Goal: Information Seeking & Learning: Learn about a topic

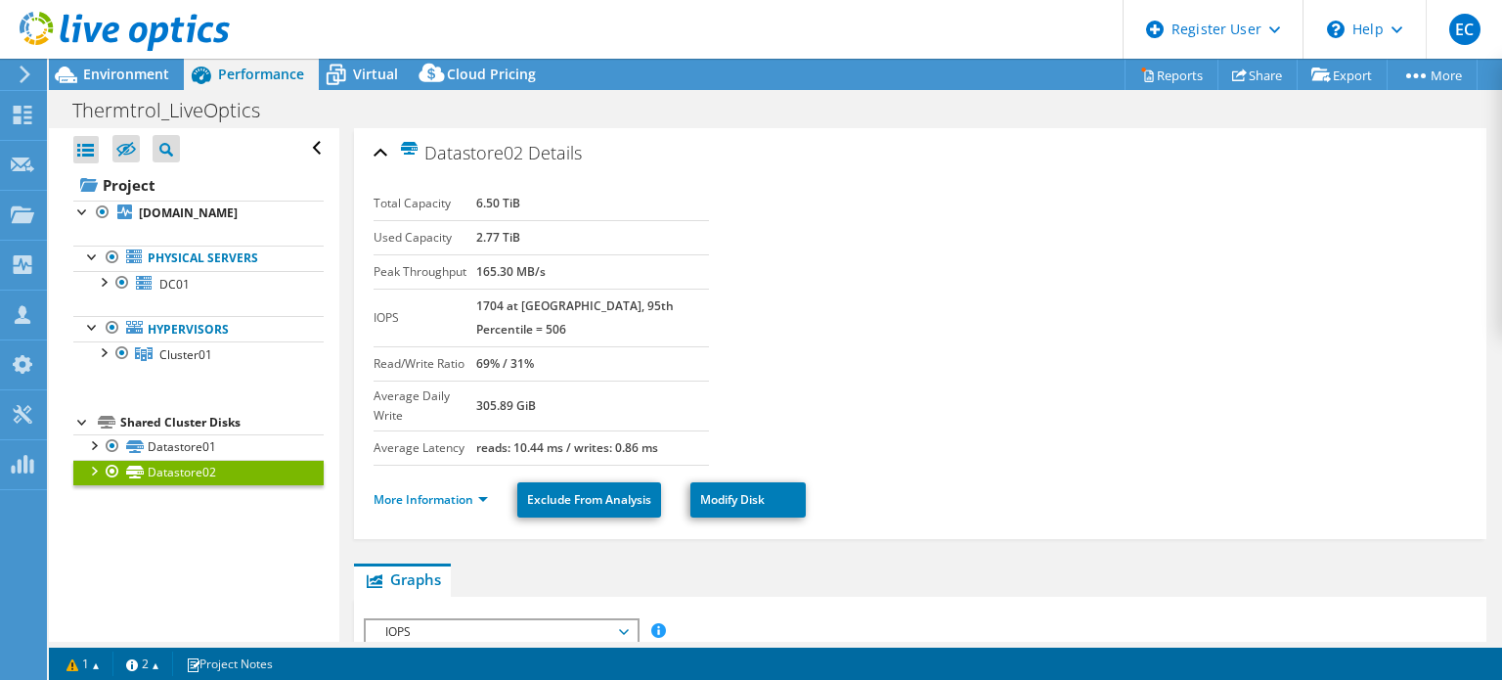
select select "USEast"
select select "USD"
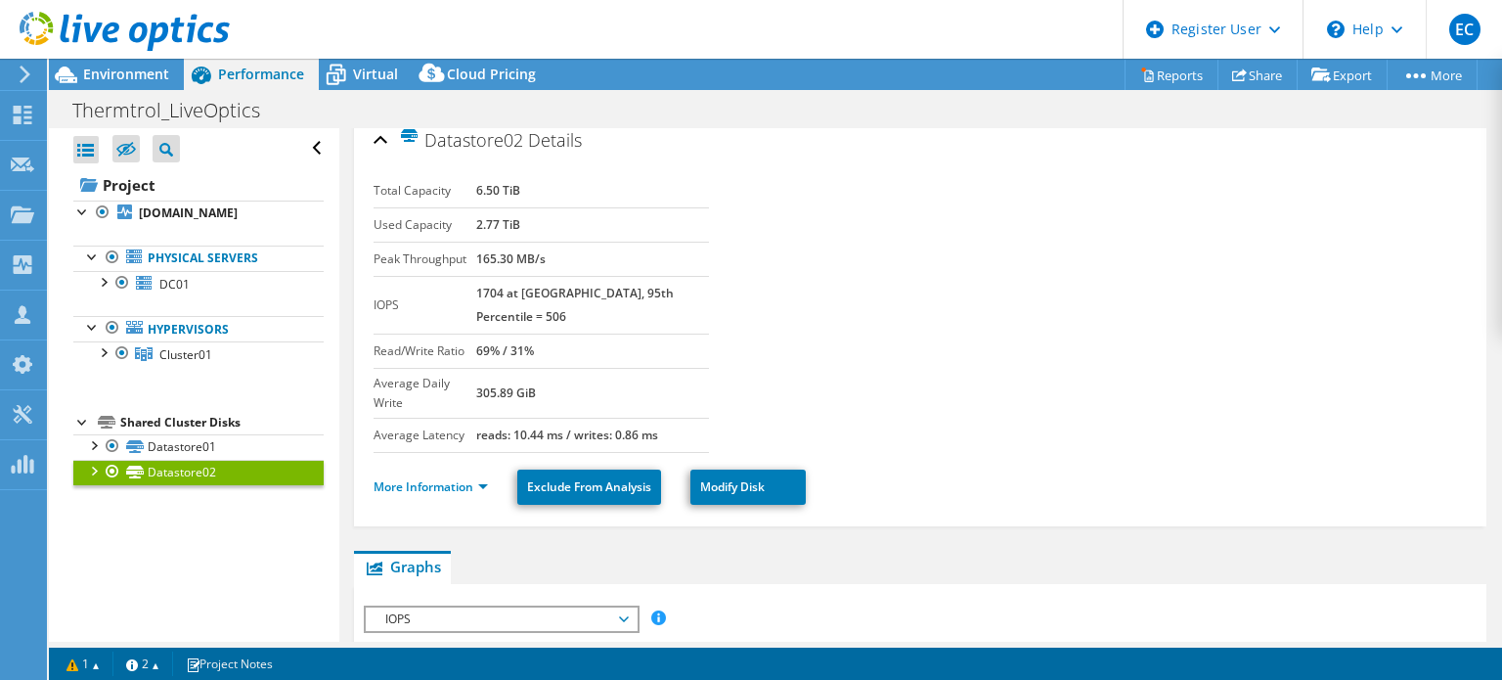
scroll to position [12, 0]
click at [151, 88] on div "Environment" at bounding box center [116, 74] width 135 height 31
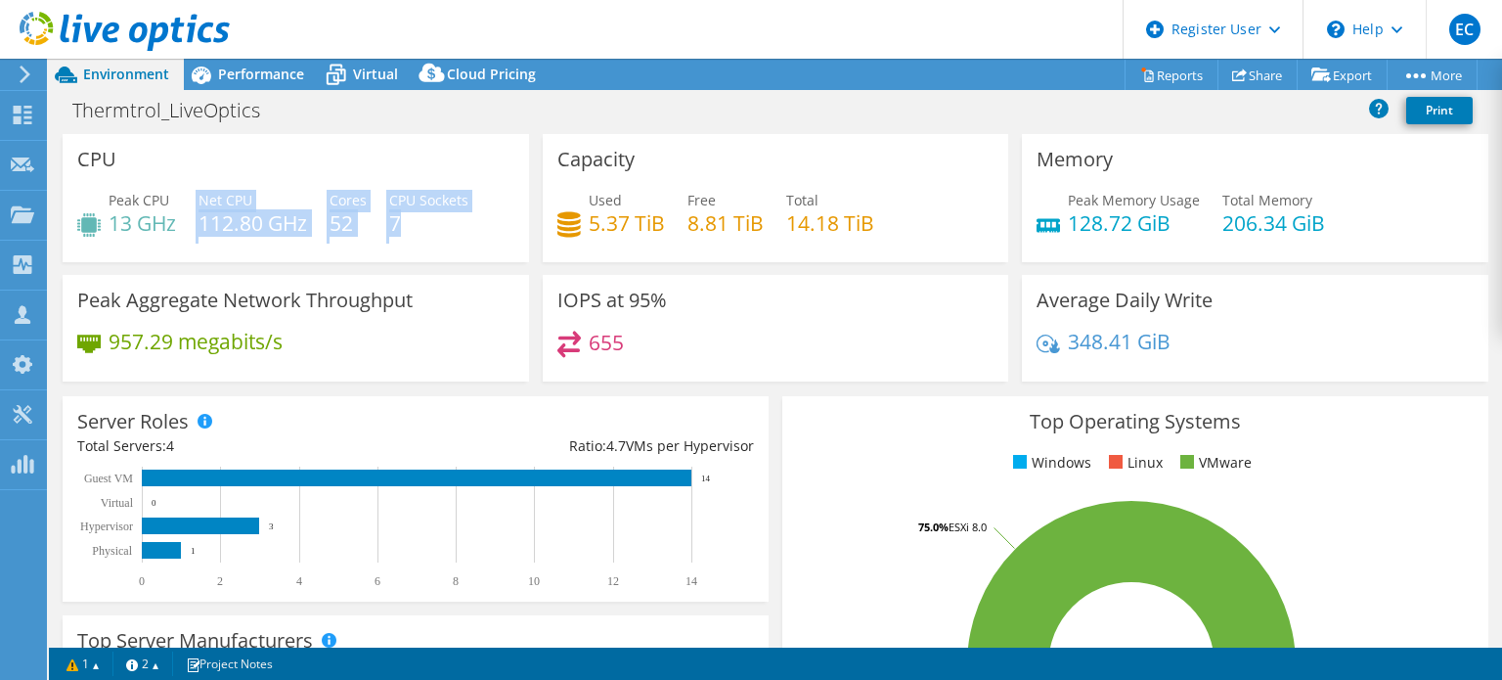
drag, startPoint x: 196, startPoint y: 221, endPoint x: 439, endPoint y: 223, distance: 243.5
click at [439, 223] on div "Peak CPU 13 GHz Net CPU 112.80 GHz Cores 52 CPU Sockets 7" at bounding box center [295, 222] width 437 height 64
click at [463, 318] on div "Peak Aggregate Network Throughput 957.29 megabits/s" at bounding box center [296, 328] width 467 height 107
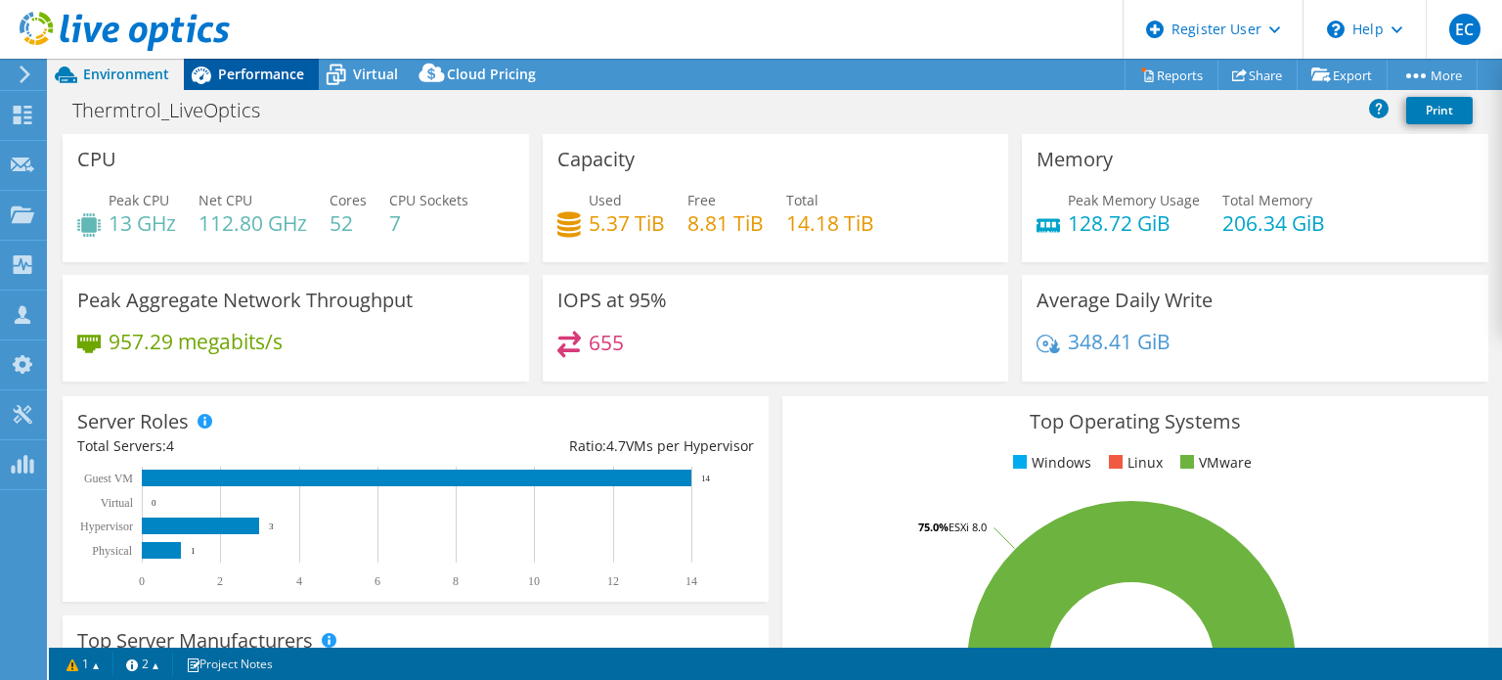
click at [250, 70] on span "Performance" at bounding box center [261, 74] width 86 height 19
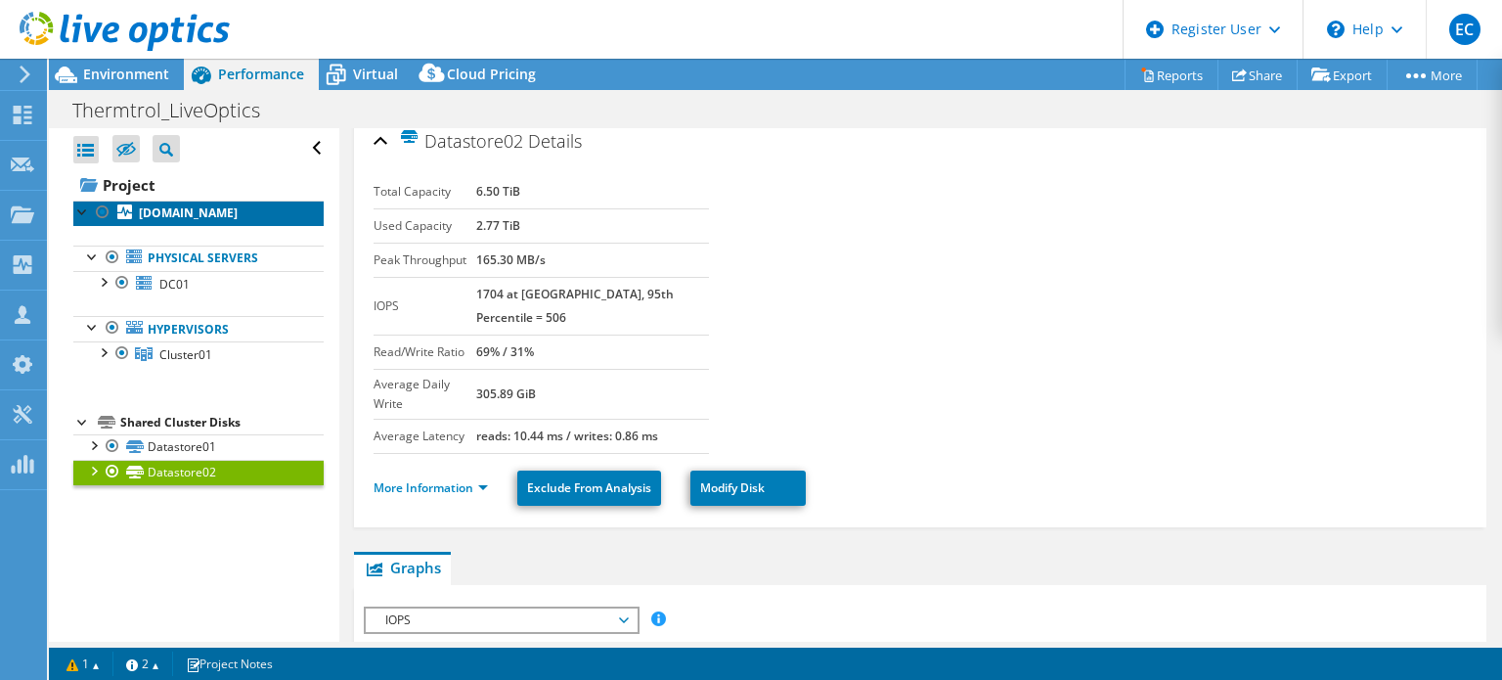
click at [171, 203] on link "[DOMAIN_NAME]" at bounding box center [198, 212] width 250 height 25
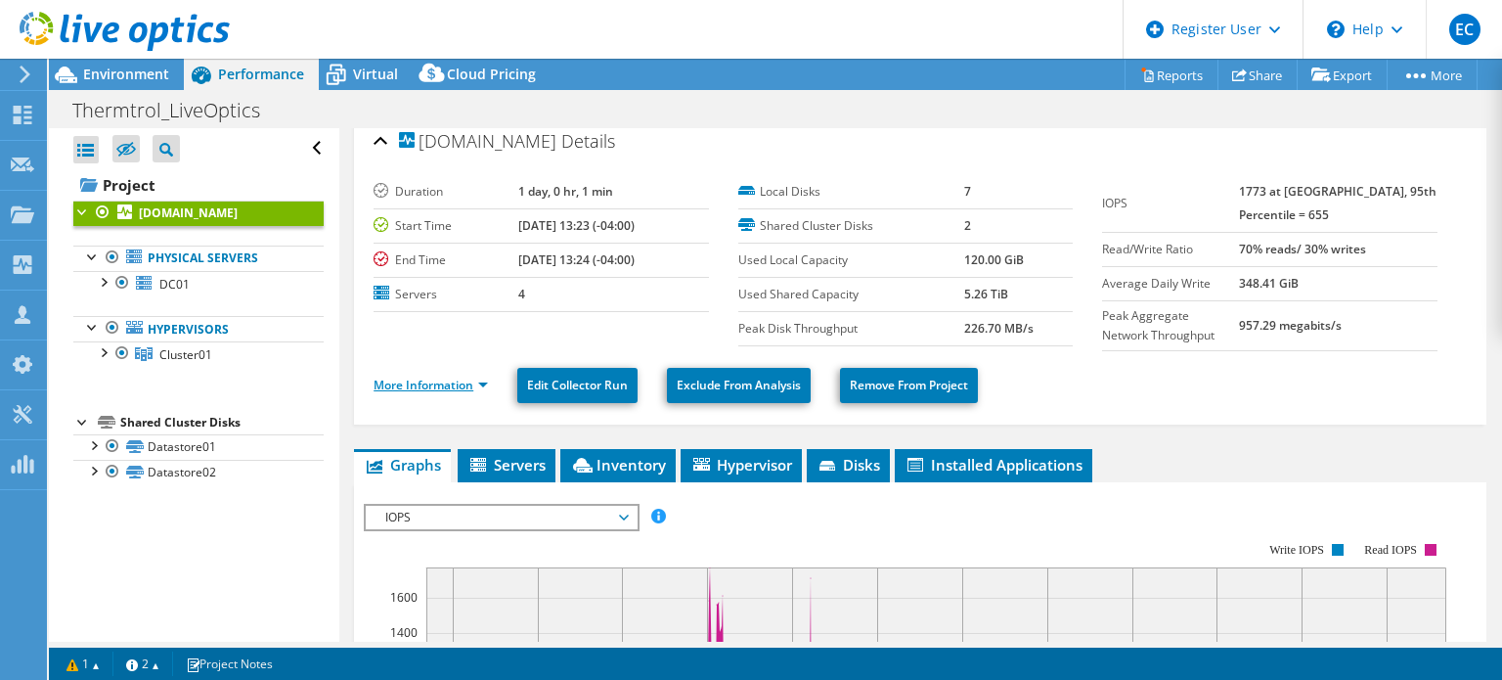
click at [426, 377] on link "More Information" at bounding box center [431, 385] width 114 height 17
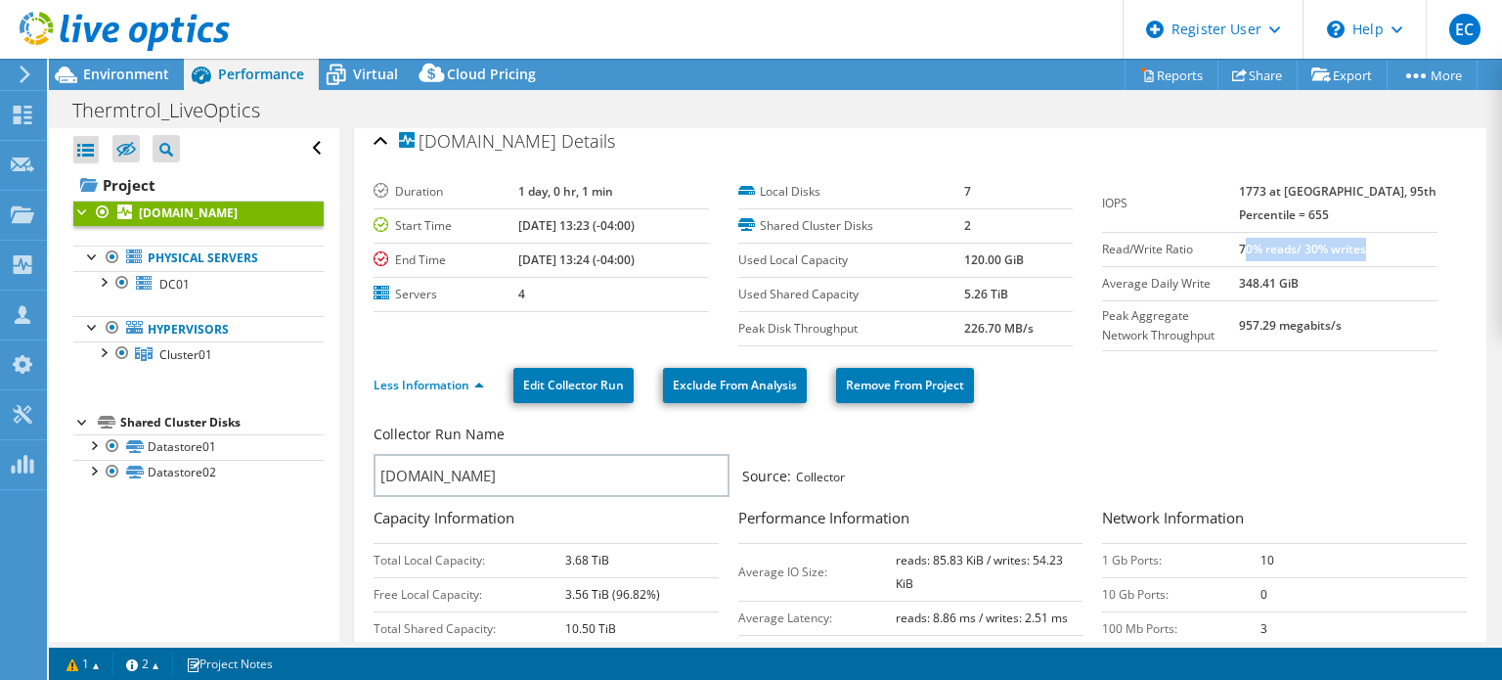
drag, startPoint x: 1273, startPoint y: 242, endPoint x: 1397, endPoint y: 248, distance: 123.4
click at [1397, 248] on td "70% reads/ 30% writes" at bounding box center [1338, 249] width 199 height 34
drag, startPoint x: 1264, startPoint y: 287, endPoint x: 1299, endPoint y: 285, distance: 35.3
click at [1299, 285] on tr "Average Daily Write 348.41 GiB" at bounding box center [1269, 283] width 335 height 34
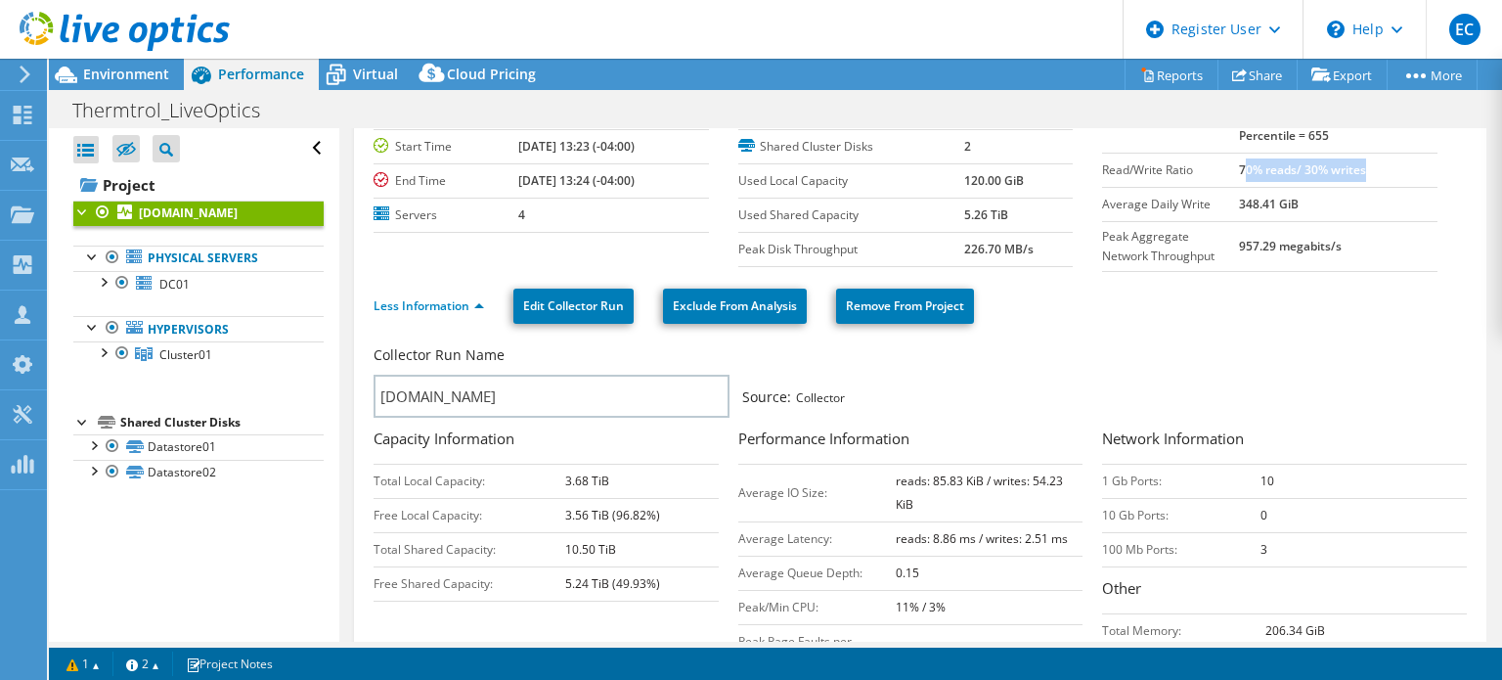
scroll to position [207, 0]
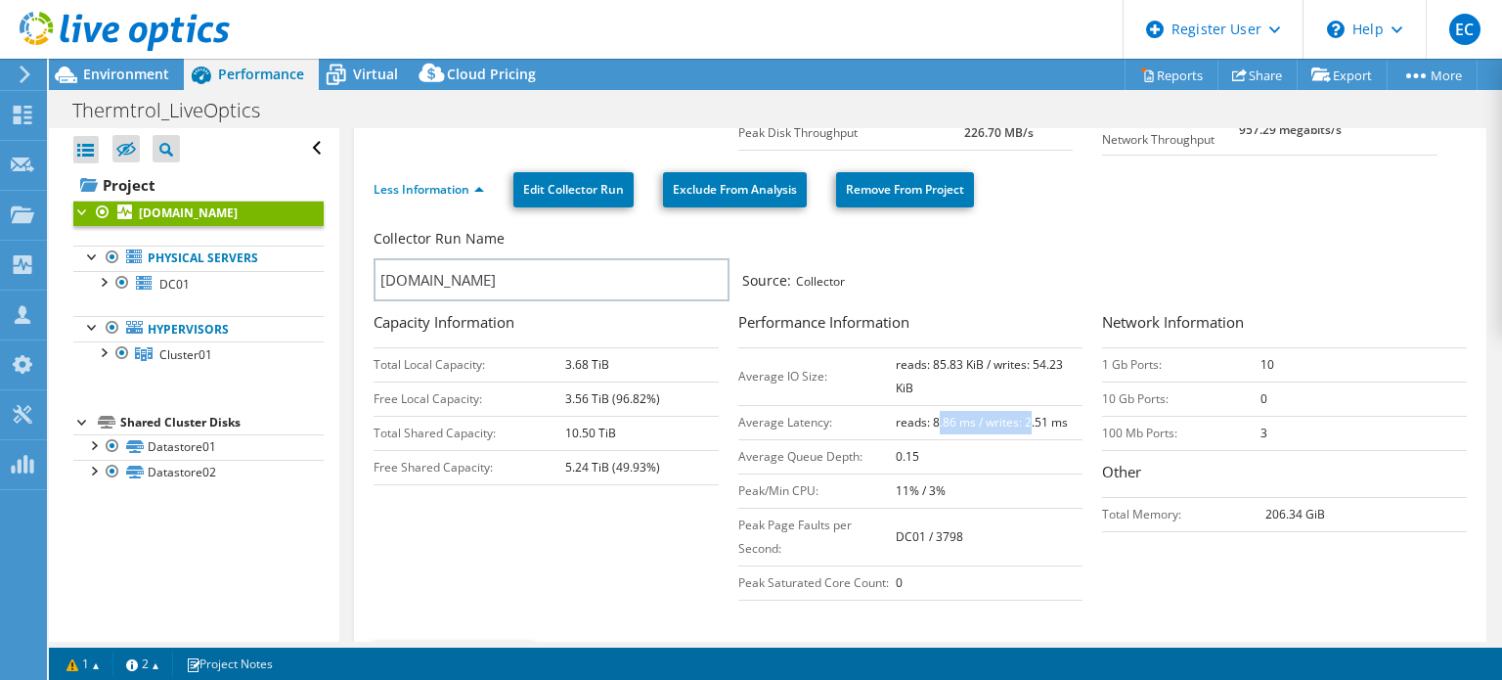
drag, startPoint x: 930, startPoint y: 423, endPoint x: 1024, endPoint y: 423, distance: 93.9
click at [1024, 423] on b "reads: 8.86 ms / writes: 2.51 ms" at bounding box center [982, 422] width 172 height 17
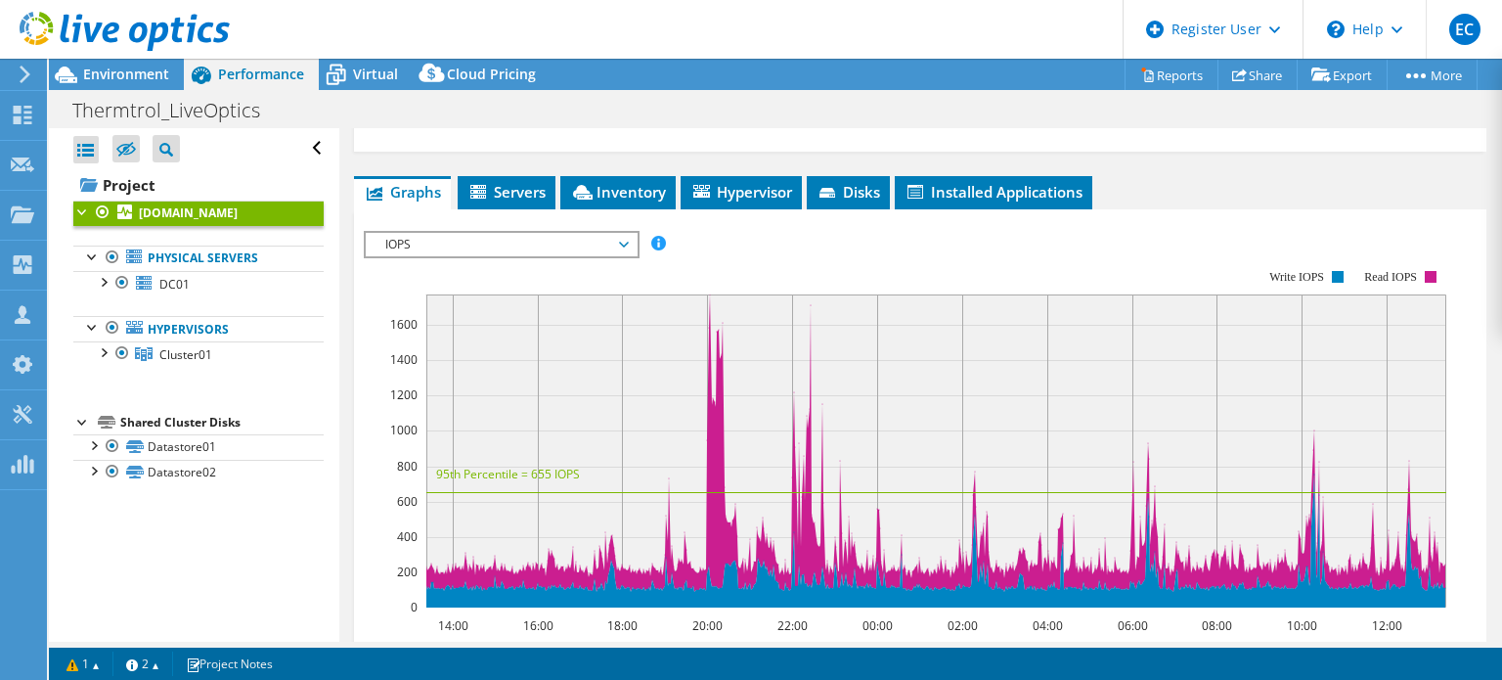
scroll to position [696, 0]
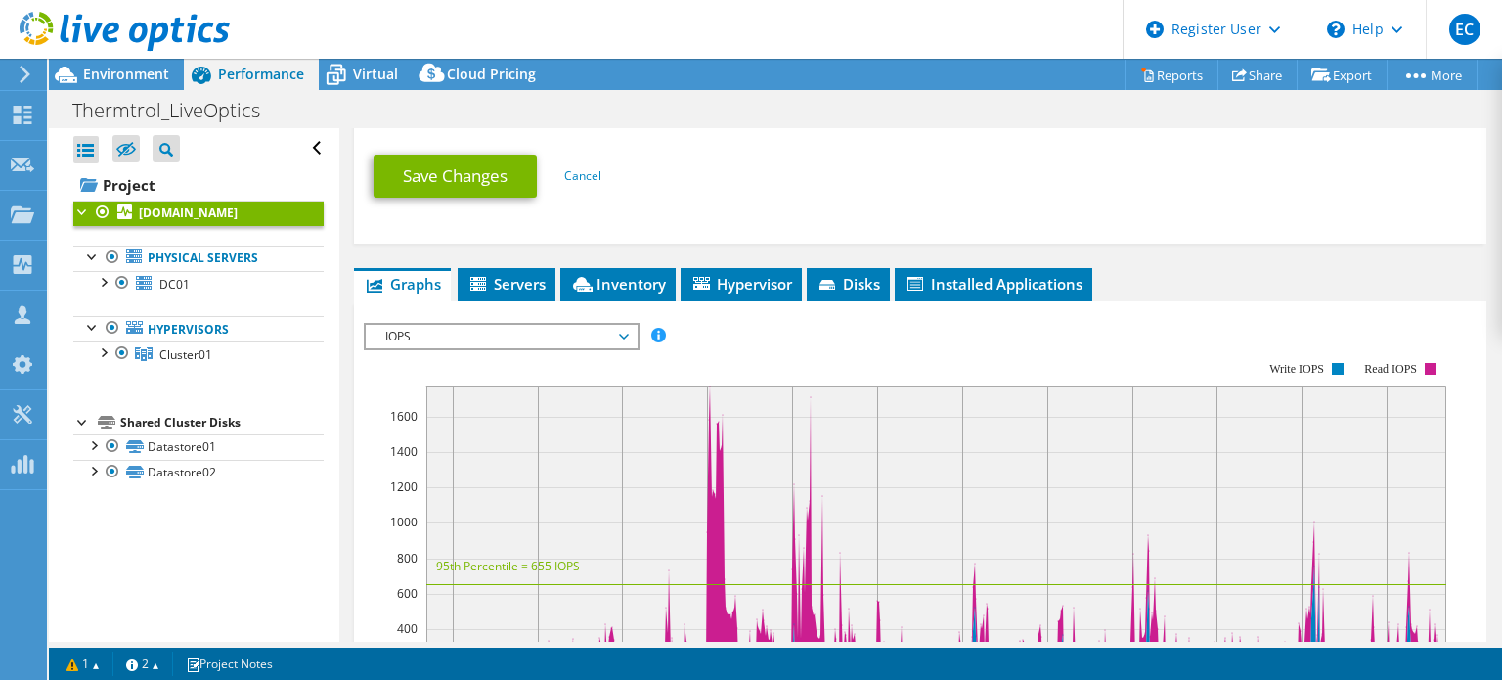
click at [555, 343] on rect at bounding box center [905, 529] width 1083 height 391
click at [561, 335] on span "IOPS" at bounding box center [501, 336] width 251 height 23
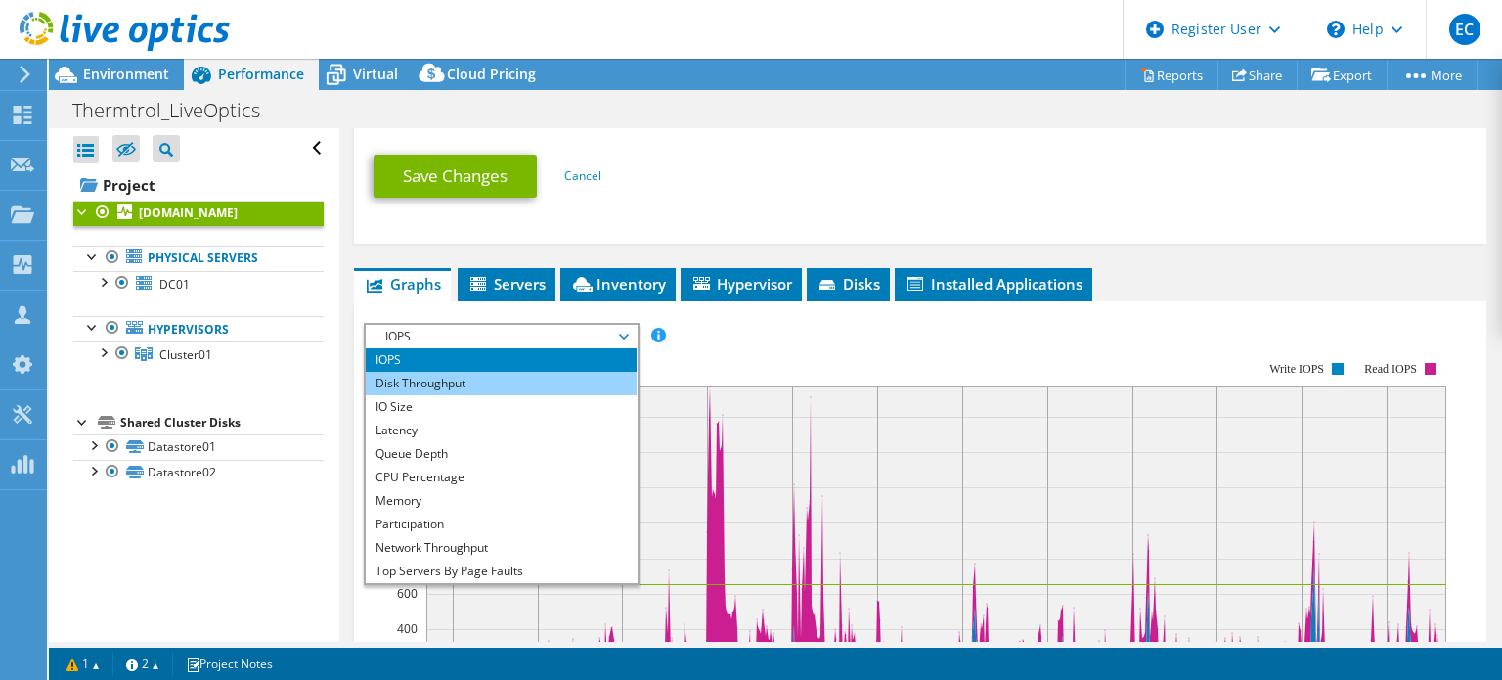
click at [548, 378] on li "Disk Throughput" at bounding box center [501, 383] width 271 height 23
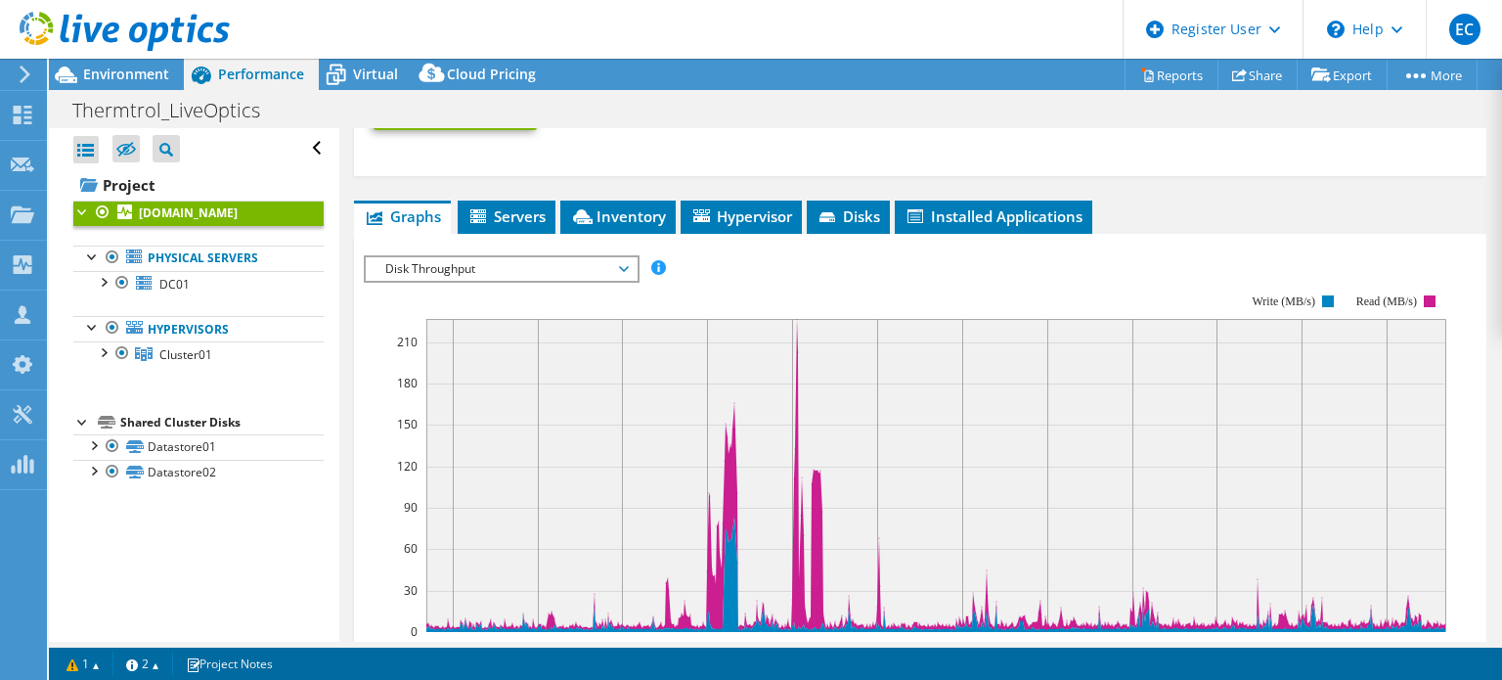
scroll to position [794, 0]
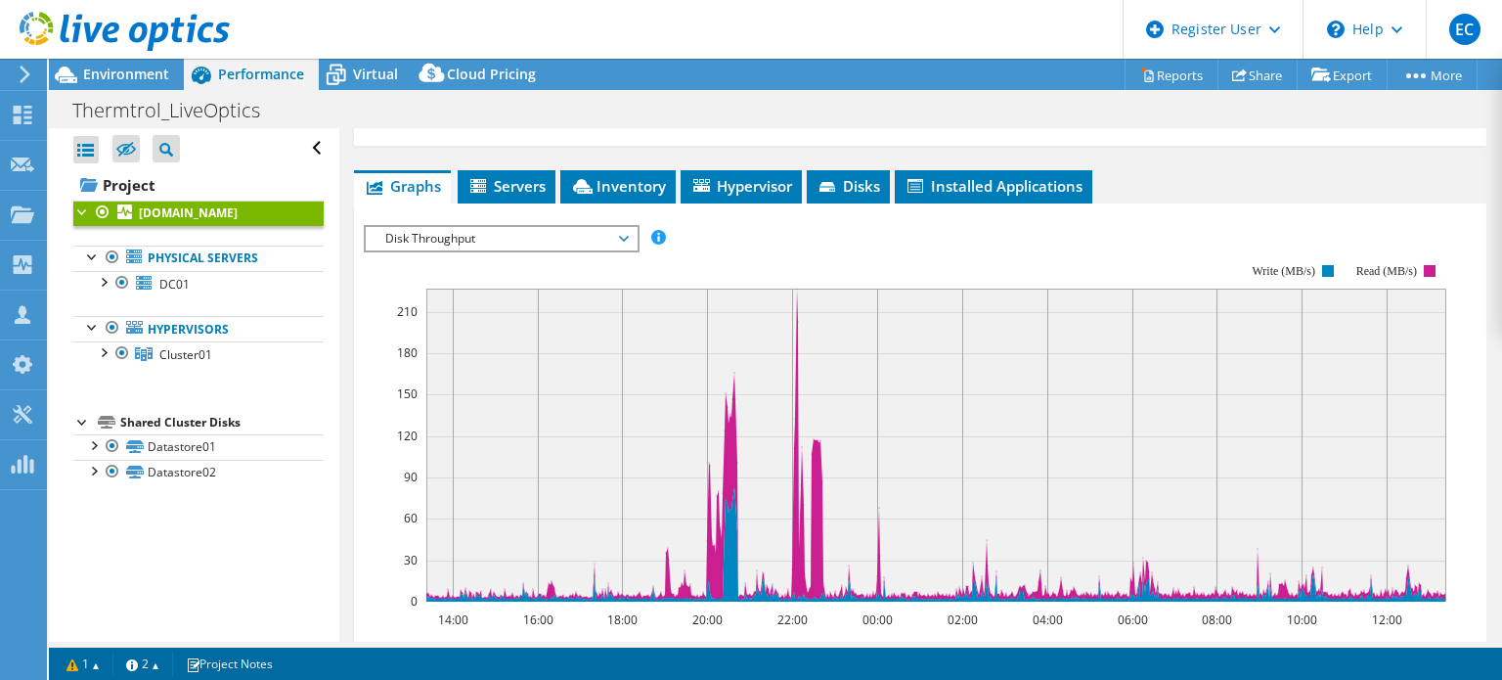
click at [555, 237] on span "Disk Throughput" at bounding box center [501, 238] width 251 height 23
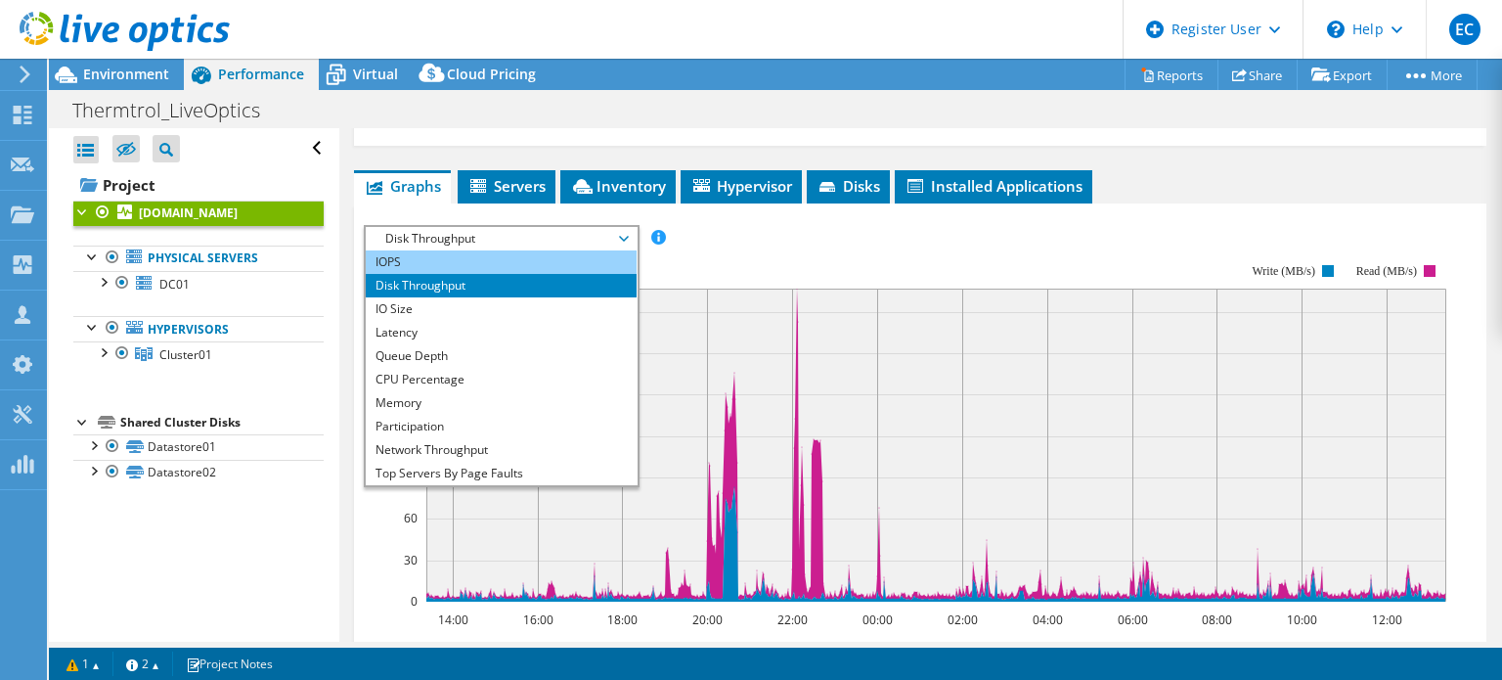
click at [532, 253] on li "IOPS" at bounding box center [501, 261] width 271 height 23
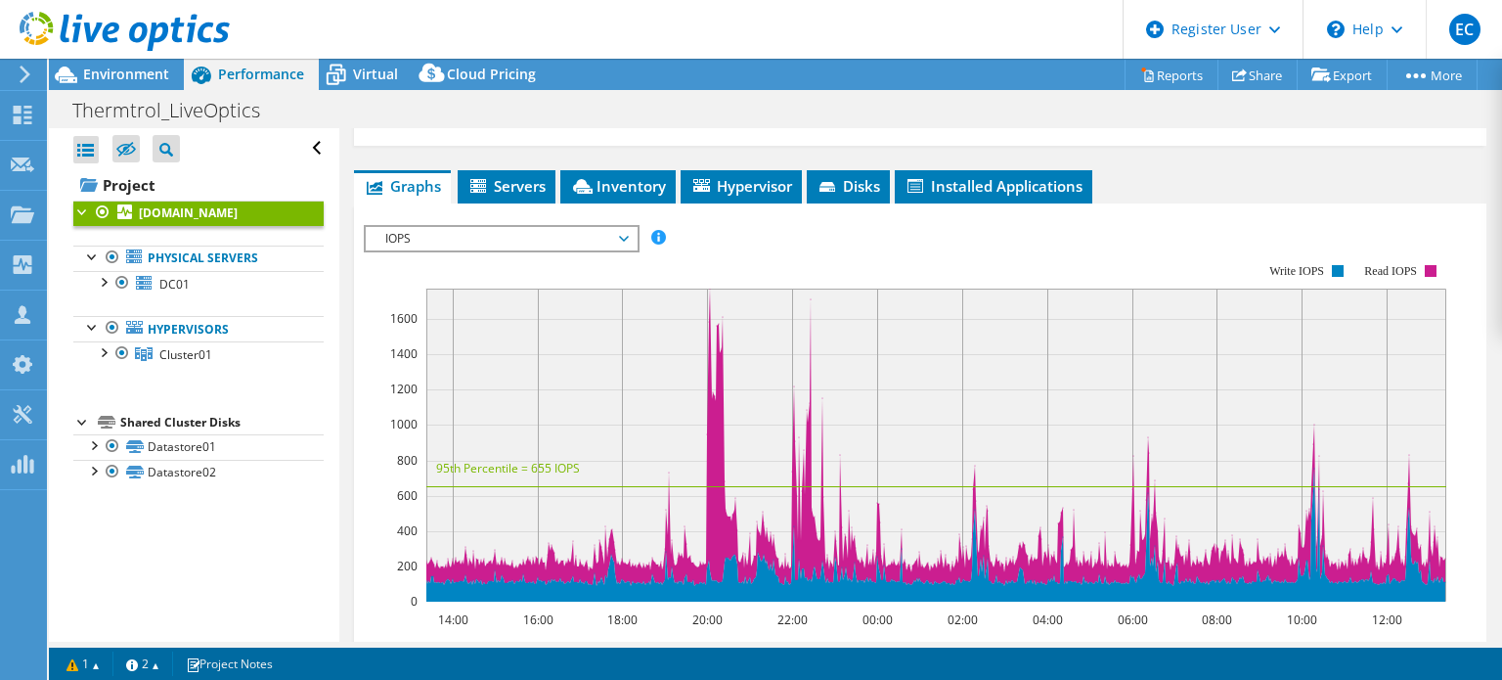
click at [536, 227] on span "IOPS" at bounding box center [501, 238] width 251 height 23
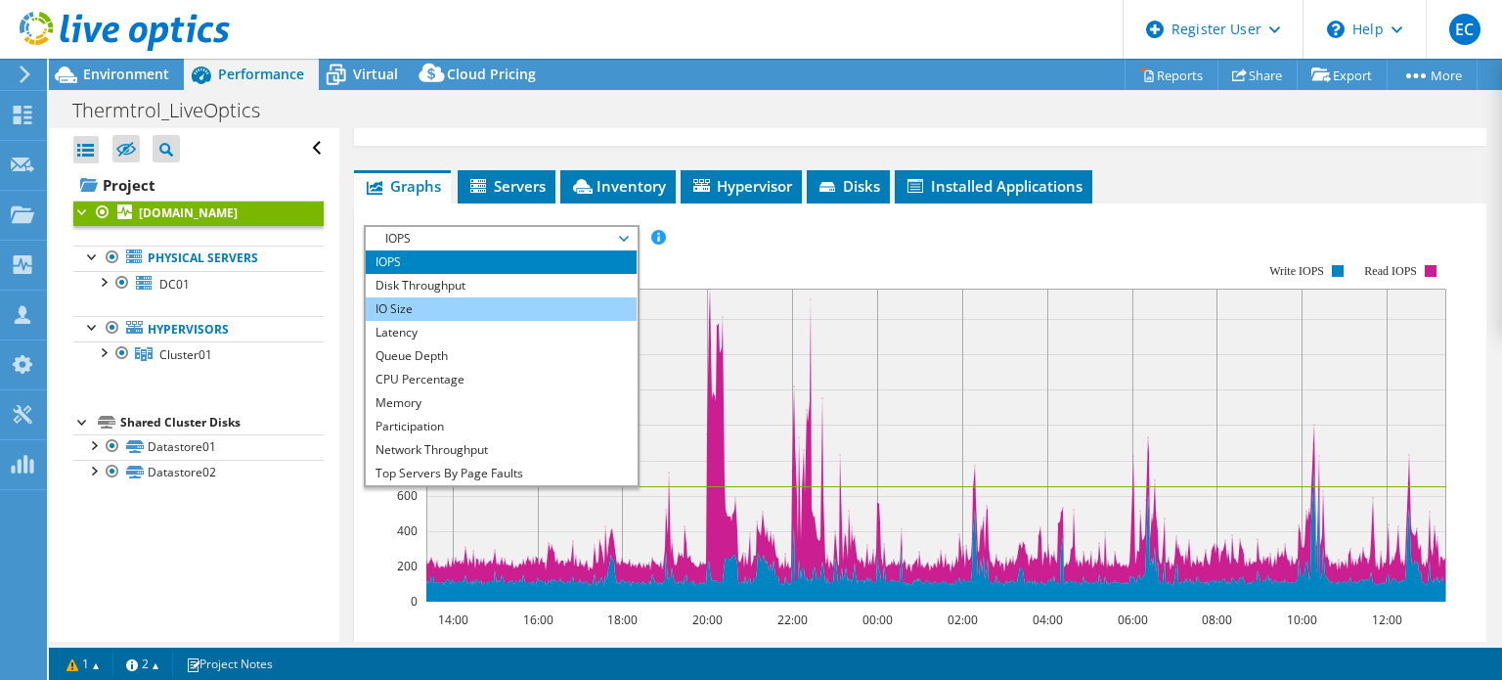
click at [495, 308] on li "IO Size" at bounding box center [501, 308] width 271 height 23
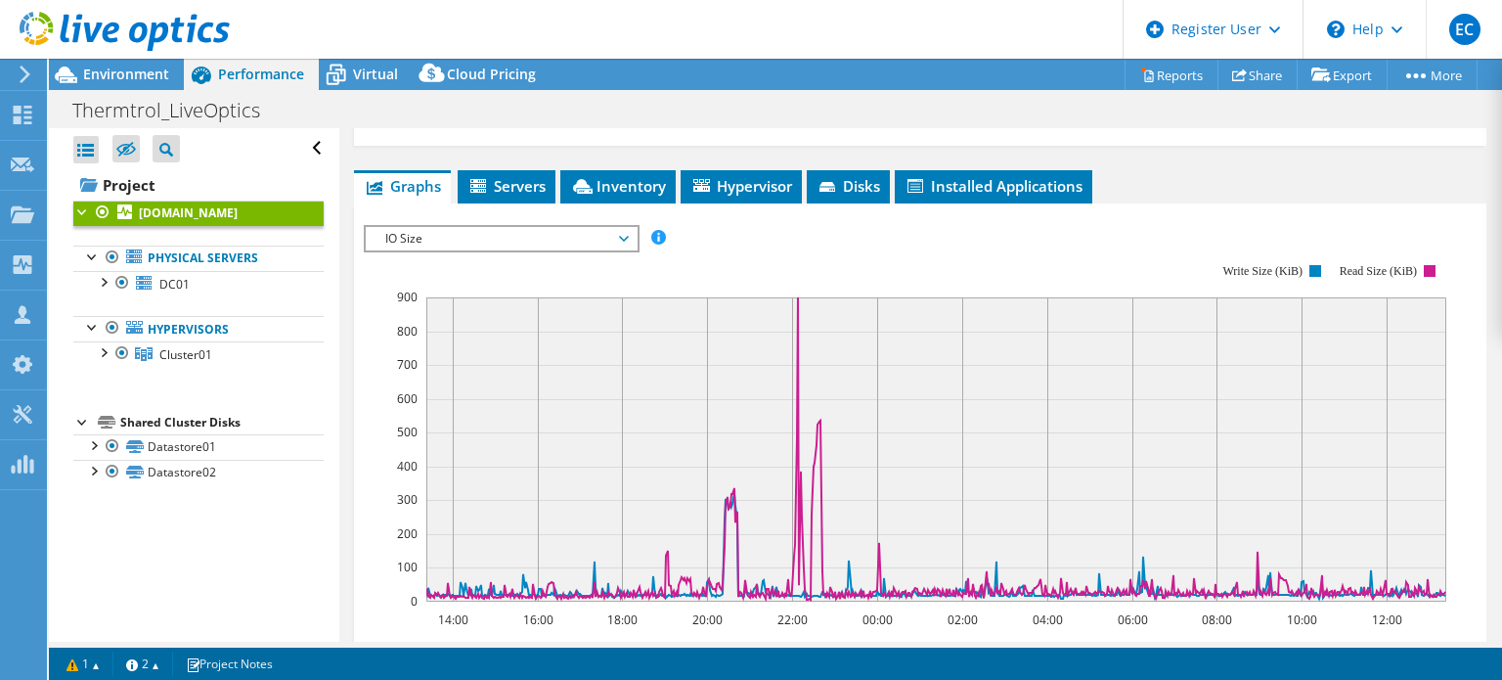
click at [492, 234] on span "IO Size" at bounding box center [501, 238] width 251 height 23
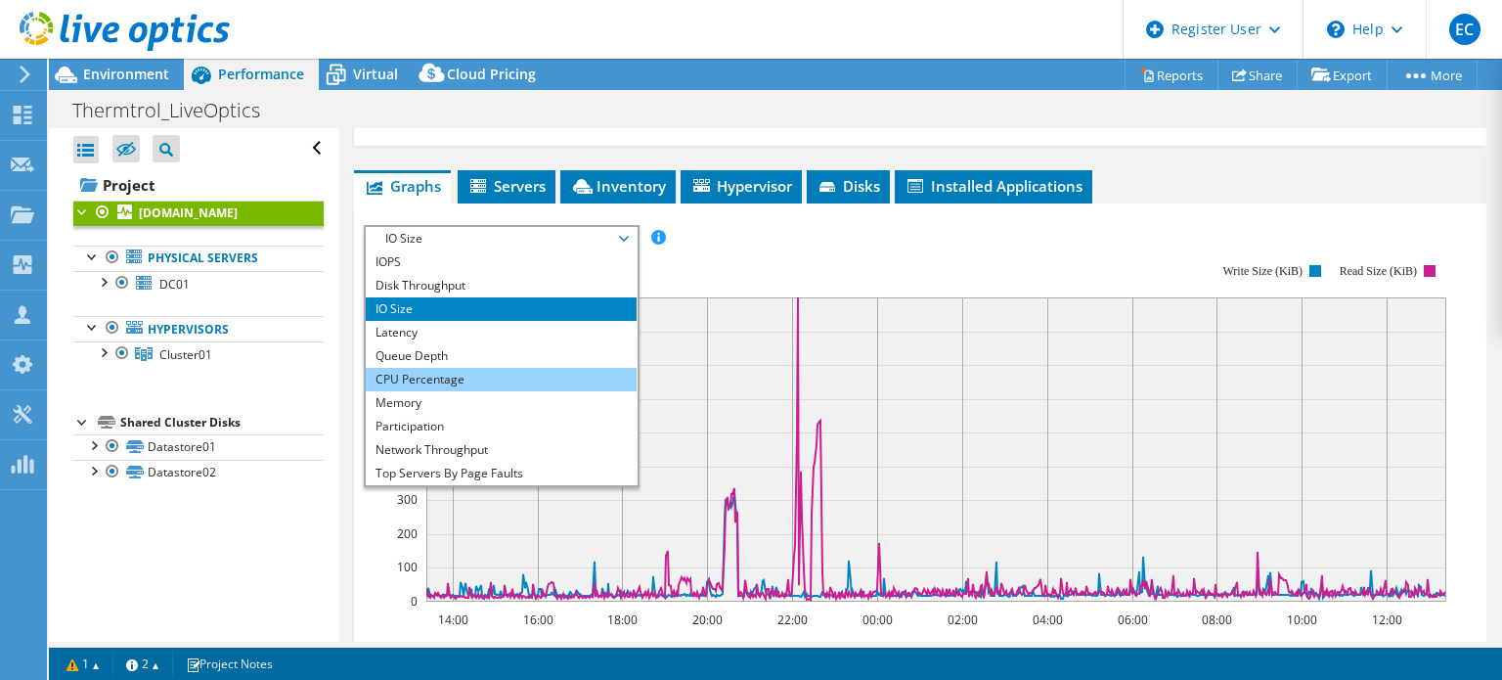
click at [473, 368] on li "CPU Percentage" at bounding box center [501, 379] width 271 height 23
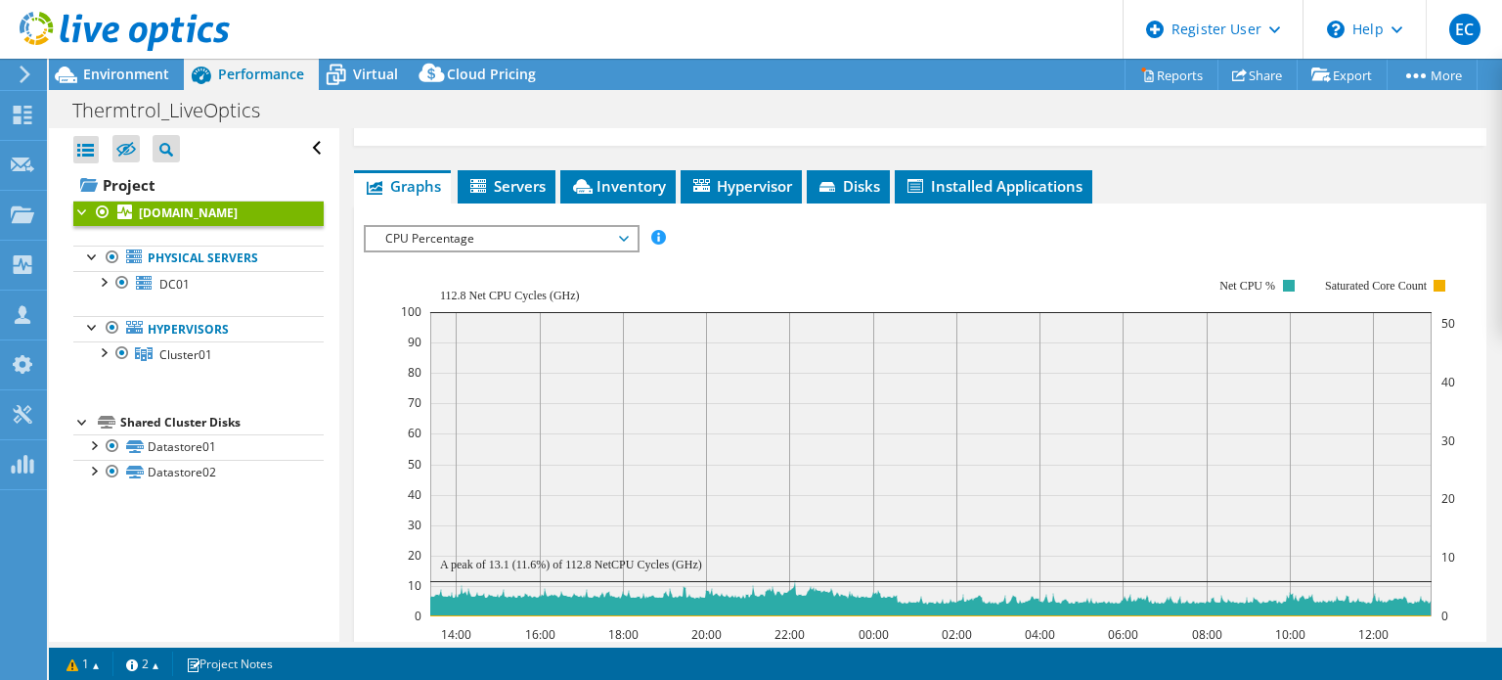
drag, startPoint x: 470, startPoint y: 553, endPoint x: 630, endPoint y: 558, distance: 159.5
click at [630, 558] on text "A peak of 13.1 (11.6%) of 112.8 NetCPU Cycles (GHz)" at bounding box center [571, 564] width 262 height 14
click at [544, 227] on span "CPU Percentage" at bounding box center [501, 238] width 251 height 23
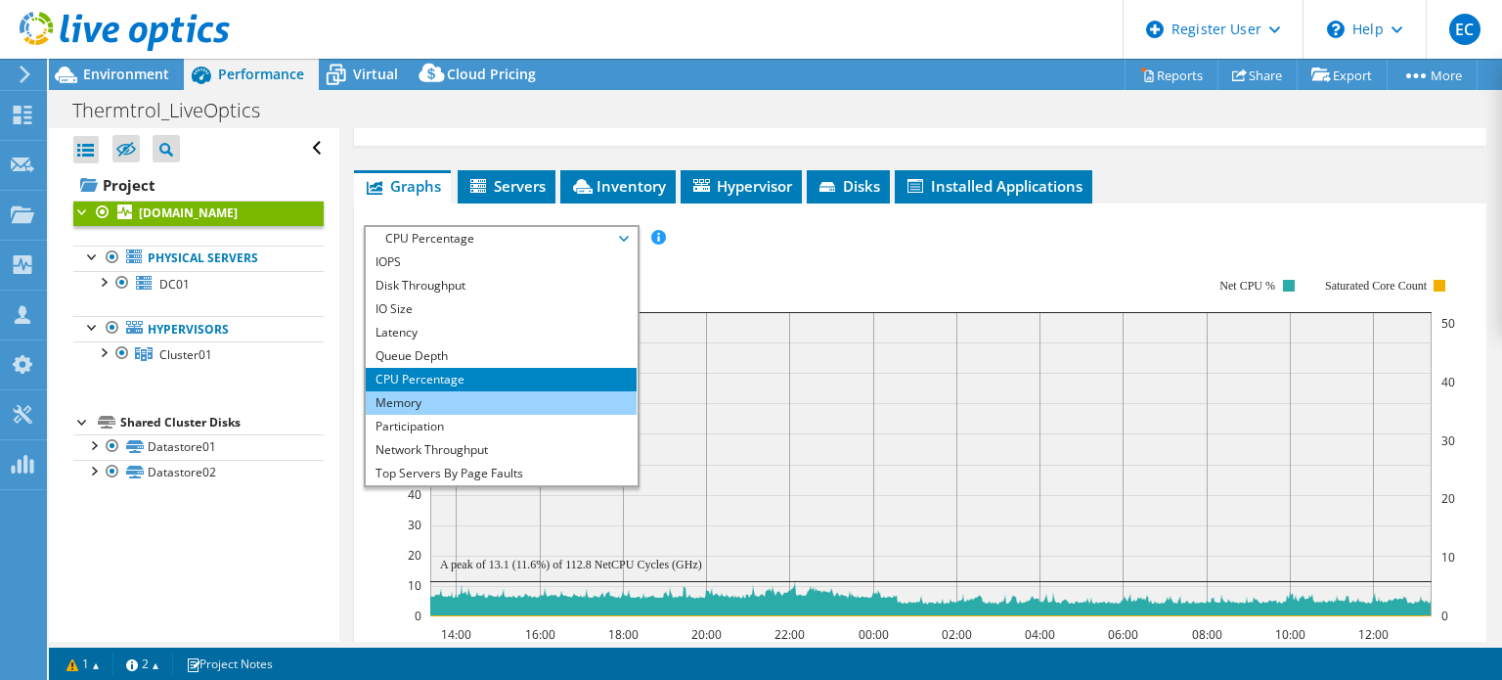
click at [479, 394] on li "Memory" at bounding box center [501, 402] width 271 height 23
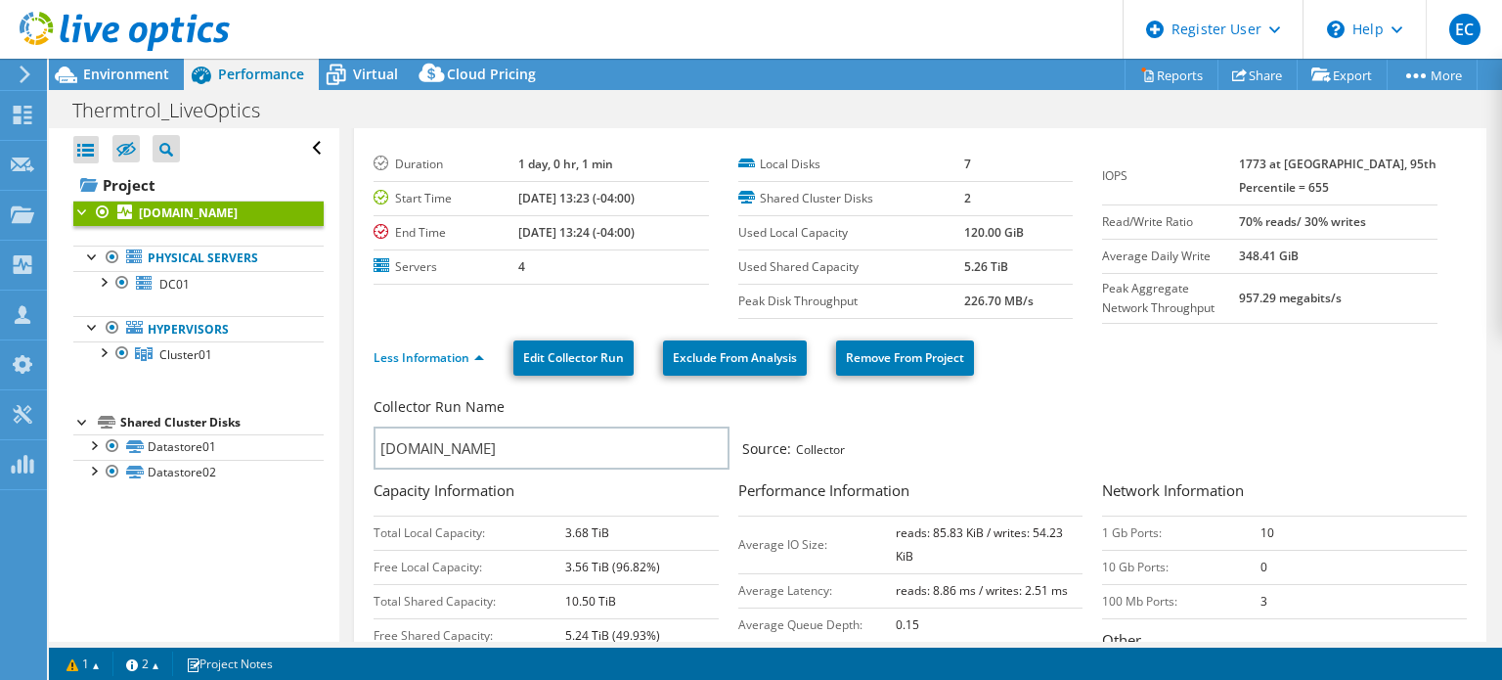
scroll to position [0, 0]
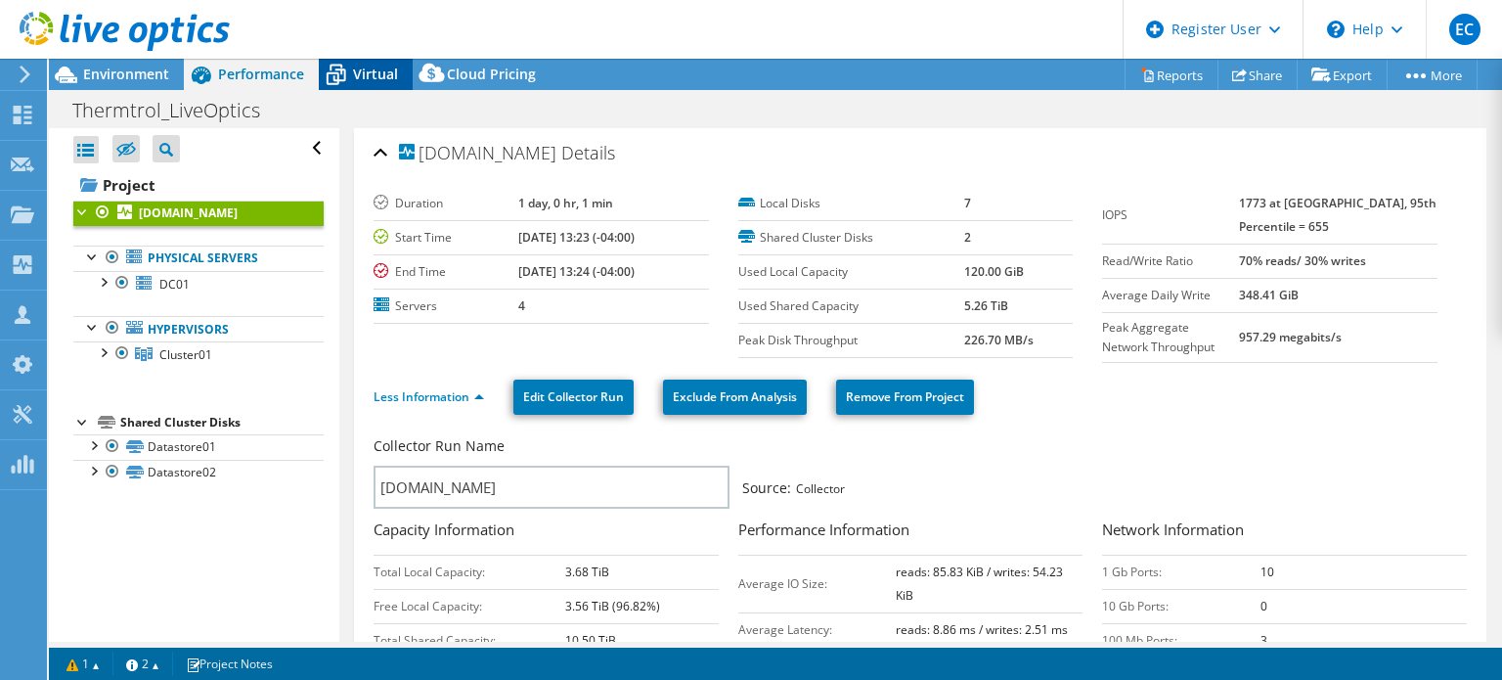
click at [364, 70] on span "Virtual" at bounding box center [375, 74] width 45 height 19
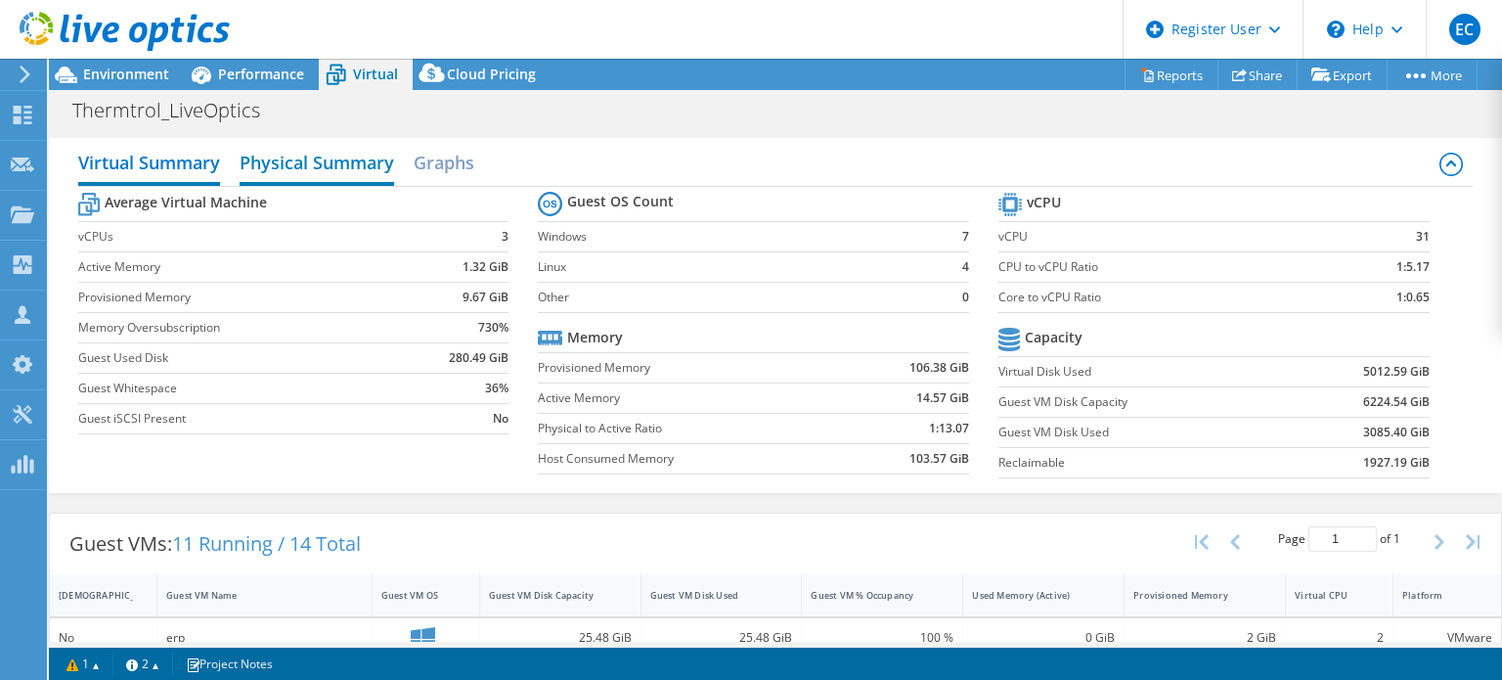
click at [352, 167] on h2 "Physical Summary" at bounding box center [317, 164] width 155 height 43
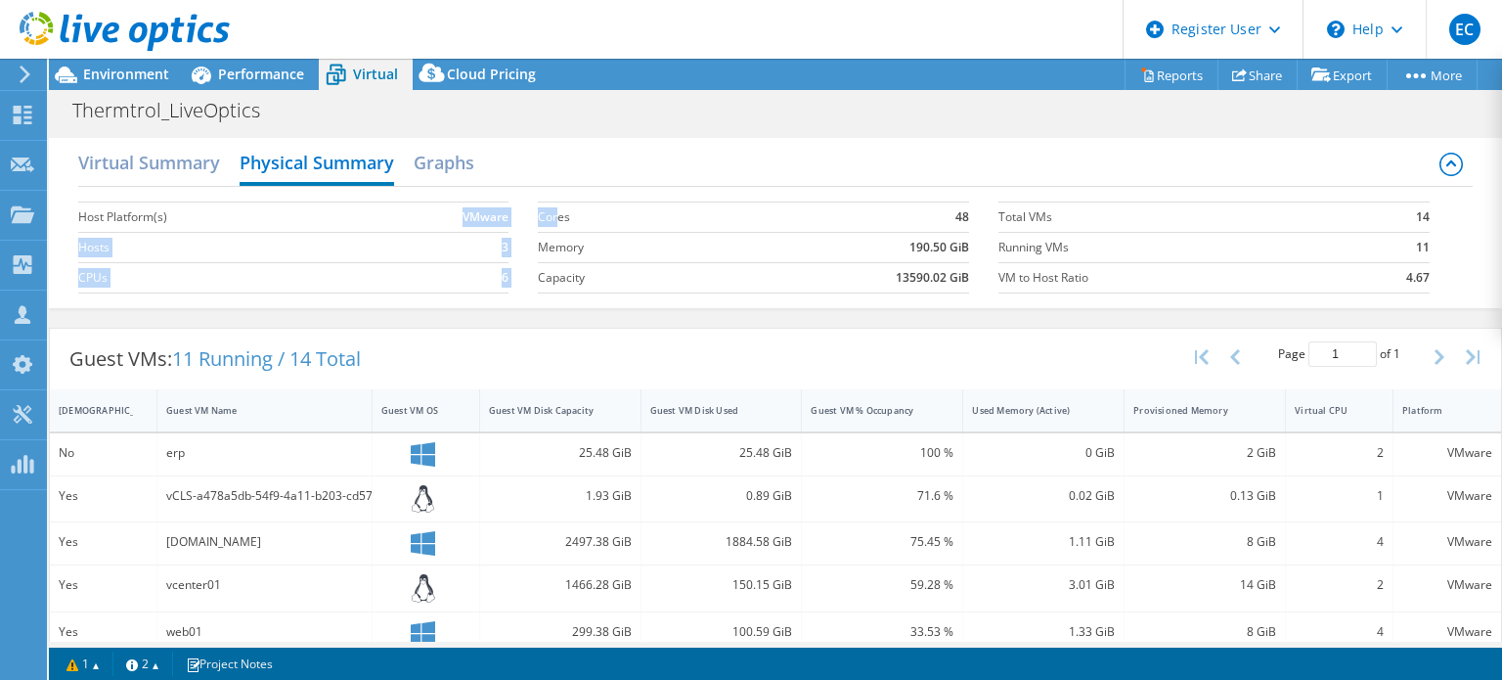
drag, startPoint x: 439, startPoint y: 210, endPoint x: 553, endPoint y: 226, distance: 114.5
click at [553, 226] on div "Host Platform(s) VMware Hosts 3 CPUs 6 Cores 48 Memory 190.50 GiB Capacity 1359…" at bounding box center [776, 245] width 1396 height 116
click at [574, 318] on div "Guest VMs: 11 Running / 14 Total Page 1 of 1 5 rows 10 rows 20 rows 25 rows 50 …" at bounding box center [775, 688] width 1453 height 741
drag, startPoint x: 1386, startPoint y: 217, endPoint x: 1420, endPoint y: 220, distance: 34.4
click at [1420, 220] on section "Total VMs 14 Running VMs 11 VM to Host Ratio 4.67" at bounding box center [1229, 247] width 461 height 111
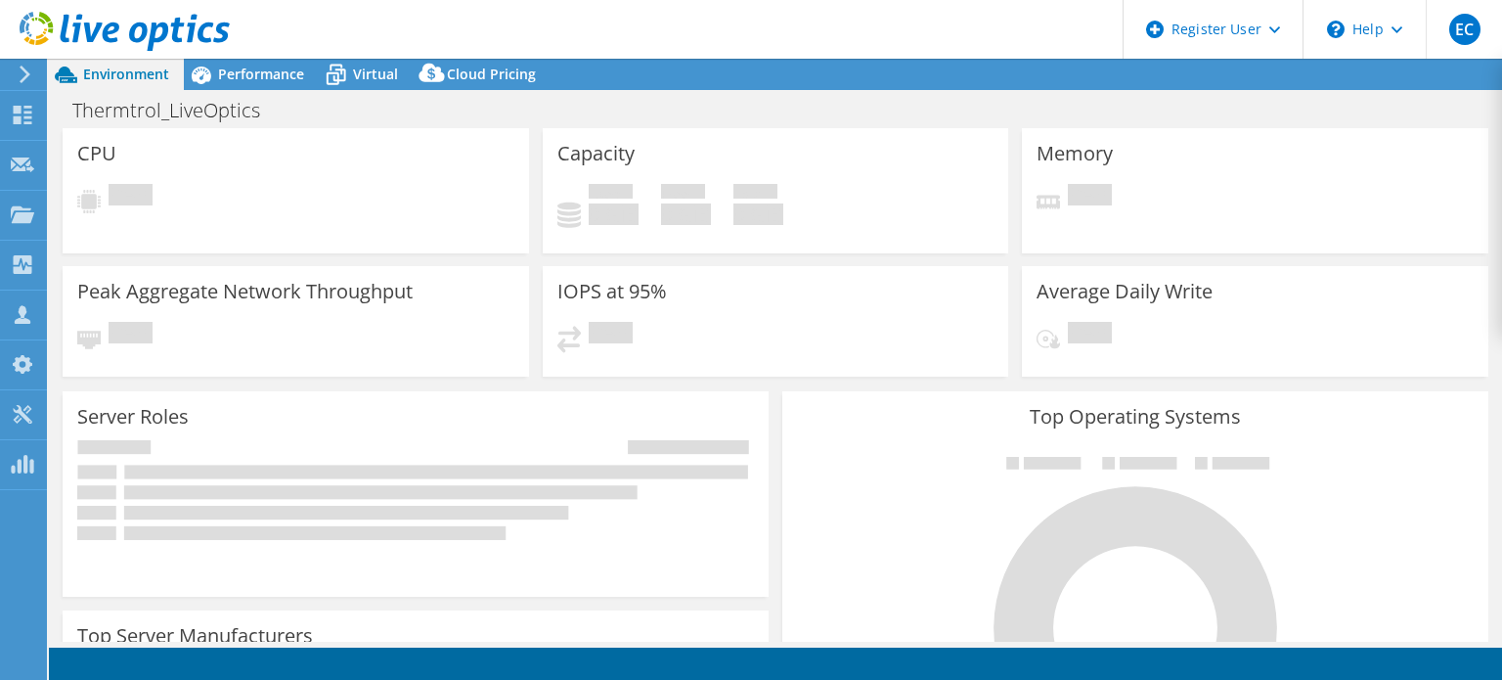
select select "USWest"
select select "USD"
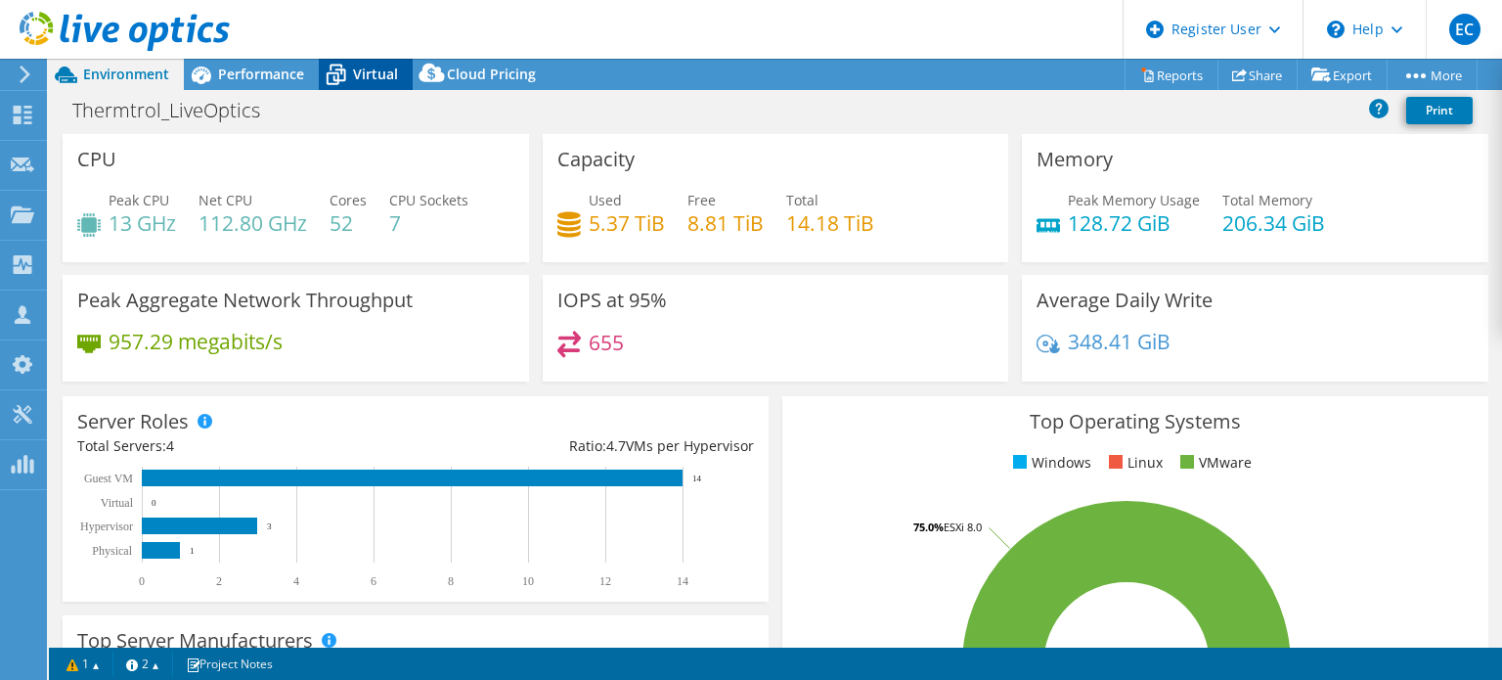
click at [373, 72] on span "Virtual" at bounding box center [375, 74] width 45 height 19
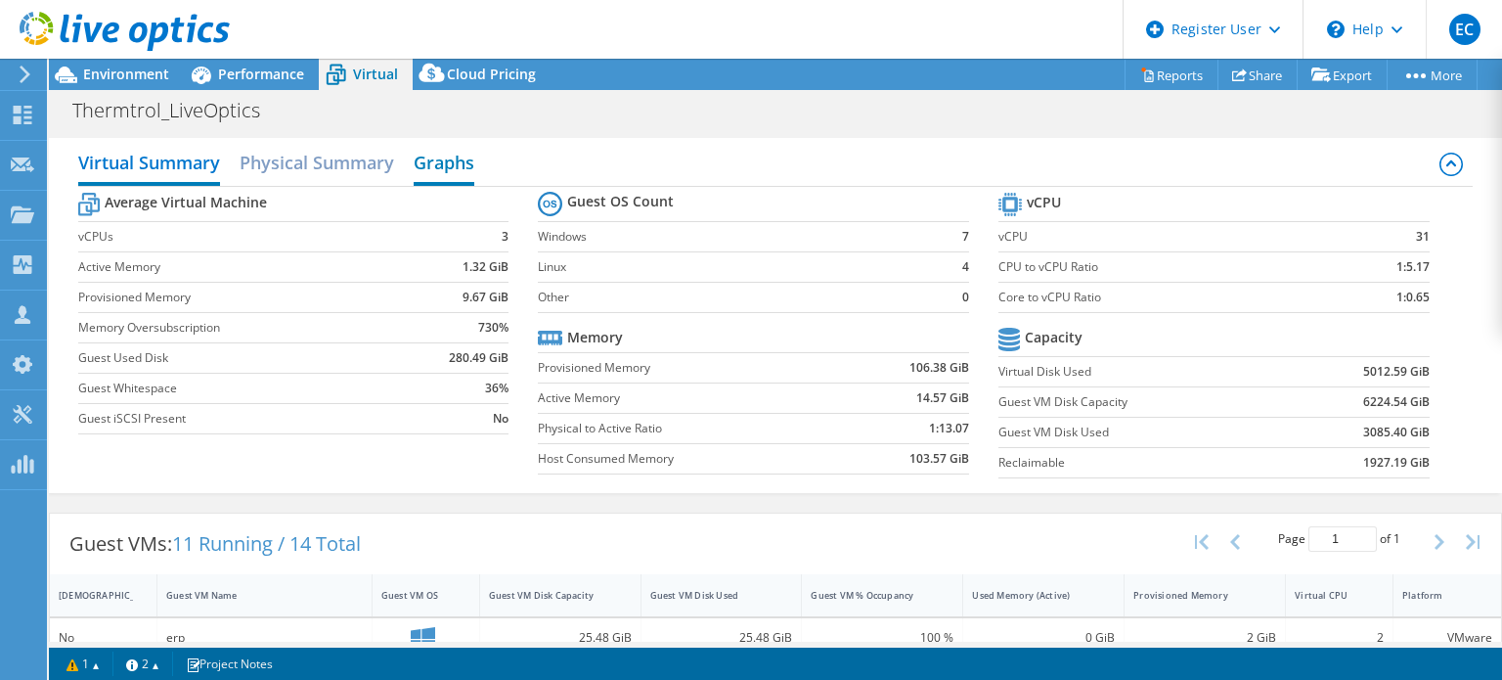
click at [439, 175] on h2 "Graphs" at bounding box center [444, 164] width 61 height 43
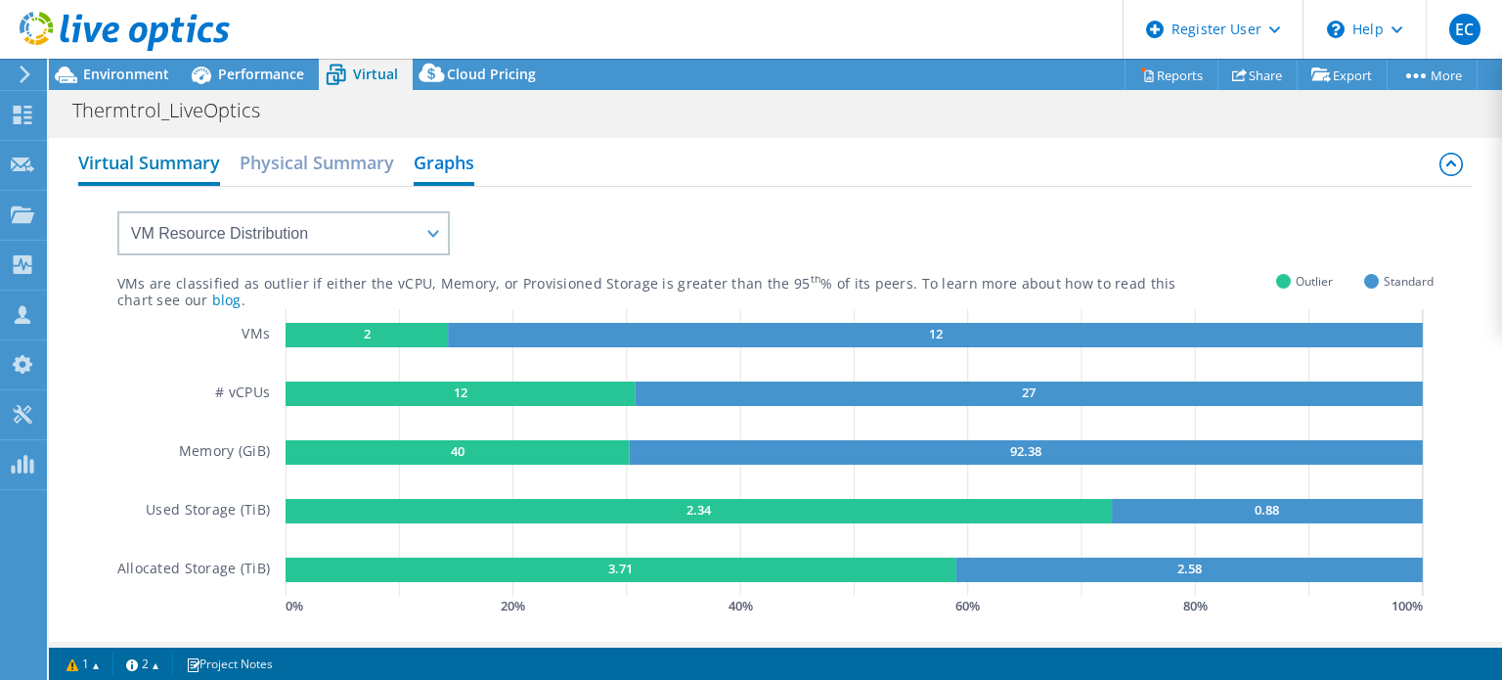
click at [129, 157] on h2 "Virtual Summary" at bounding box center [149, 164] width 142 height 43
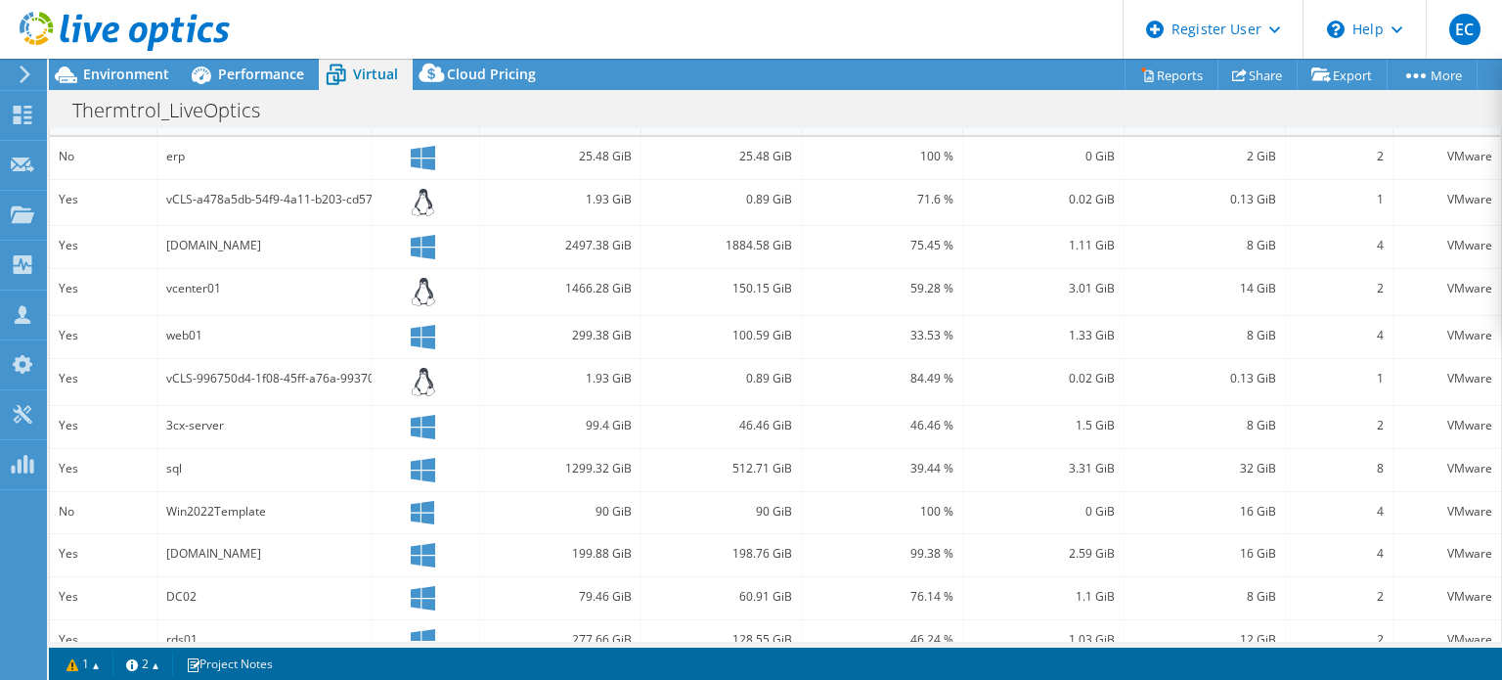
scroll to position [391, 0]
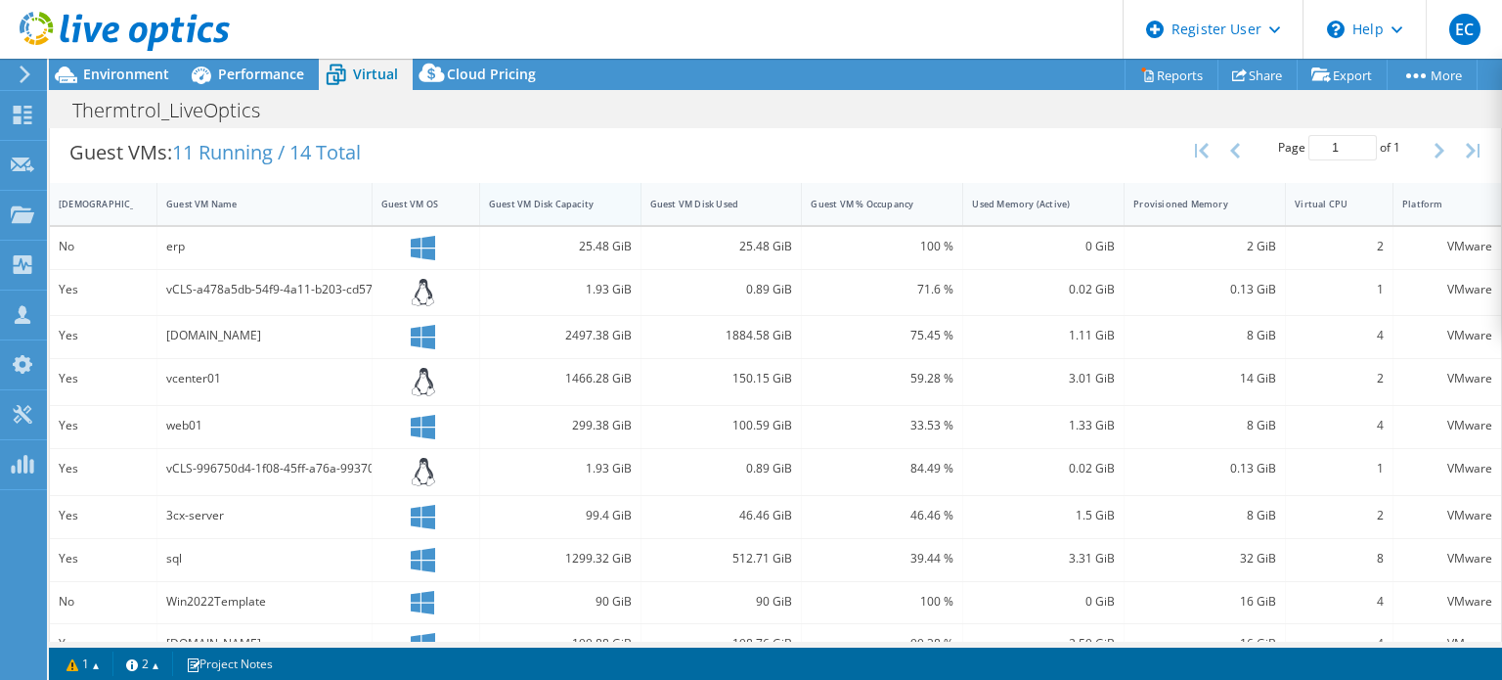
click at [549, 193] on div "Guest VM Disk Capacity" at bounding box center [548, 204] width 137 height 30
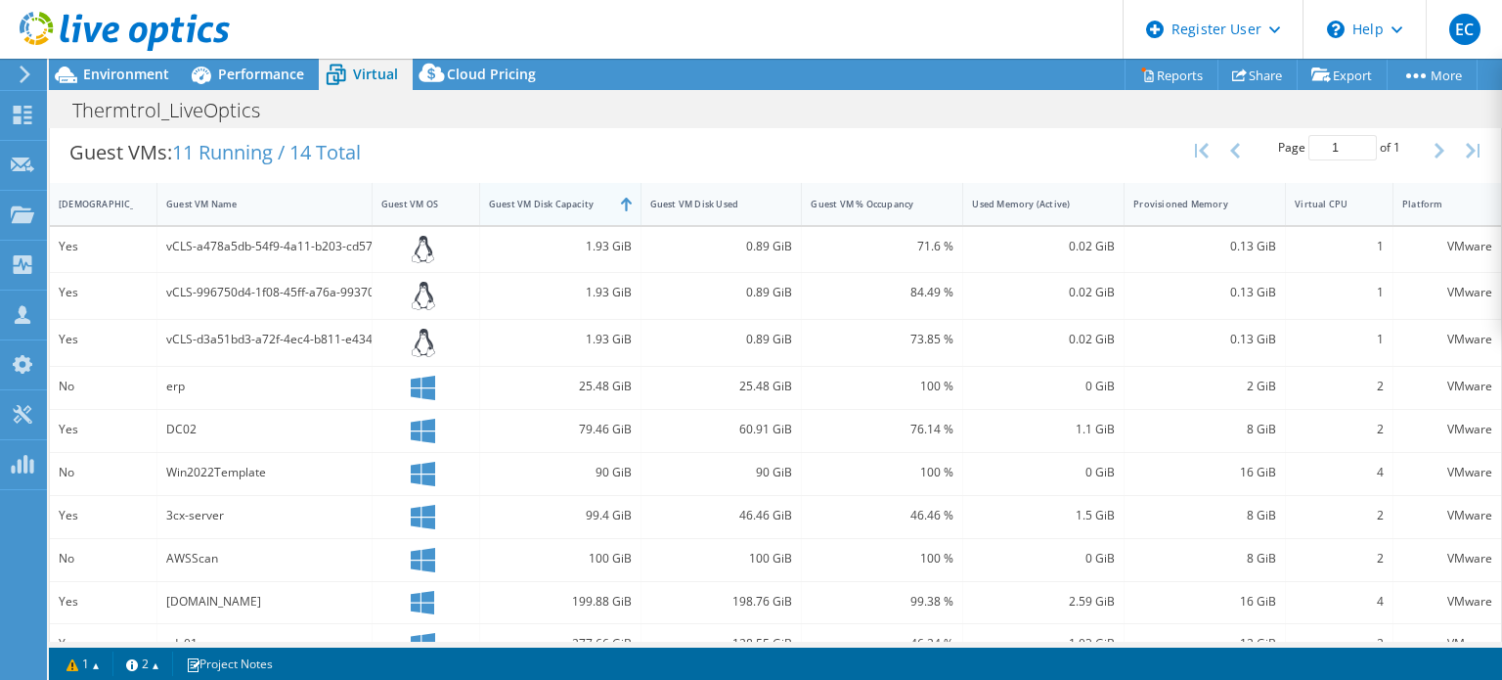
click at [632, 205] on div at bounding box center [640, 204] width 35 height 42
click at [575, 198] on div "Guest VM Disk Capacity" at bounding box center [548, 204] width 119 height 13
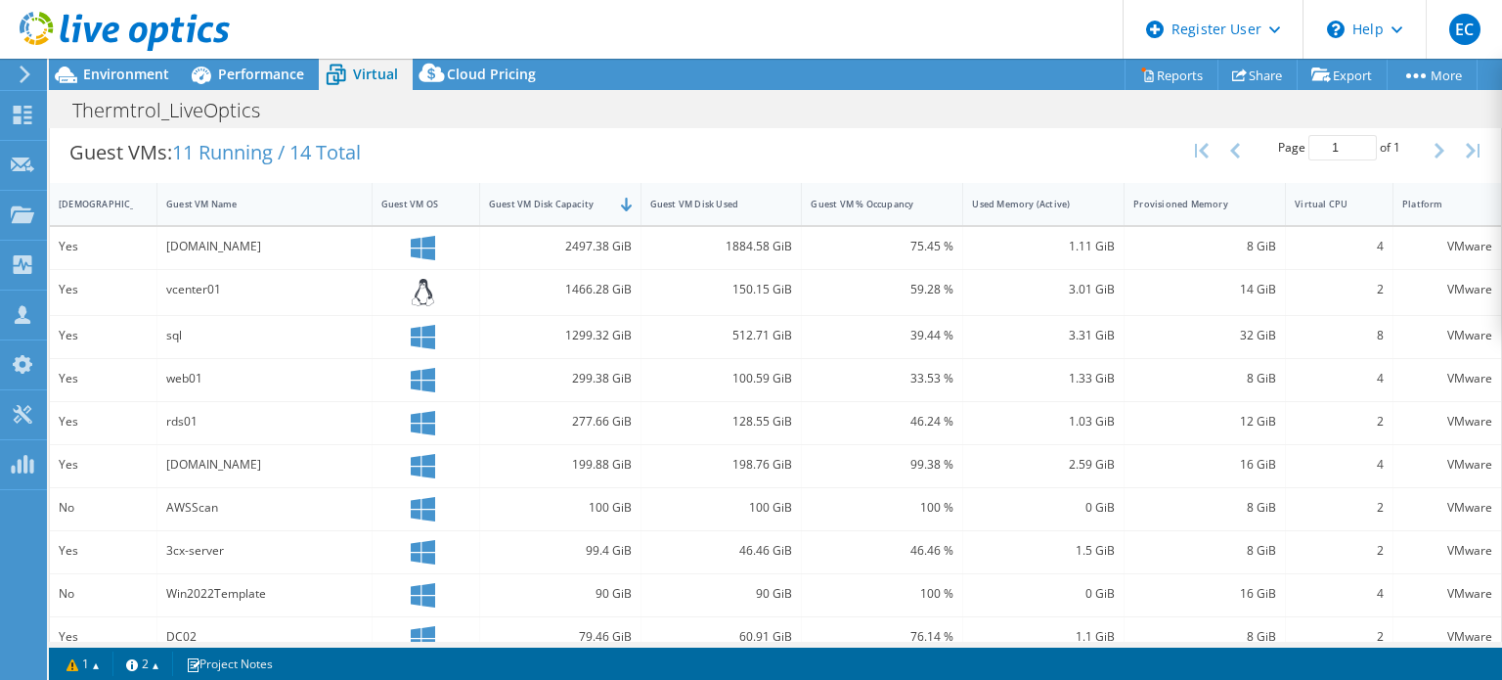
drag, startPoint x: 412, startPoint y: 247, endPoint x: 435, endPoint y: 246, distance: 23.5
click at [435, 246] on div at bounding box center [425, 248] width 89 height 24
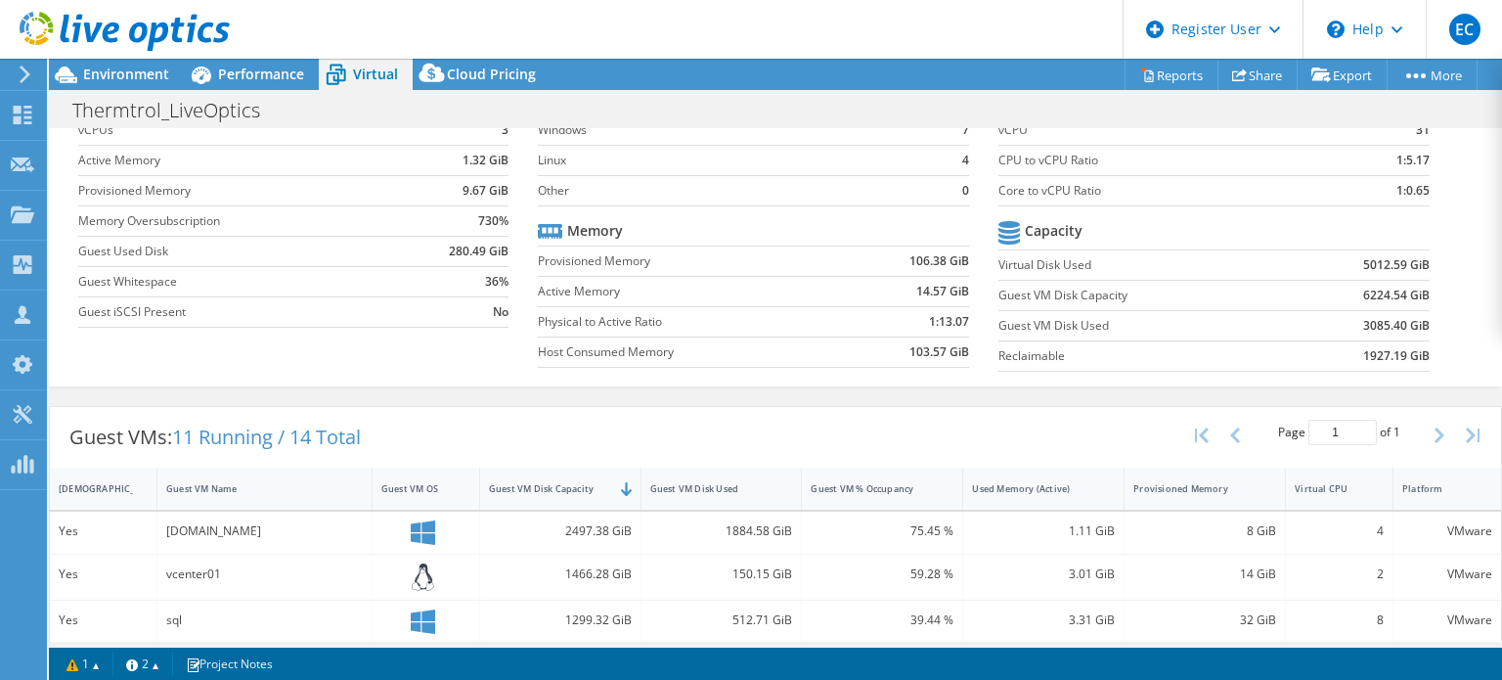
scroll to position [204, 0]
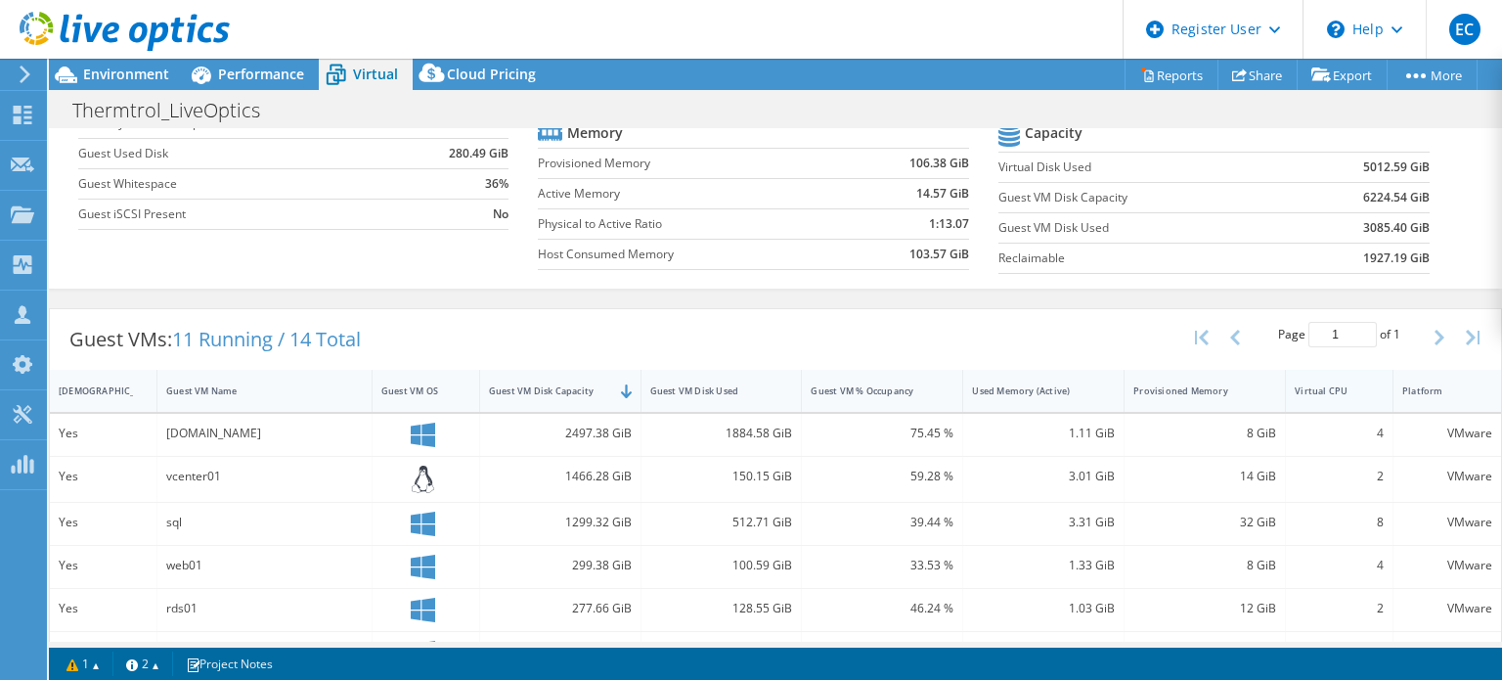
click at [1325, 397] on div "Virtual CPU" at bounding box center [1327, 391] width 83 height 30
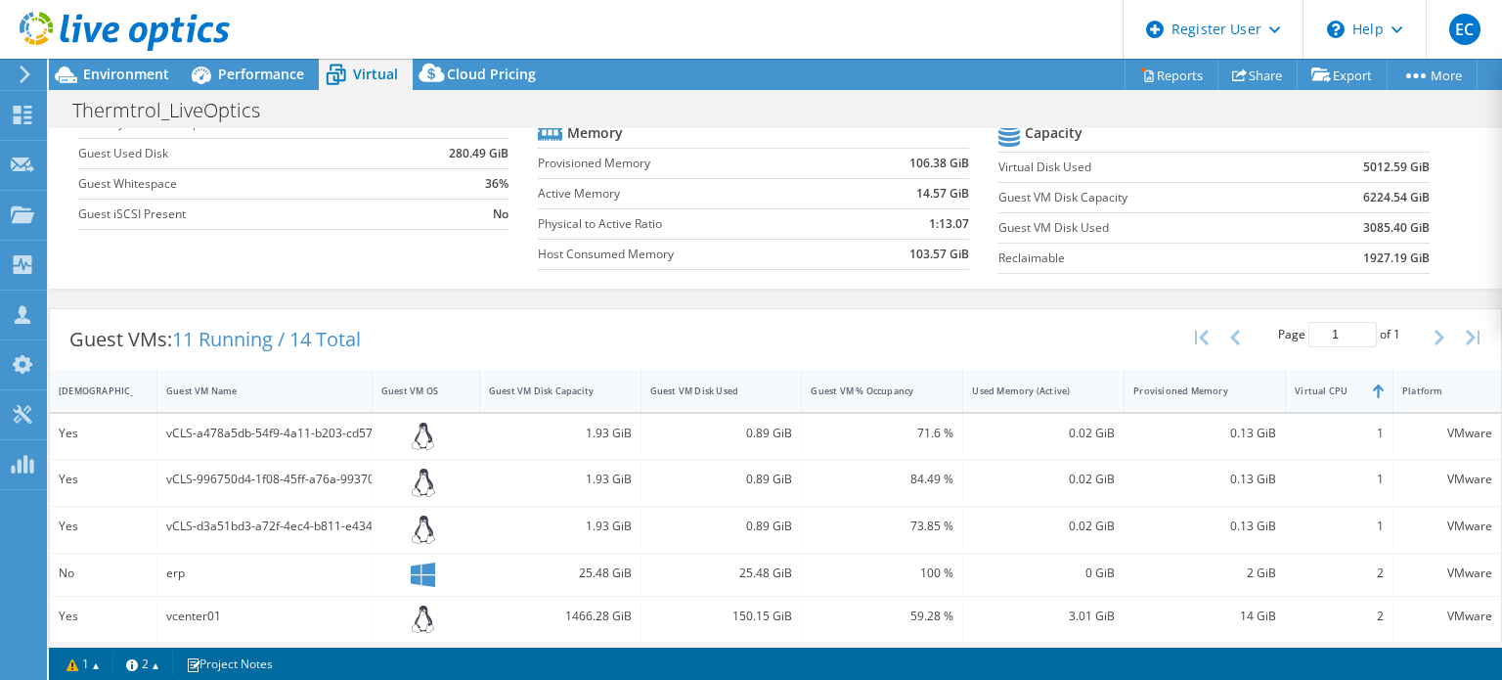
click at [1325, 397] on div "Virtual CPU" at bounding box center [1327, 391] width 83 height 30
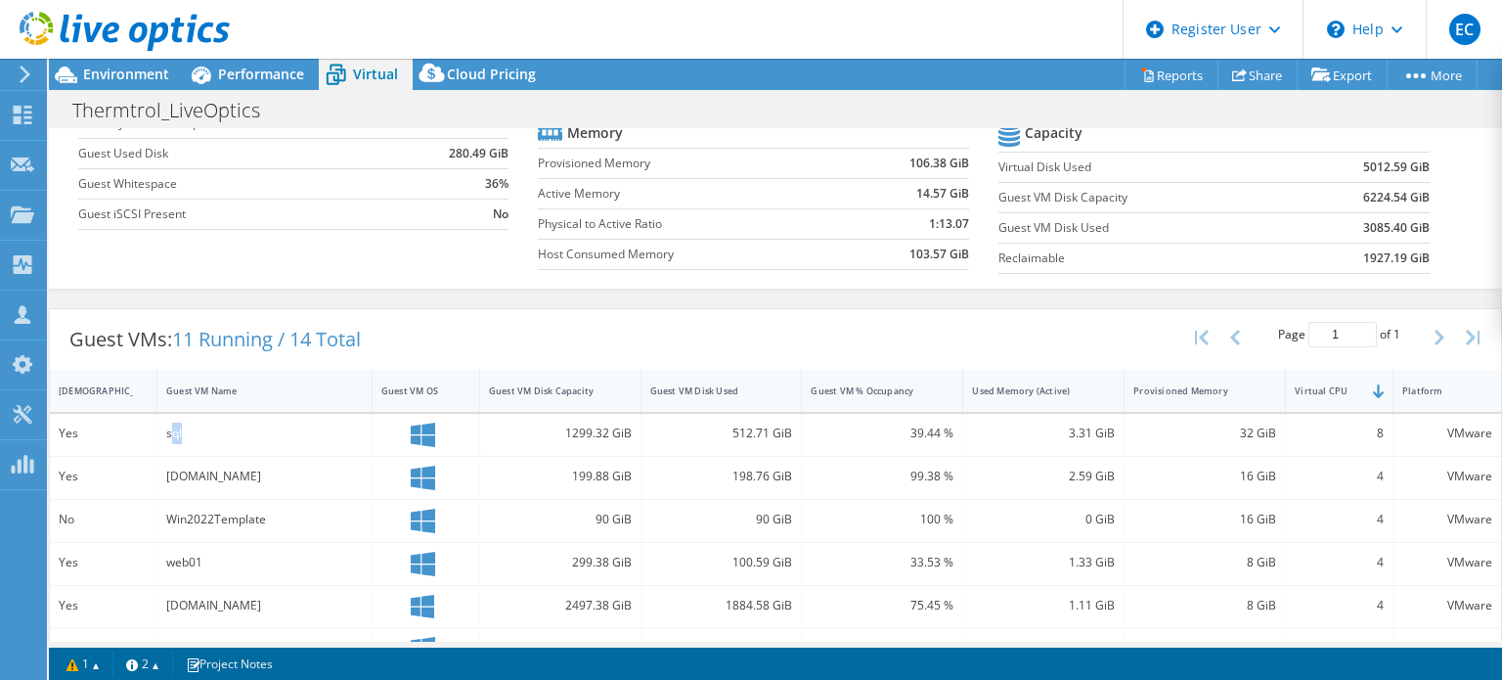
drag, startPoint x: 193, startPoint y: 433, endPoint x: 169, endPoint y: 433, distance: 23.5
click at [169, 433] on div "sql" at bounding box center [264, 434] width 197 height 22
click at [1253, 430] on div "32 GiB" at bounding box center [1205, 434] width 143 height 22
click at [1081, 430] on div "3.31 GiB" at bounding box center [1043, 434] width 143 height 22
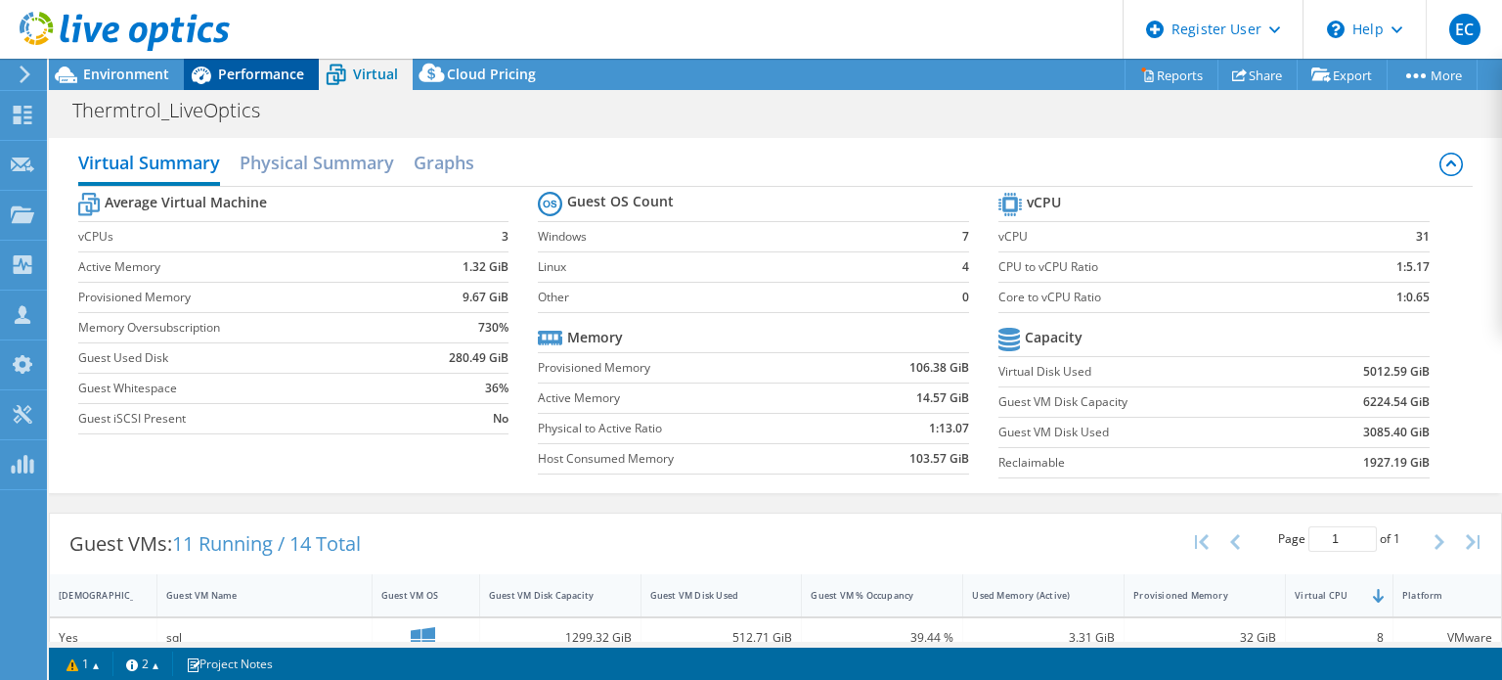
click at [240, 77] on span "Performance" at bounding box center [261, 74] width 86 height 19
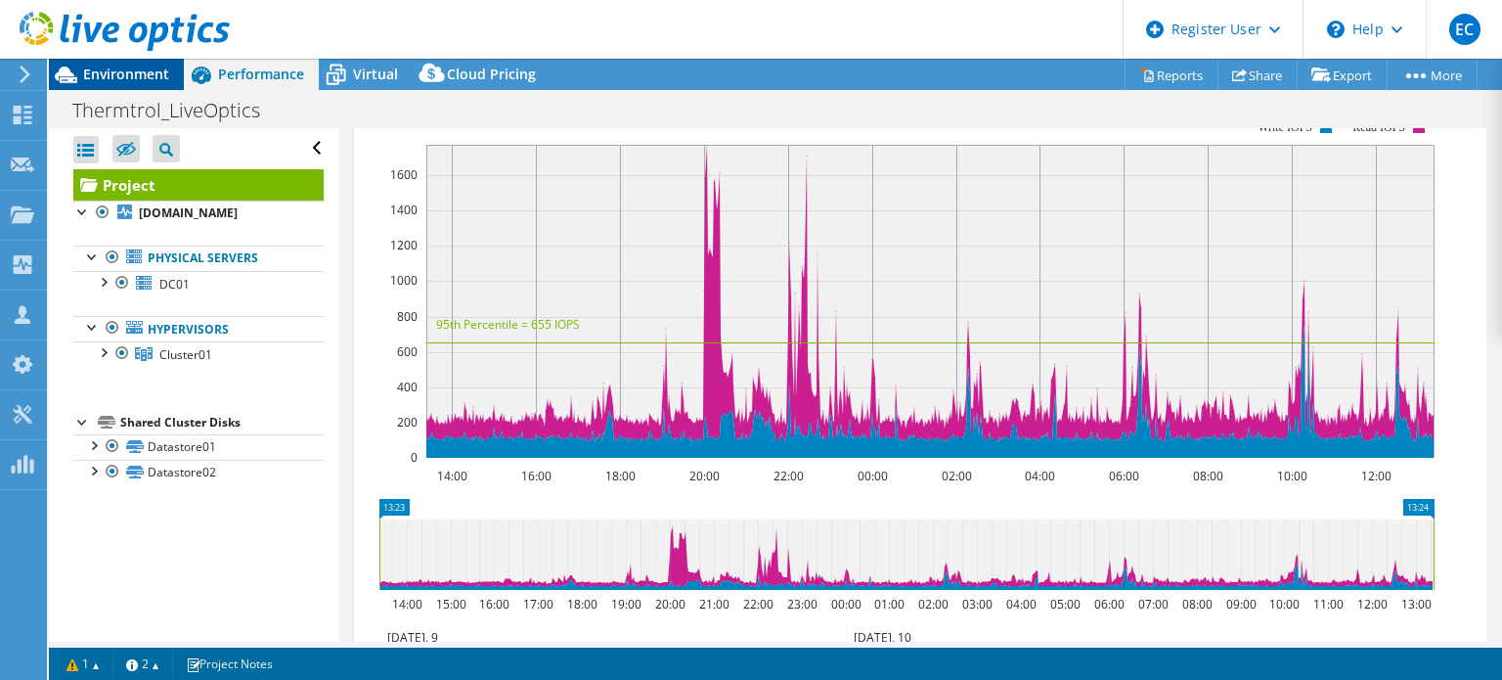
click at [144, 76] on span "Environment" at bounding box center [126, 74] width 86 height 19
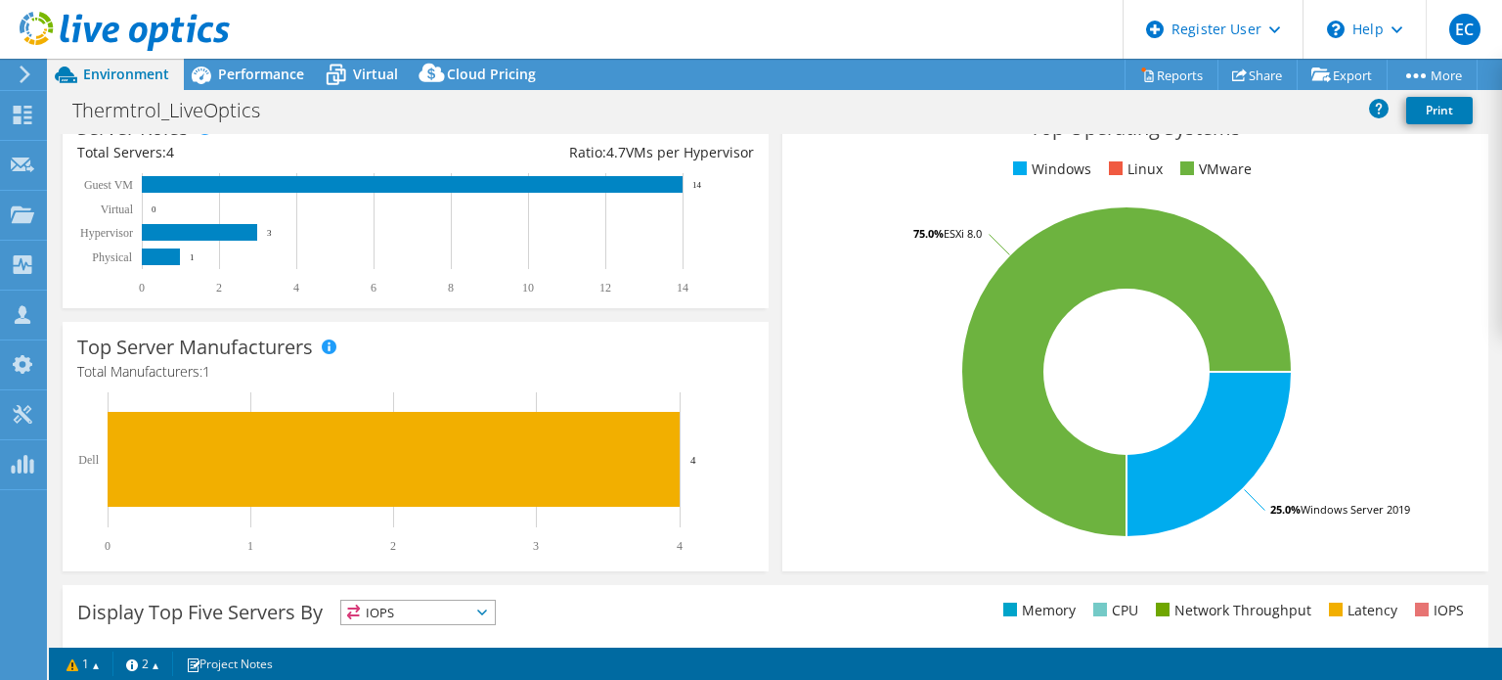
scroll to position [196, 0]
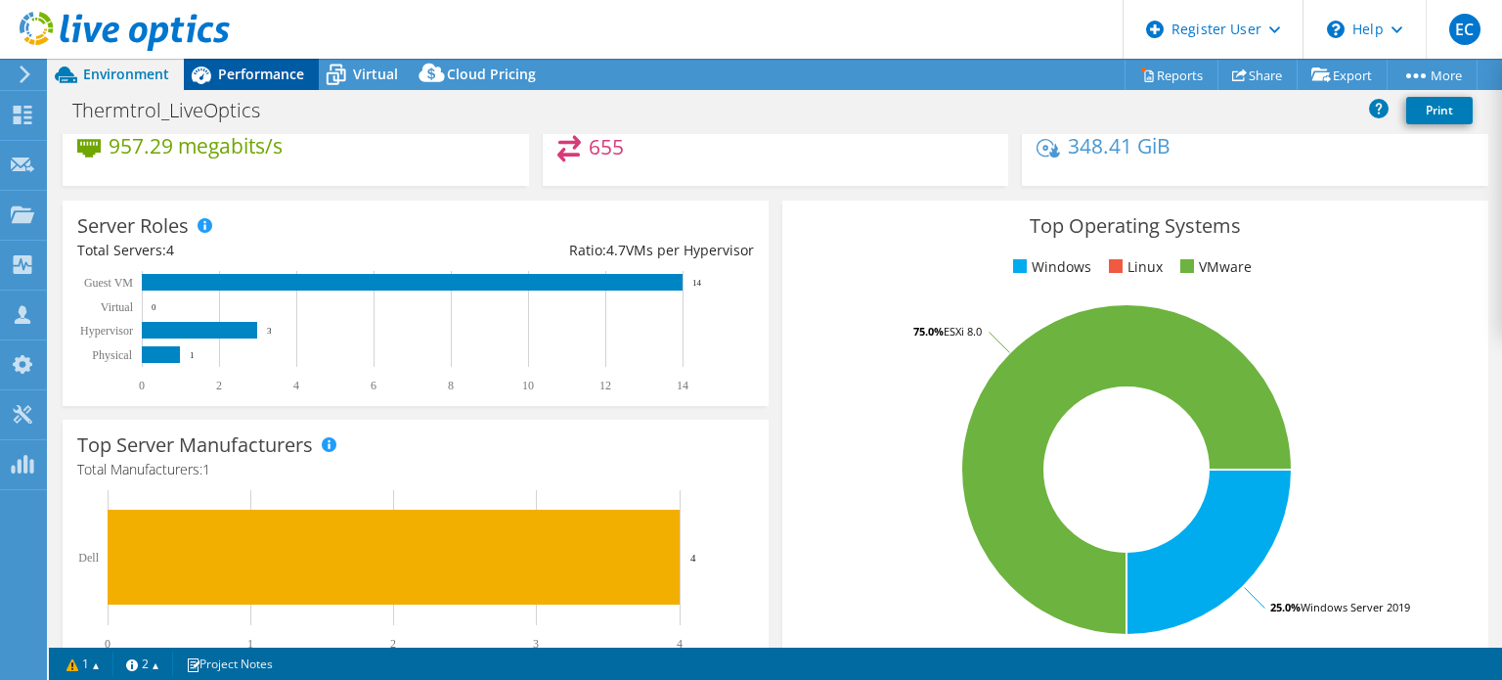
click at [235, 61] on div "Performance" at bounding box center [251, 74] width 135 height 31
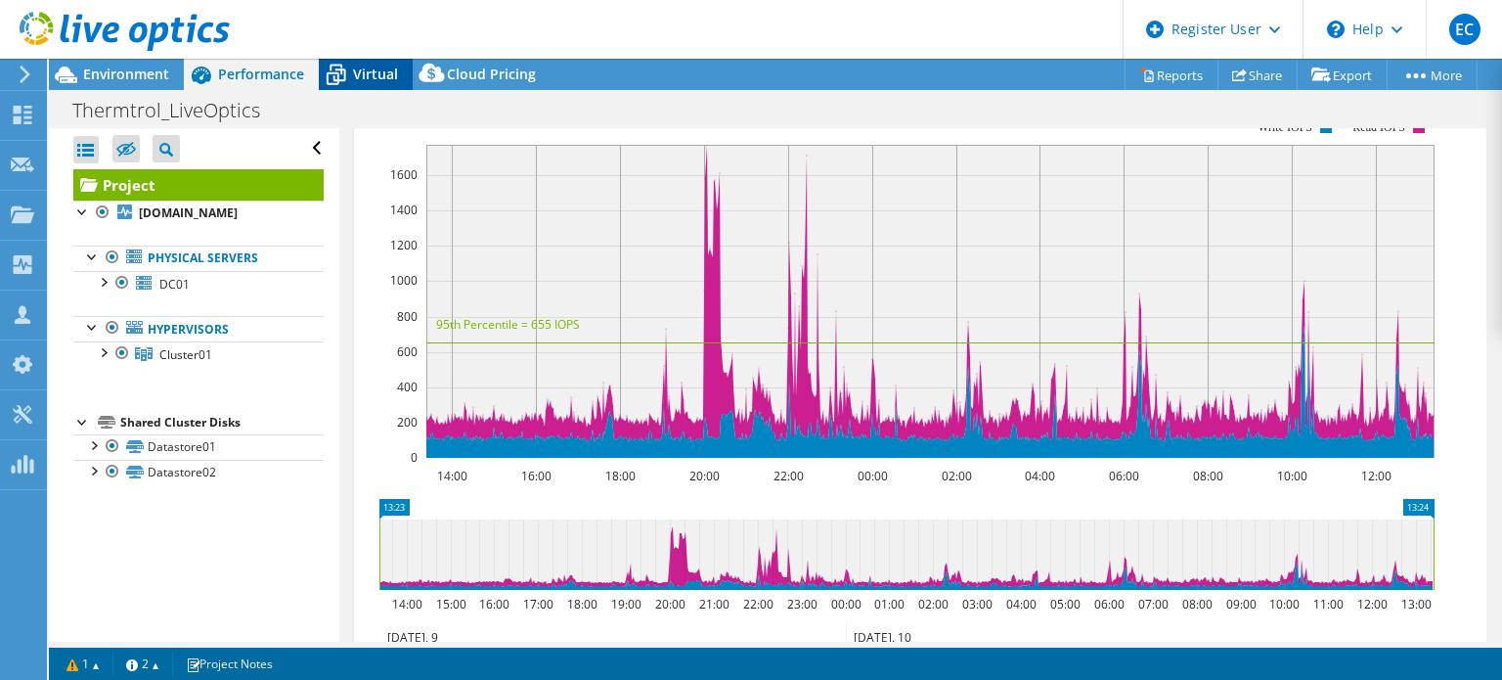
click at [353, 76] on span "Virtual" at bounding box center [375, 74] width 45 height 19
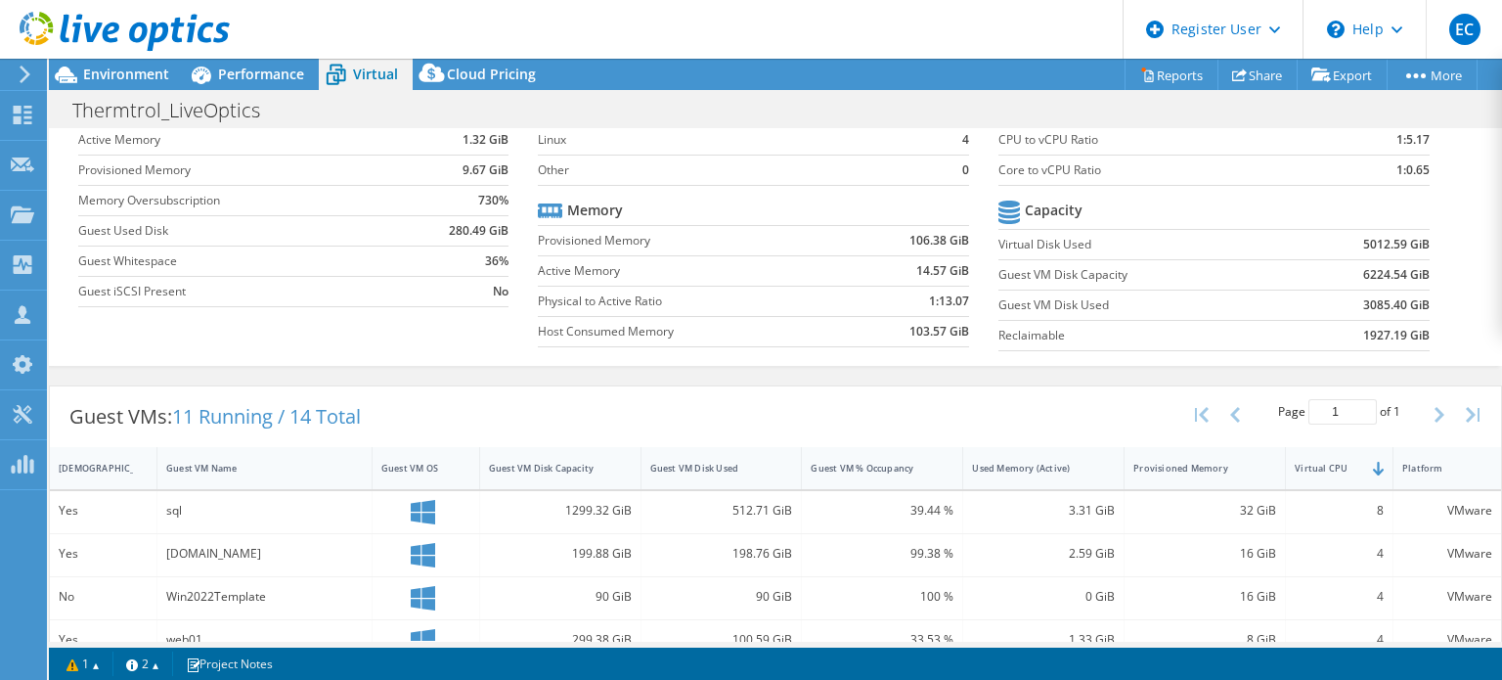
scroll to position [293, 0]
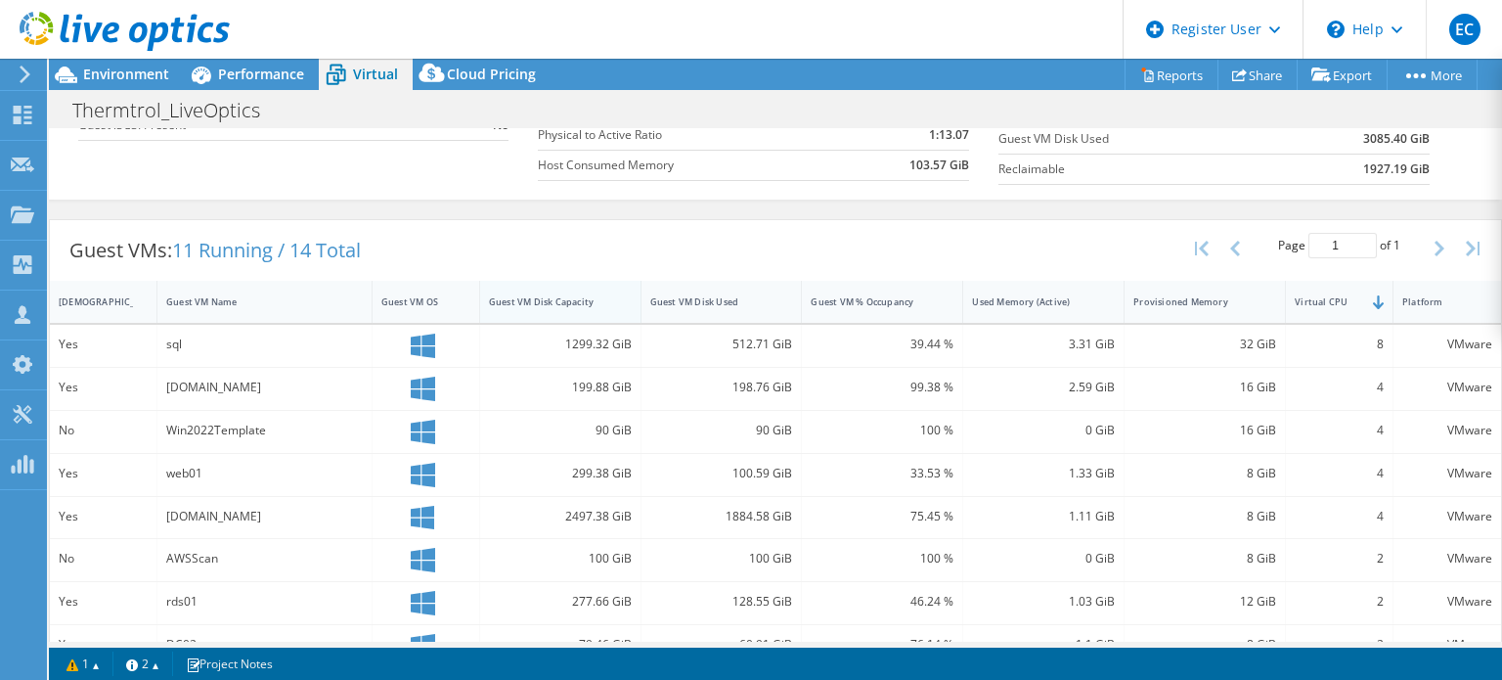
click at [536, 299] on div "Guest VM Disk Capacity" at bounding box center [548, 301] width 119 height 13
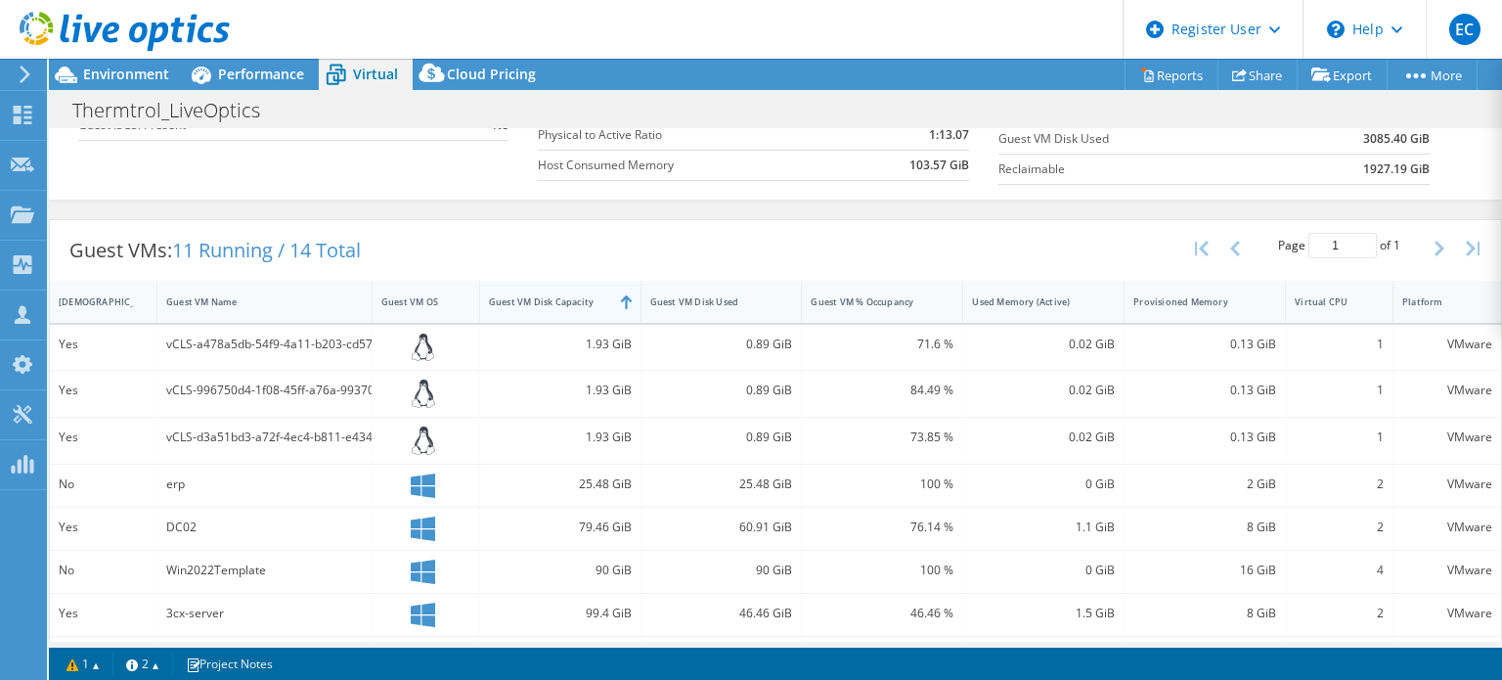
click at [599, 302] on div "Guest VM Disk Capacity" at bounding box center [548, 301] width 119 height 13
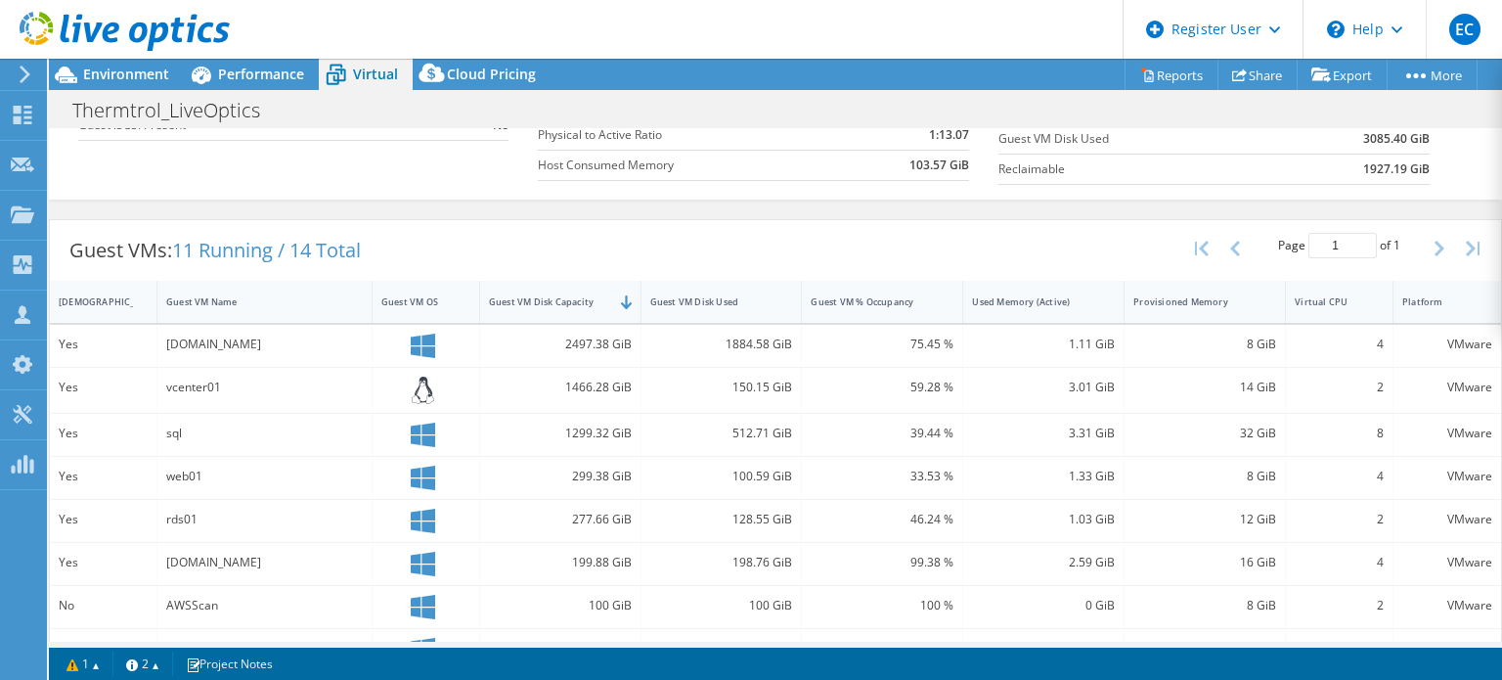
drag, startPoint x: 307, startPoint y: 335, endPoint x: 164, endPoint y: 339, distance: 142.8
click at [166, 339] on div "dfs01.thermtrol.com" at bounding box center [264, 345] width 197 height 22
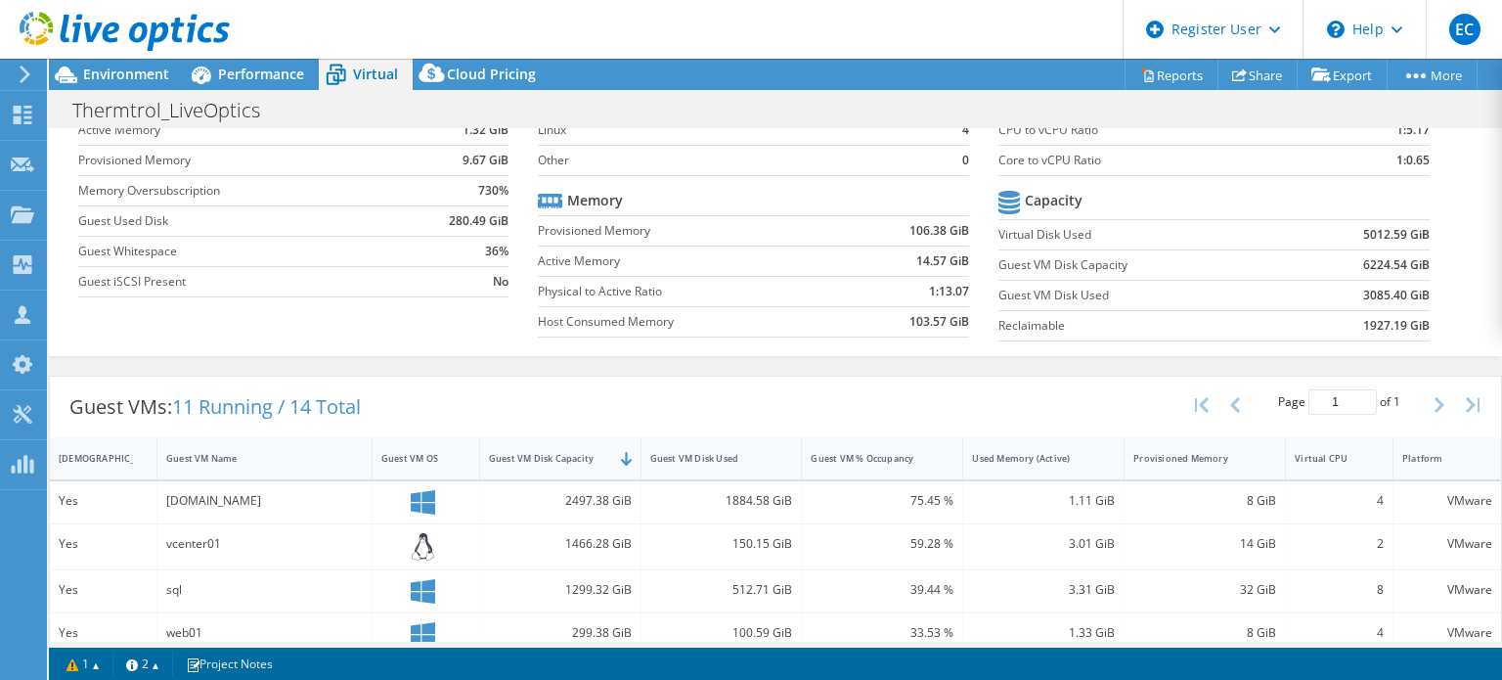
scroll to position [0, 0]
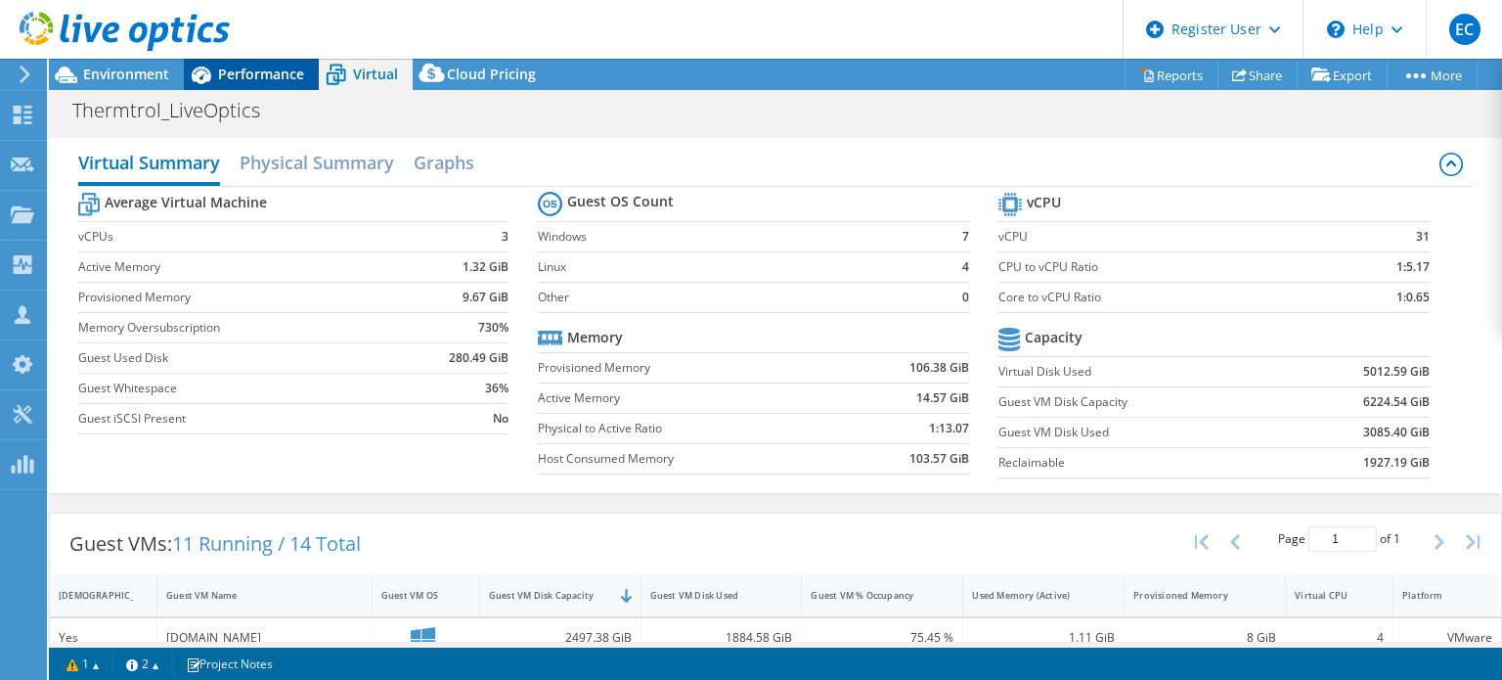
click at [265, 84] on div "Performance" at bounding box center [251, 74] width 135 height 31
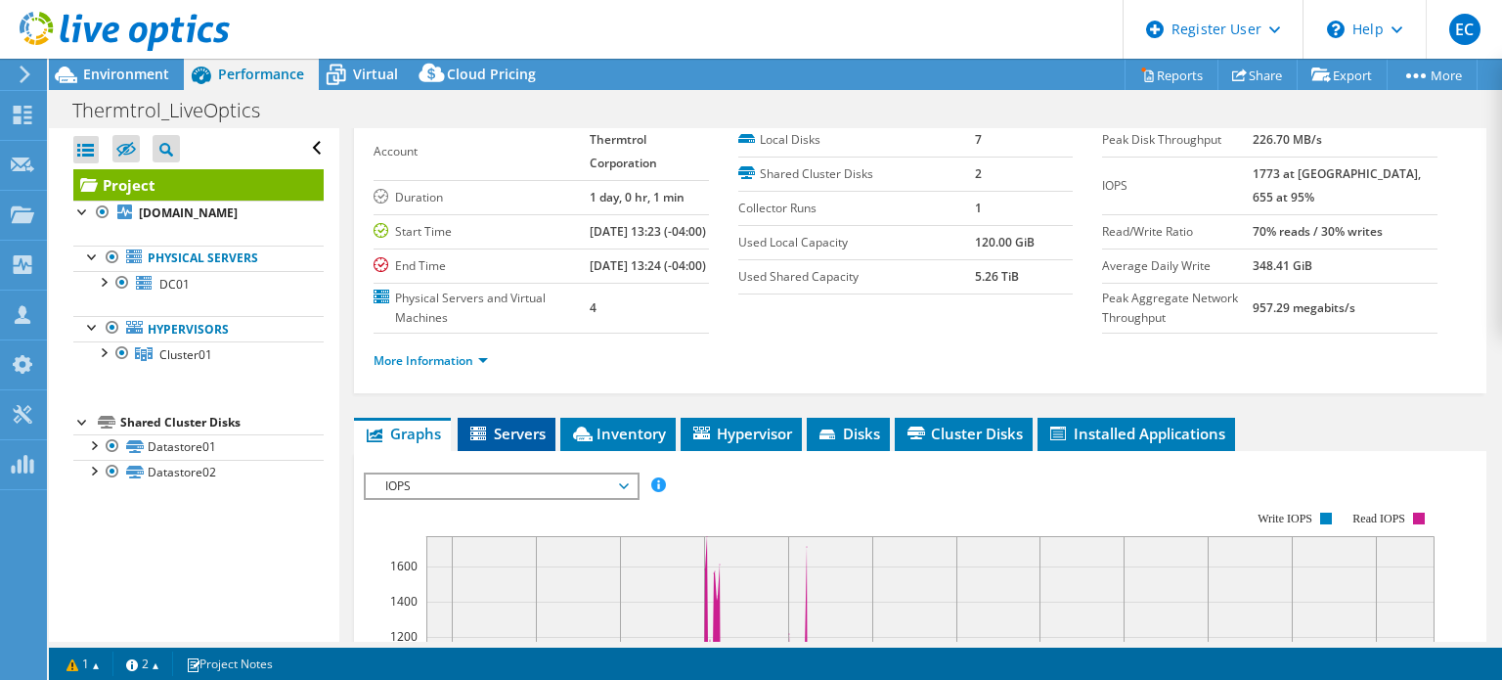
click at [510, 443] on span "Servers" at bounding box center [506, 433] width 78 height 20
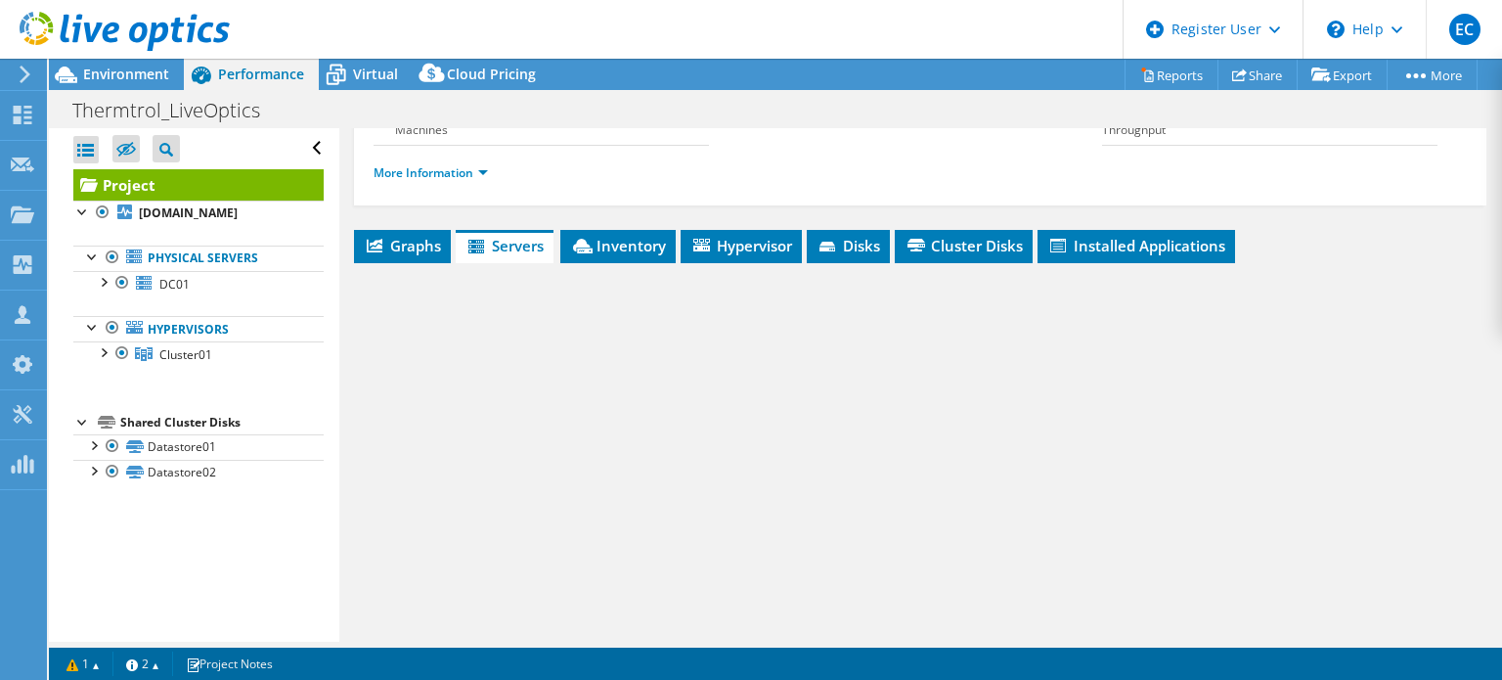
scroll to position [441, 0]
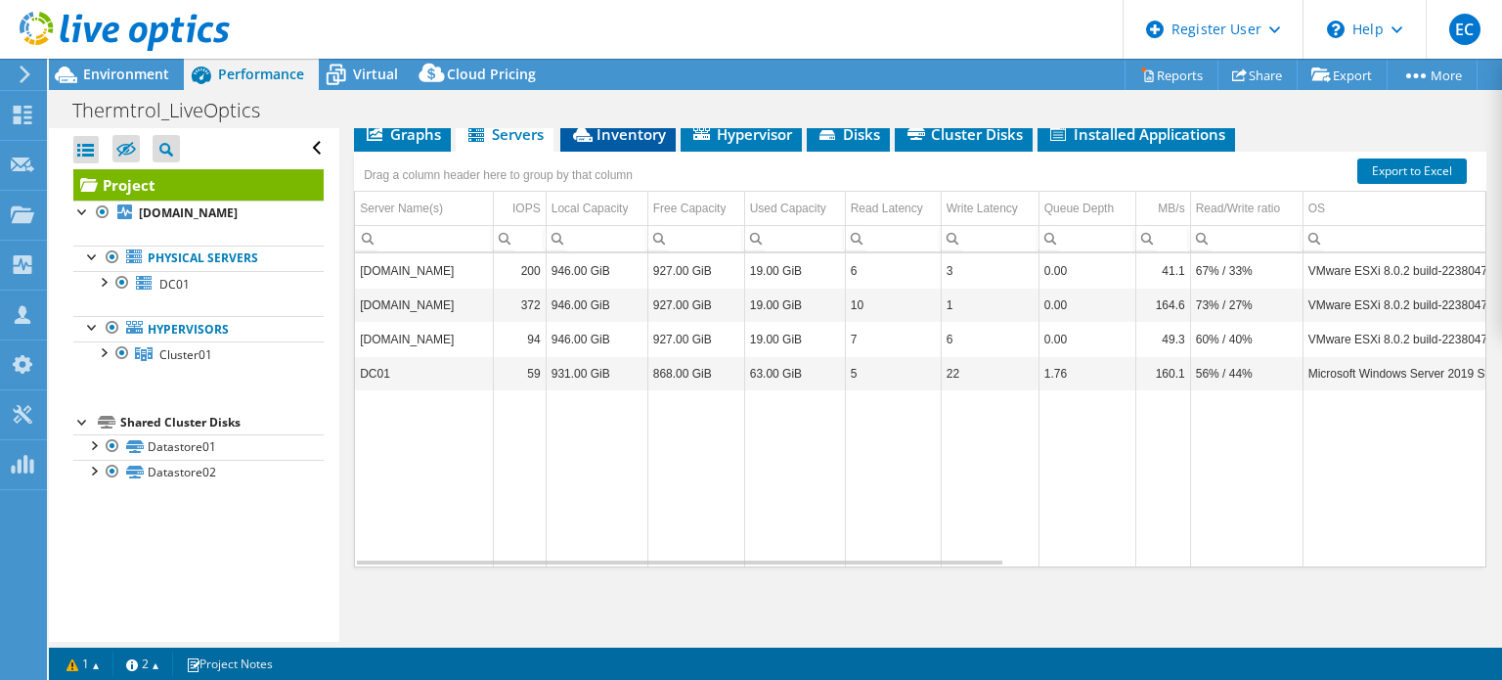
click at [601, 133] on span "Inventory" at bounding box center [618, 134] width 96 height 20
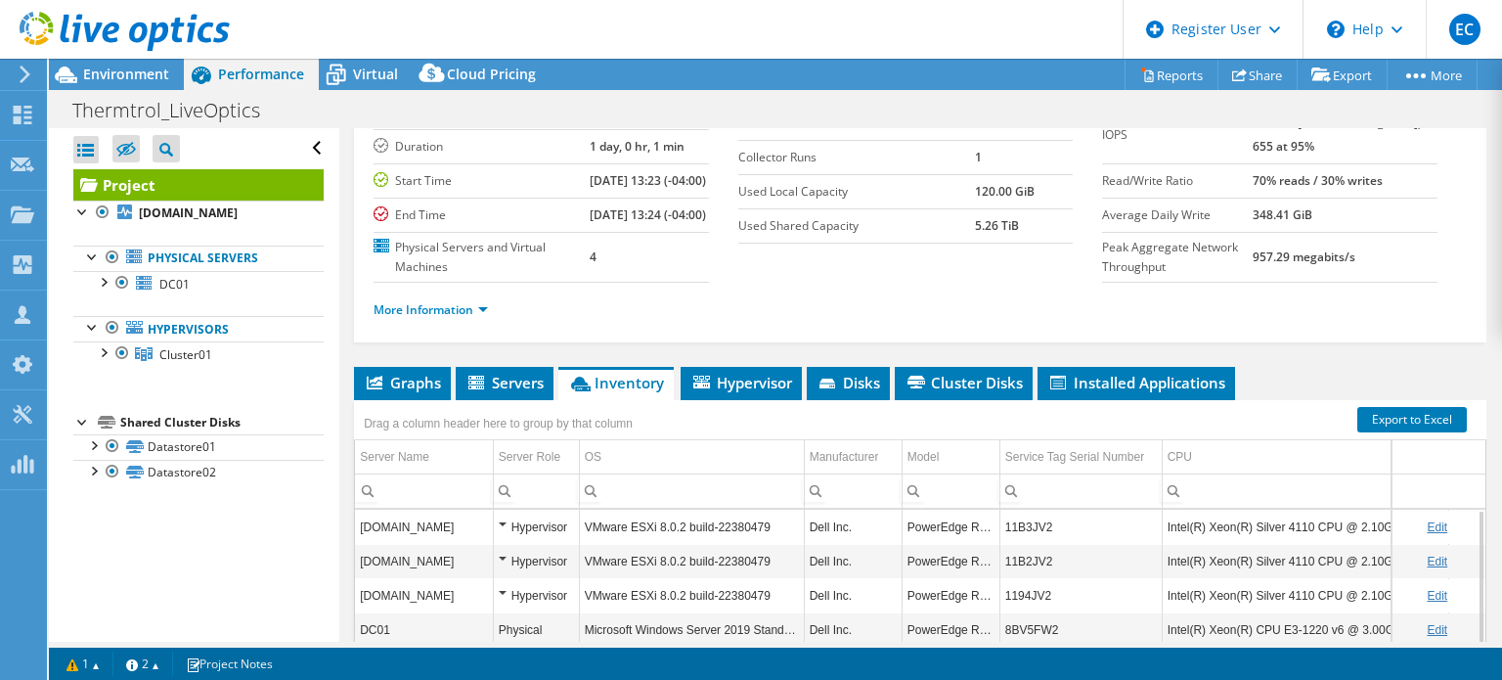
scroll to position [0, 0]
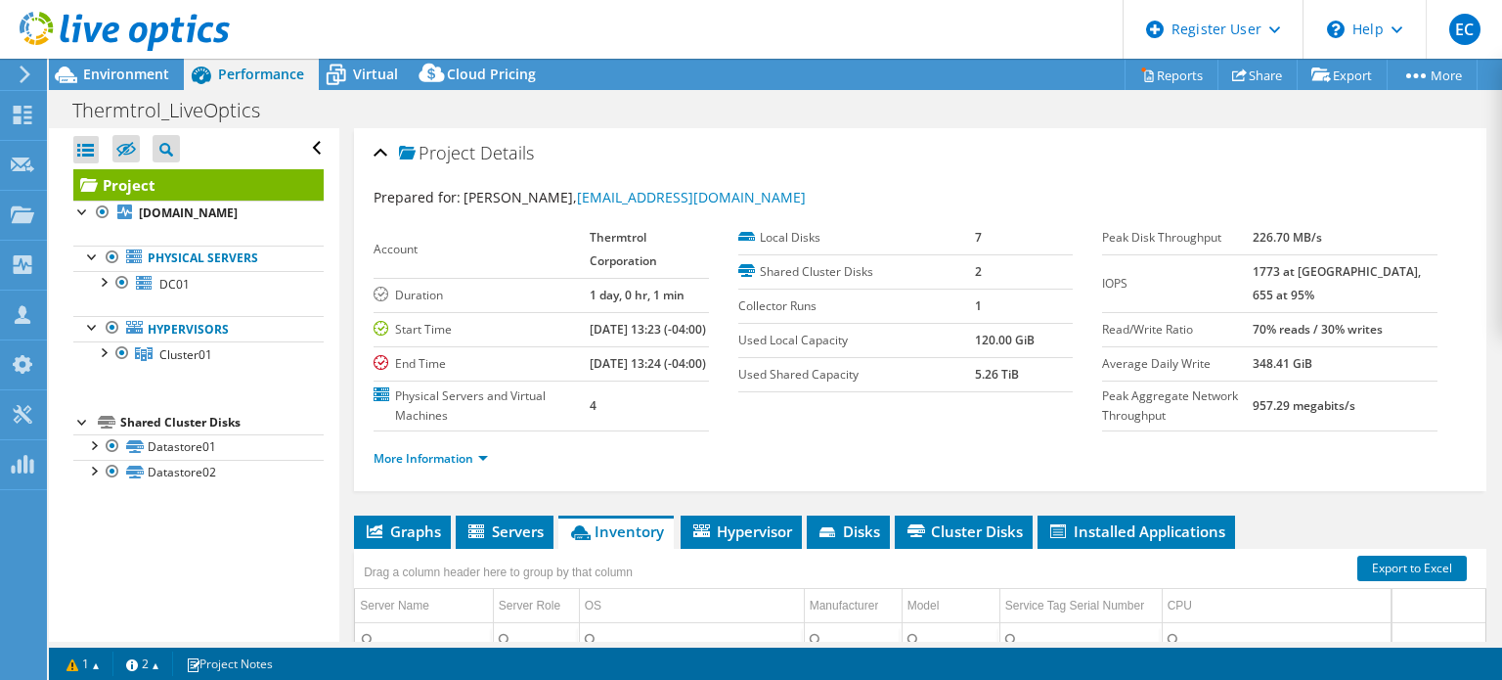
click at [1314, 267] on tr "IOPS 1773 at Peak, 655 at 95%" at bounding box center [1269, 283] width 335 height 58
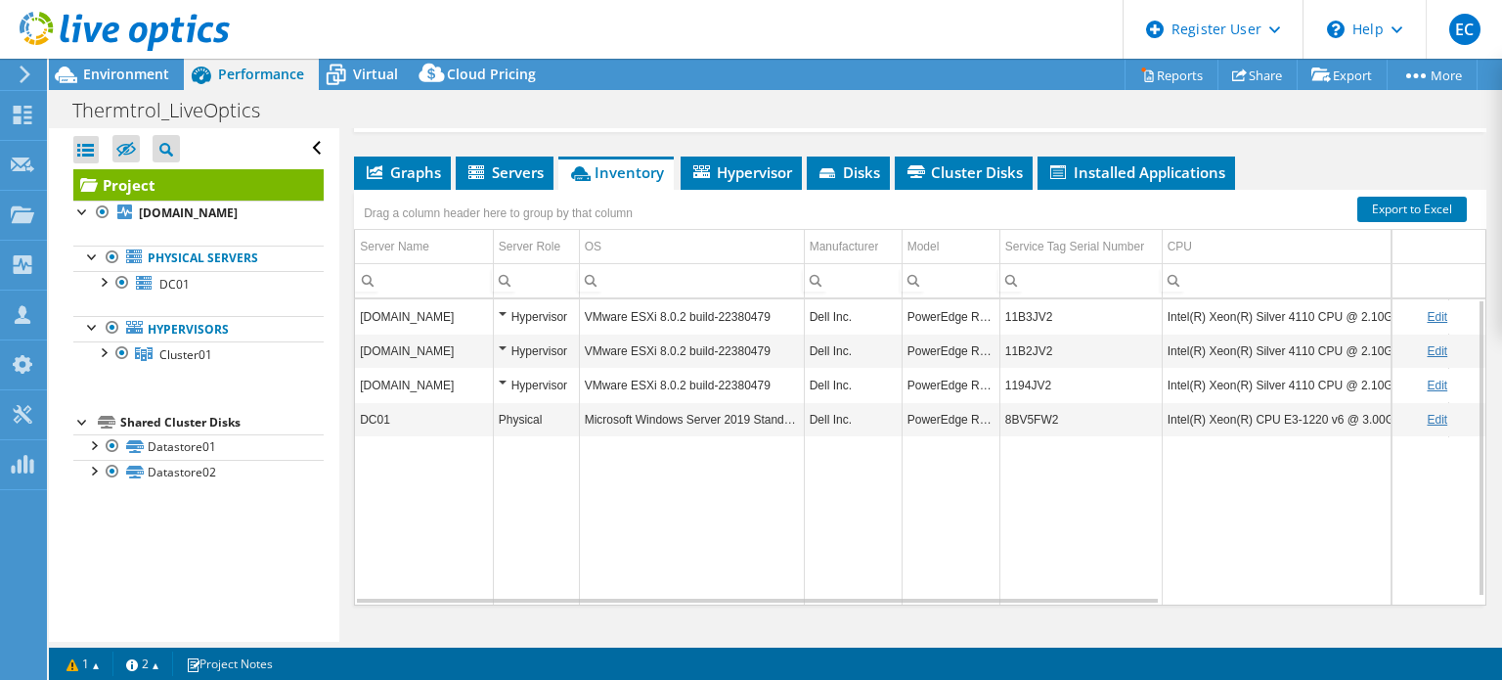
scroll to position [441, 0]
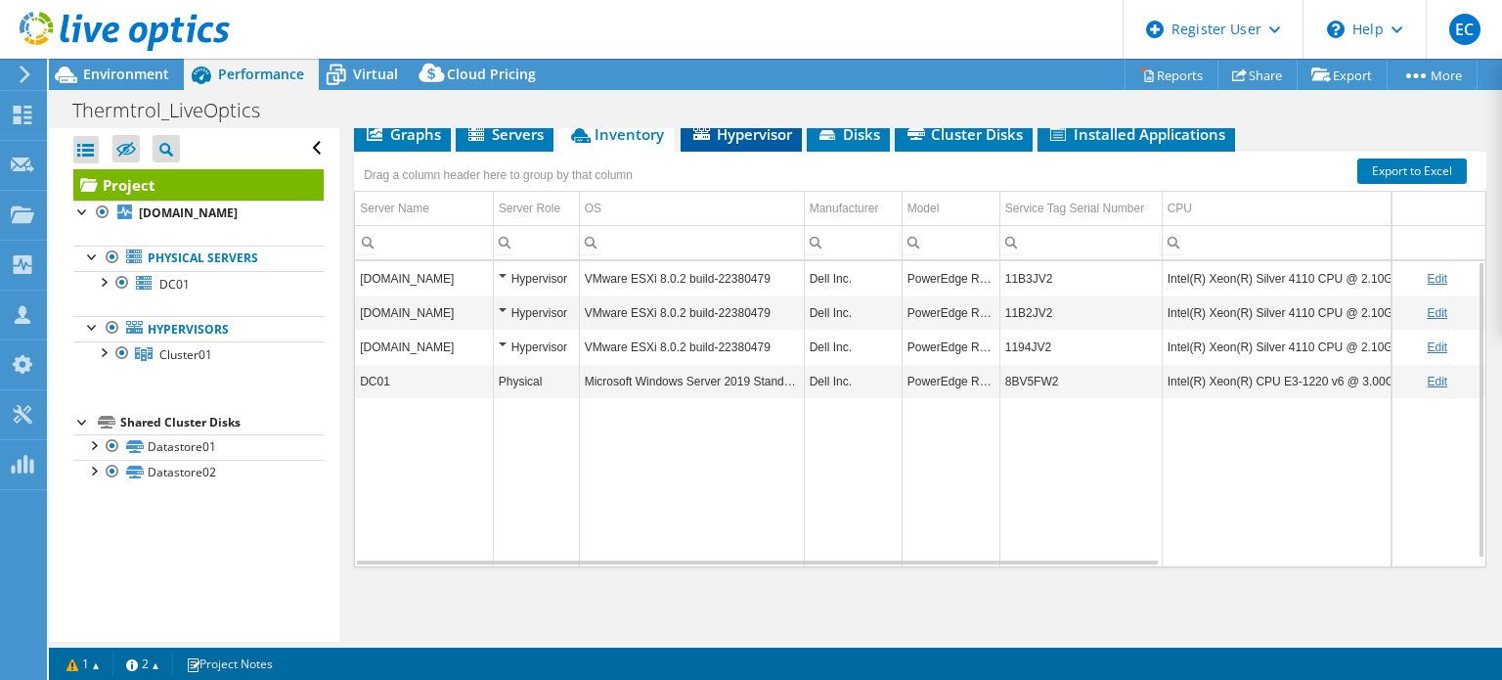
click at [715, 136] on span "Hypervisor" at bounding box center [741, 134] width 102 height 20
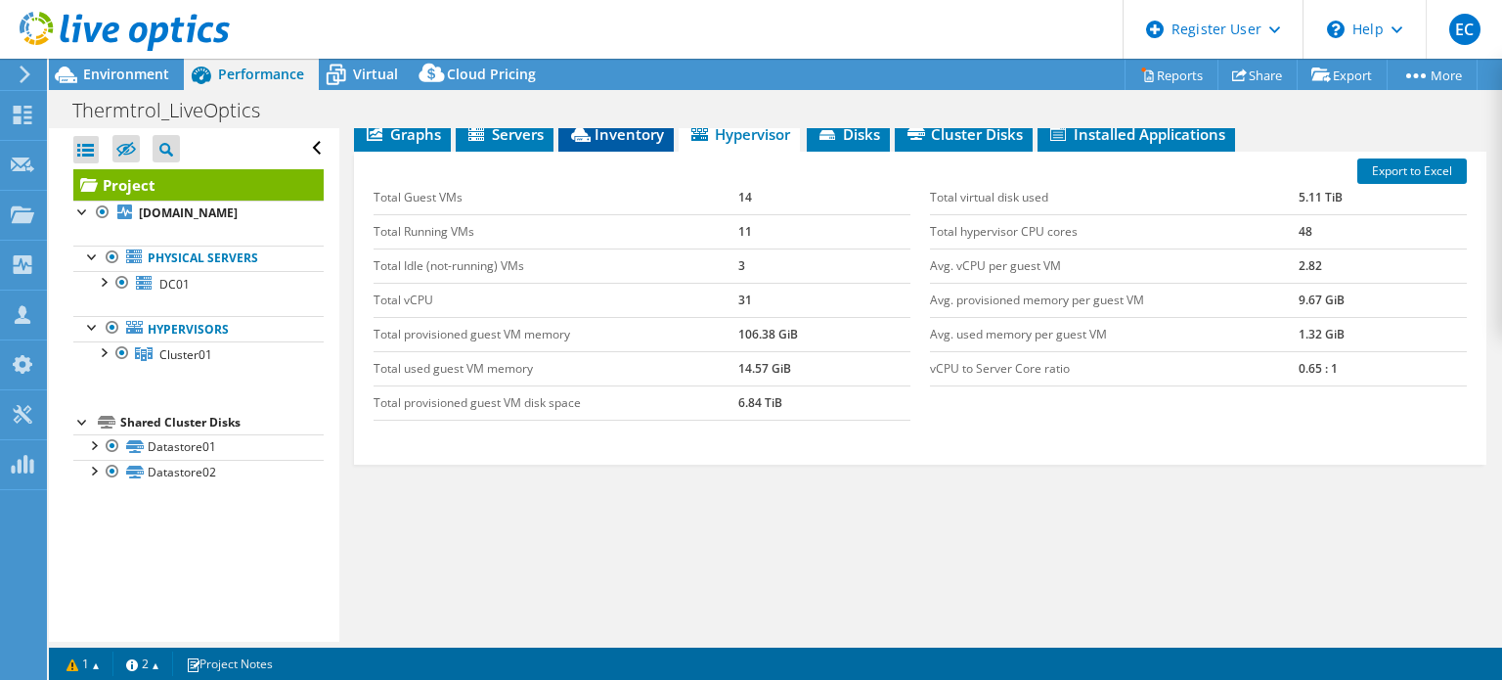
click at [649, 142] on span "Inventory" at bounding box center [616, 134] width 96 height 20
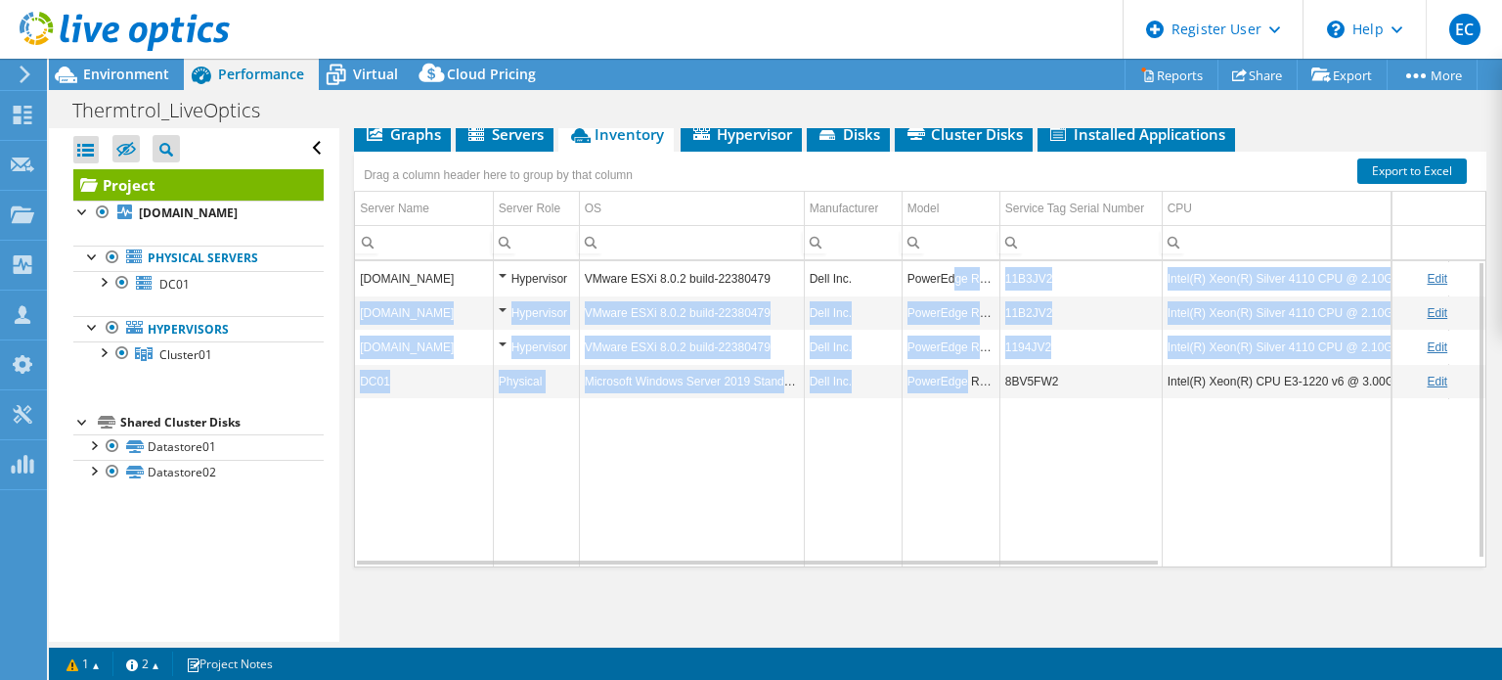
drag, startPoint x: 950, startPoint y: 272, endPoint x: 964, endPoint y: 378, distance: 107.6
click at [964, 378] on tbody "vmhost03.thermtrol.com Hypervisor VMware ESXi 8.0.2 build-22380479 Dell Inc. Po…" at bounding box center [1128, 413] width 1546 height 305
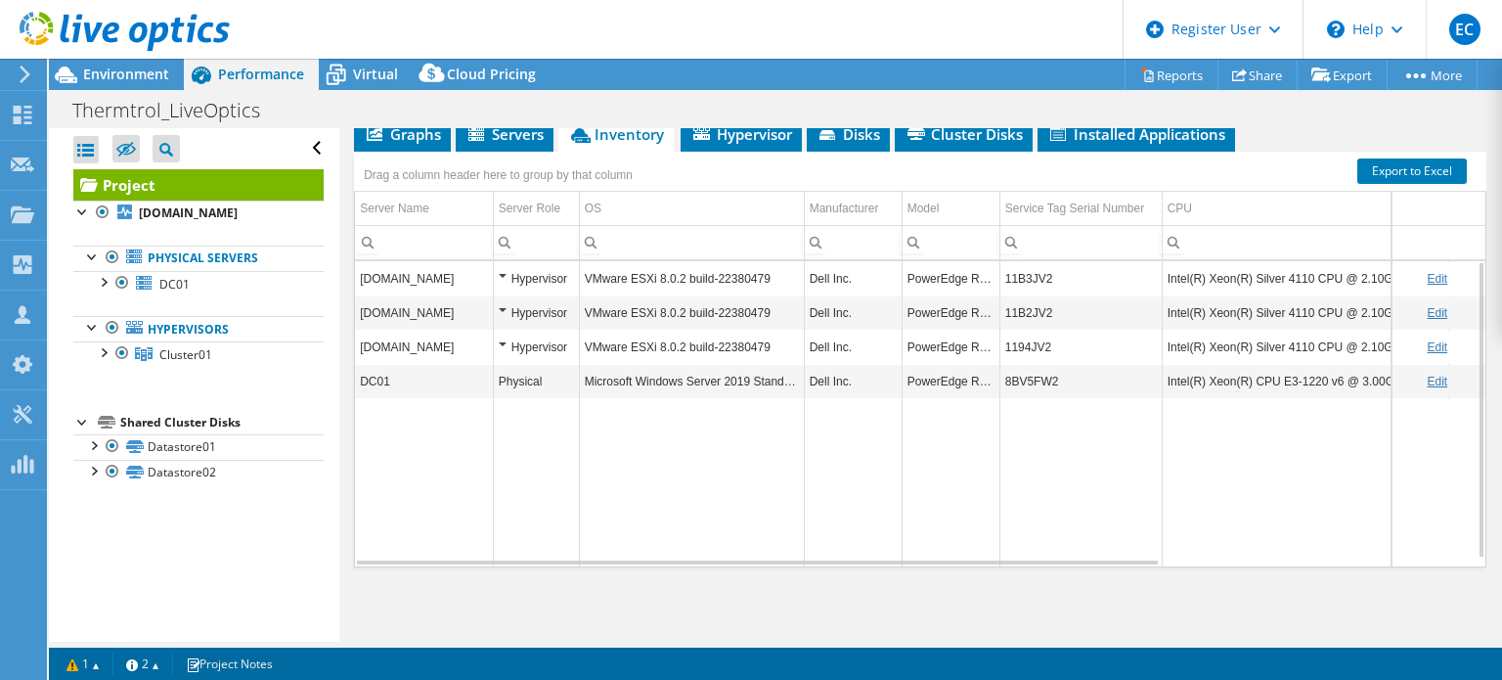
click at [888, 453] on td "Data grid" at bounding box center [853, 482] width 98 height 168
drag, startPoint x: 984, startPoint y: 376, endPoint x: 887, endPoint y: 376, distance: 96.8
click at [891, 376] on tr "DC01 Physical Microsoft Windows Server 2019 Standard Dell Inc. PowerEdge R230 8…" at bounding box center [1128, 381] width 1546 height 34
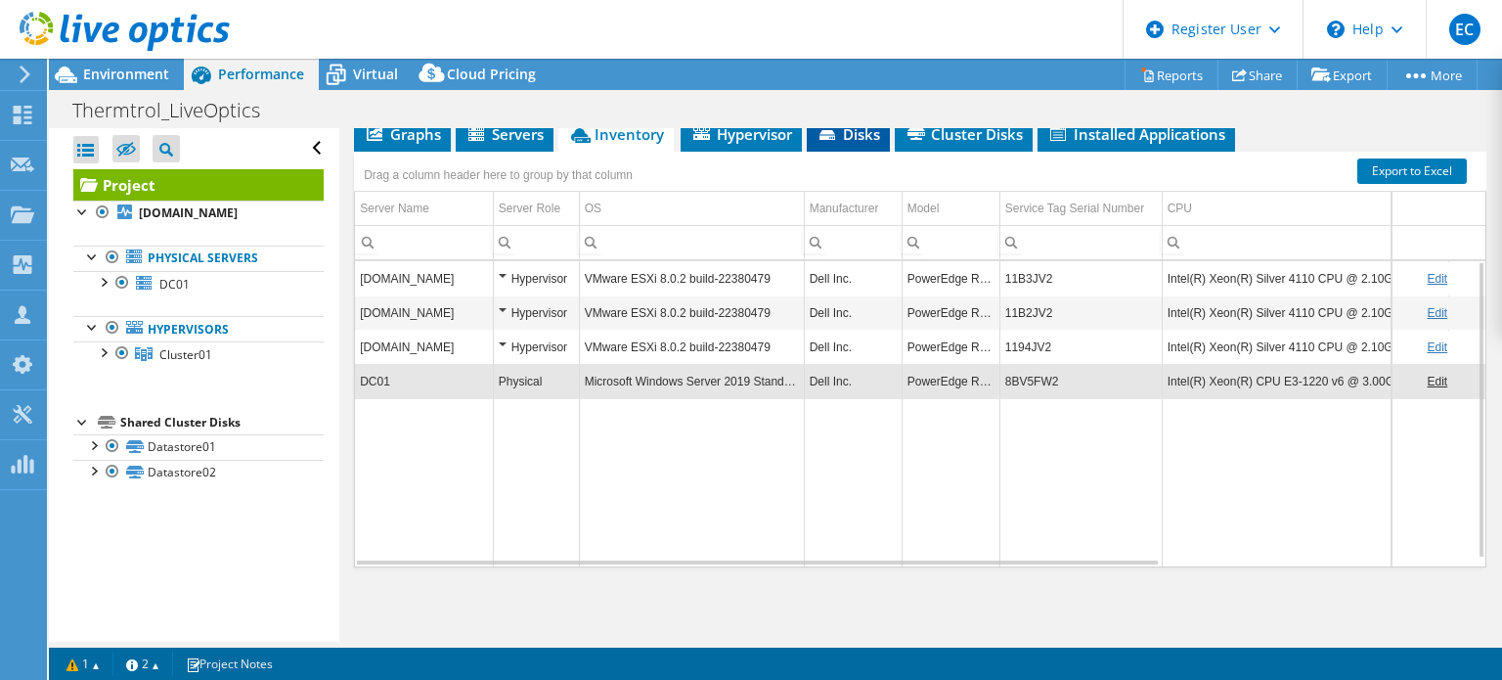
click at [830, 135] on icon at bounding box center [828, 135] width 16 height 10
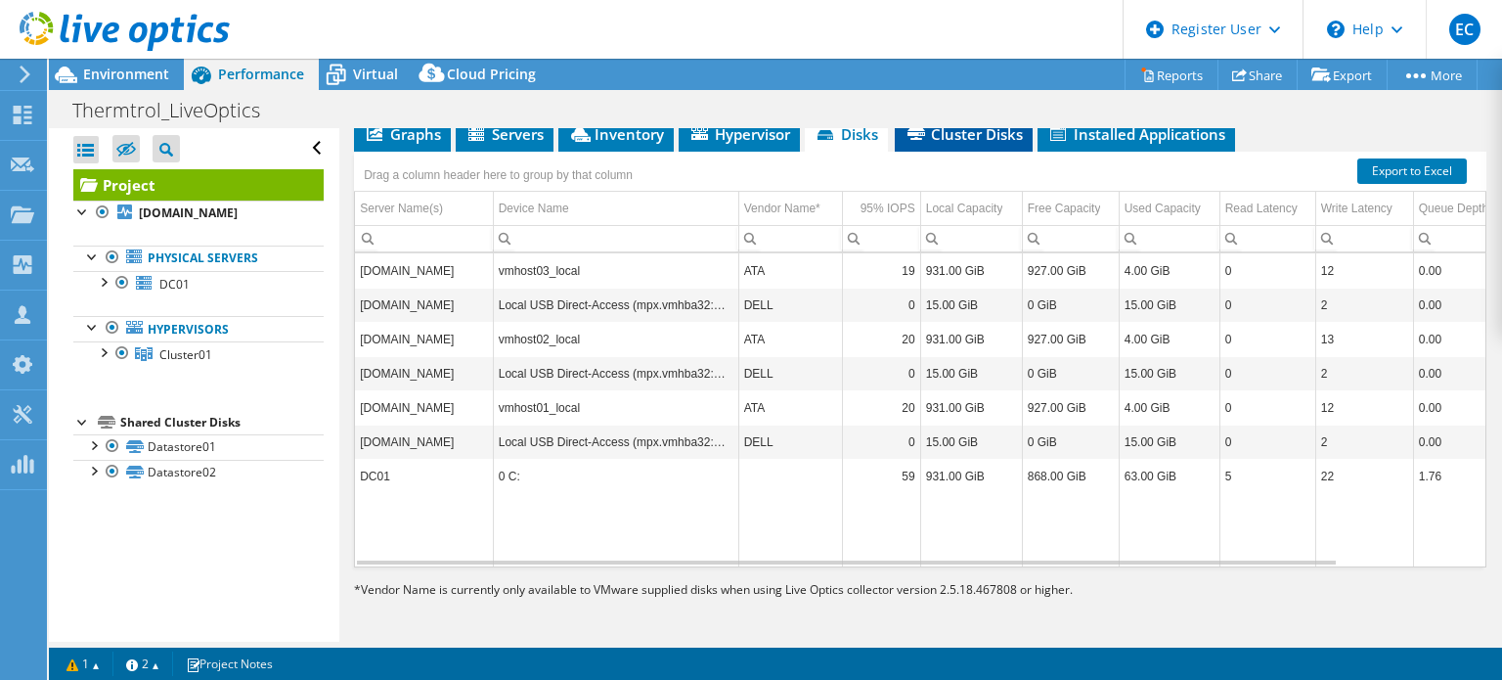
click at [997, 140] on span "Cluster Disks" at bounding box center [964, 134] width 118 height 20
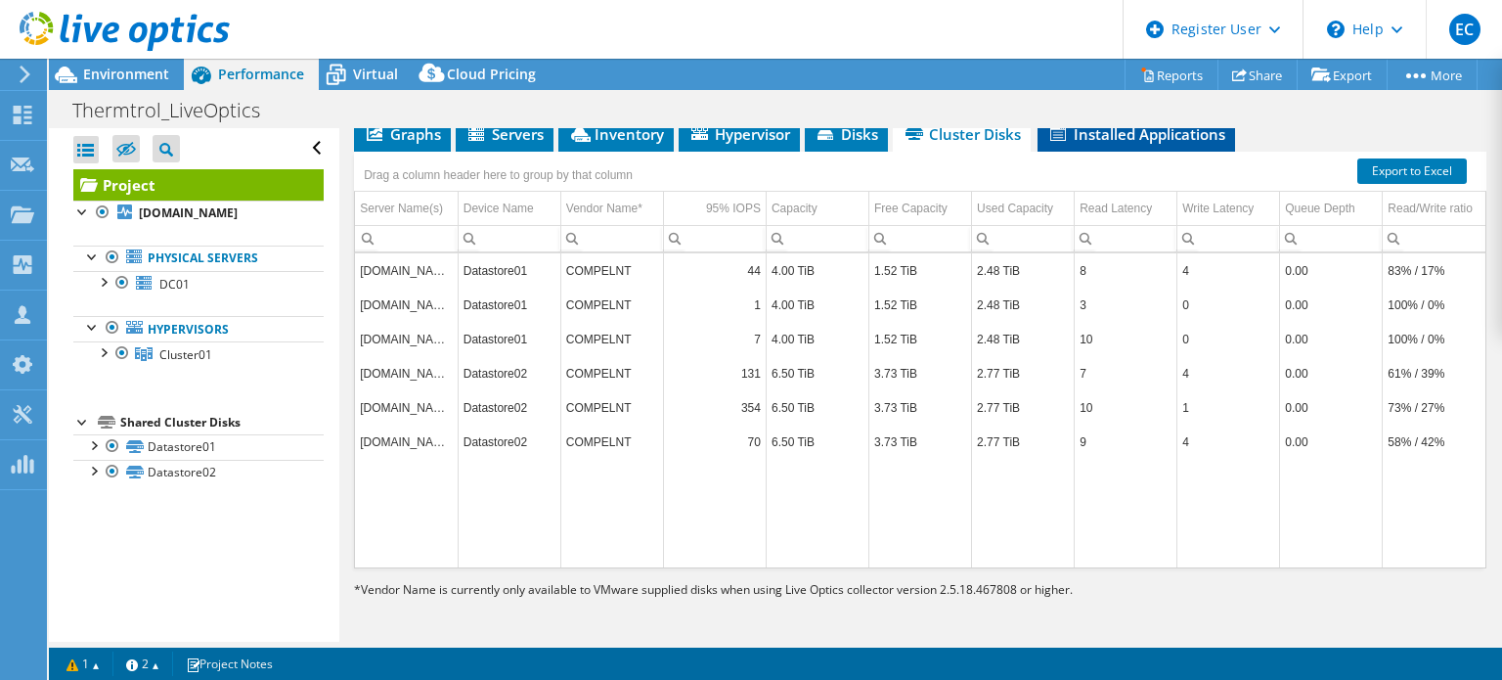
click at [1086, 145] on li "Installed Applications" at bounding box center [1137, 134] width 198 height 33
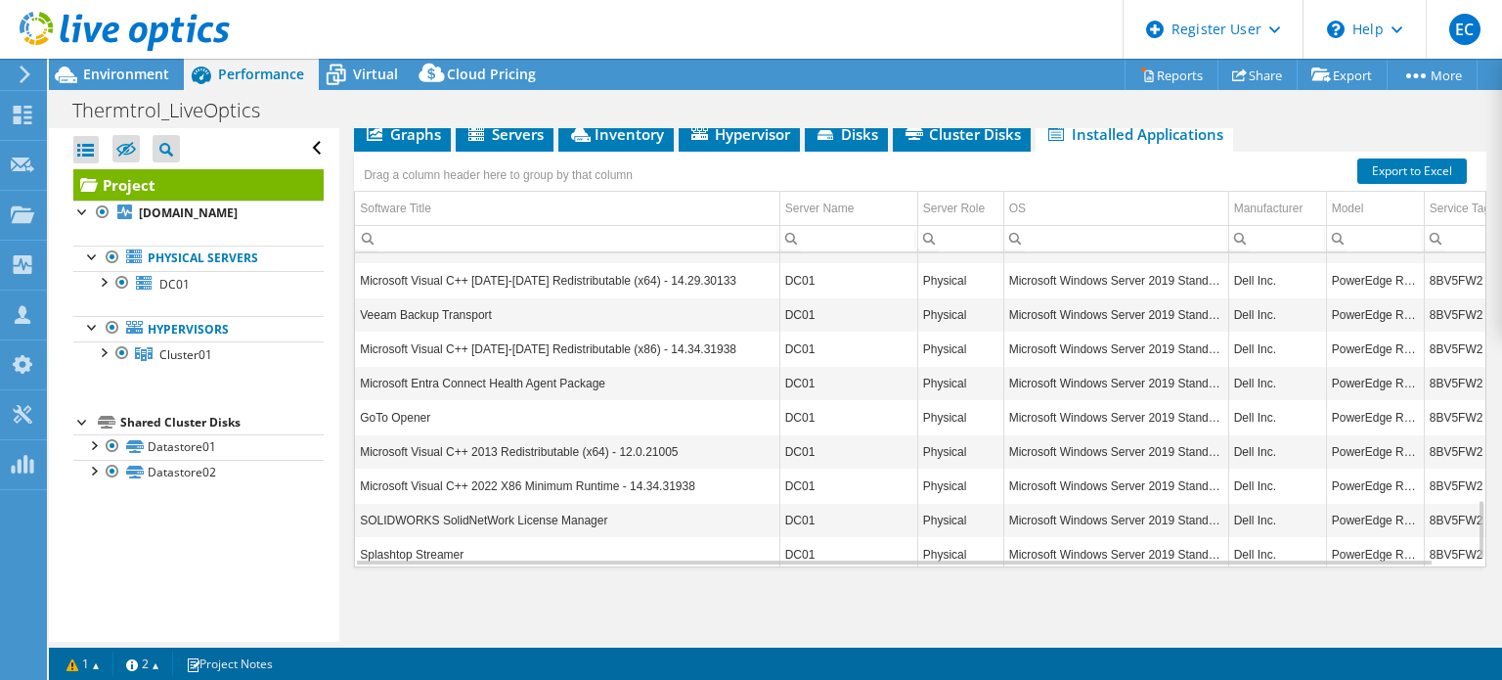
scroll to position [1328, 0]
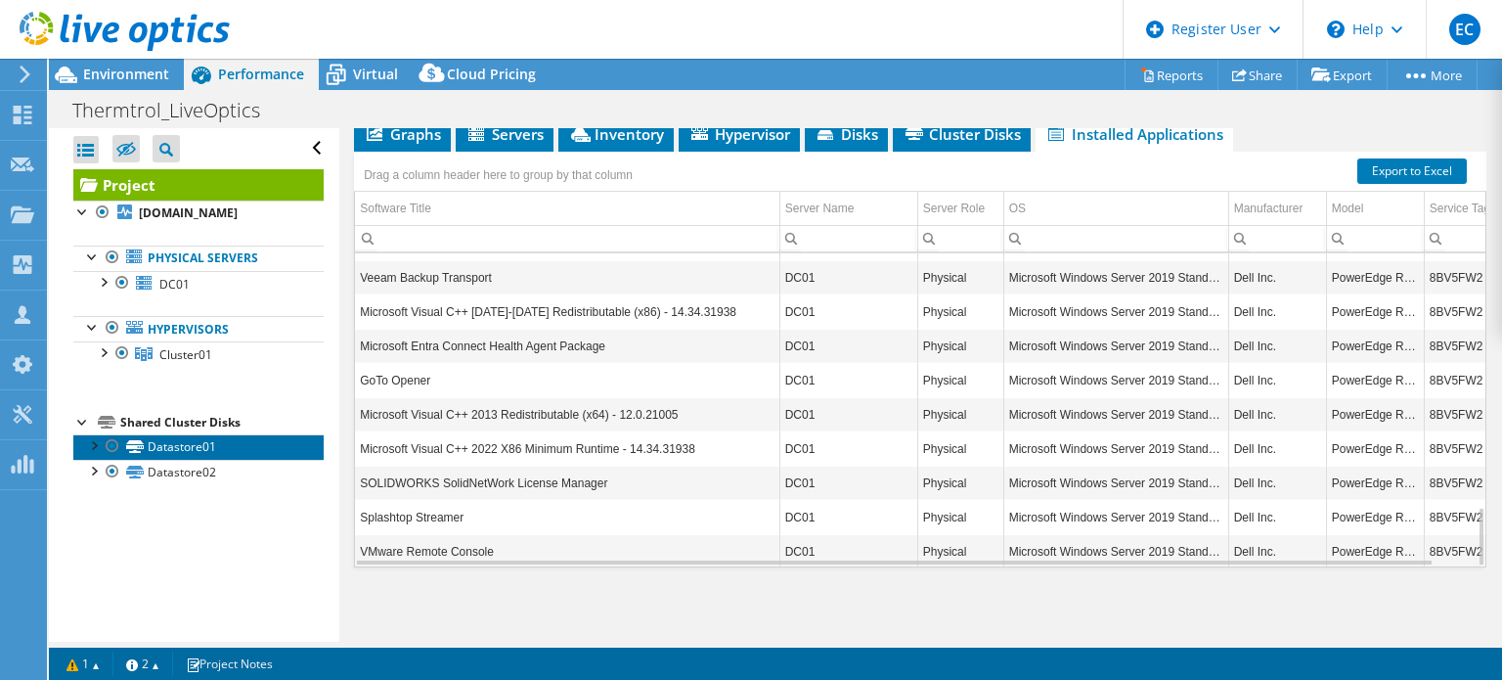
click at [206, 445] on link "Datastore01" at bounding box center [198, 446] width 250 height 25
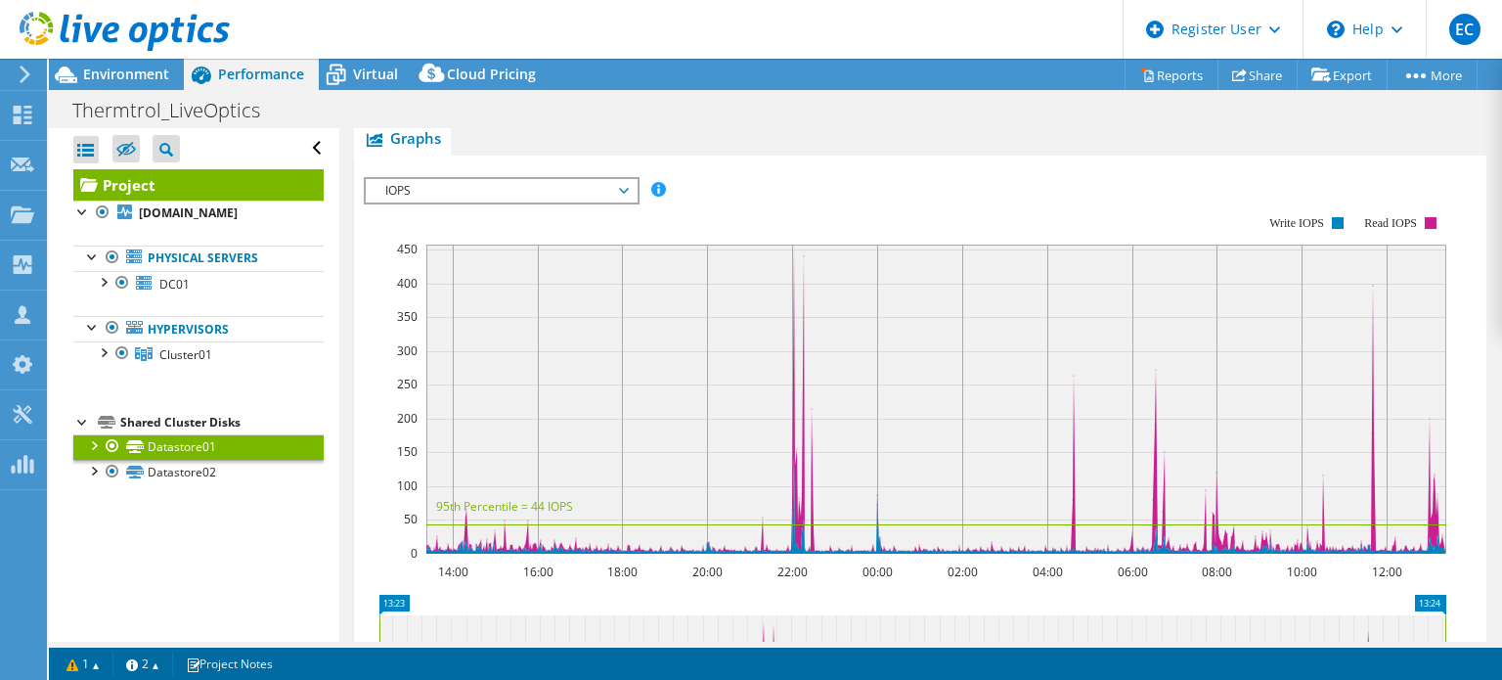
scroll to position [403, 0]
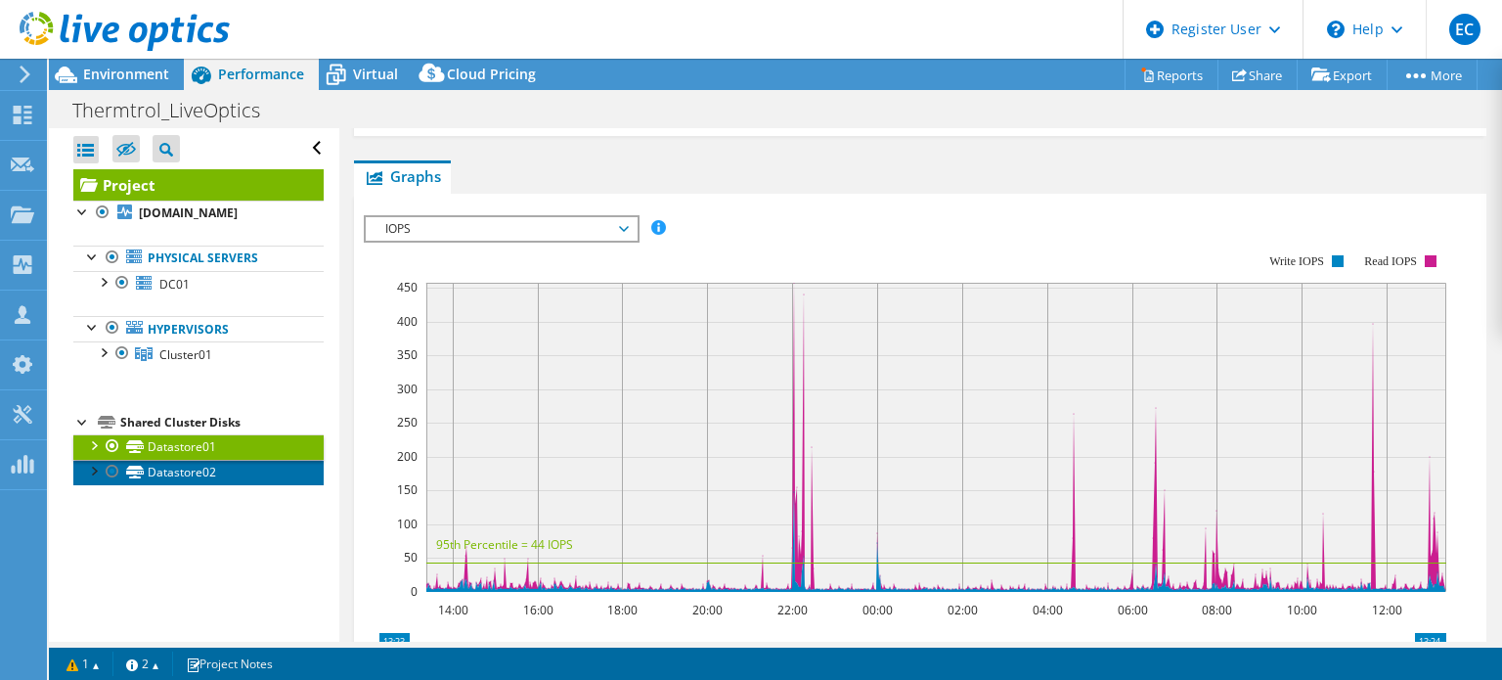
click at [211, 465] on link "Datastore02" at bounding box center [198, 472] width 250 height 25
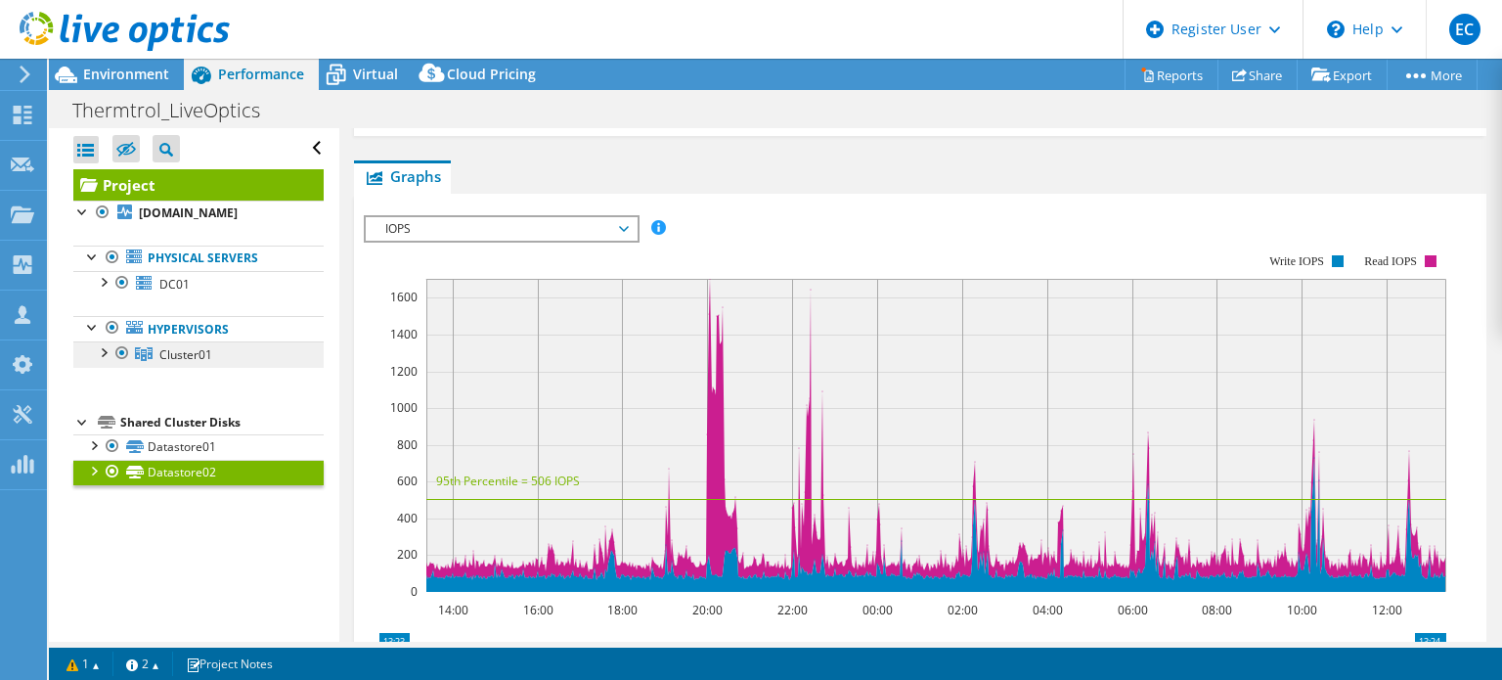
click at [197, 363] on link "Cluster01" at bounding box center [198, 353] width 250 height 25
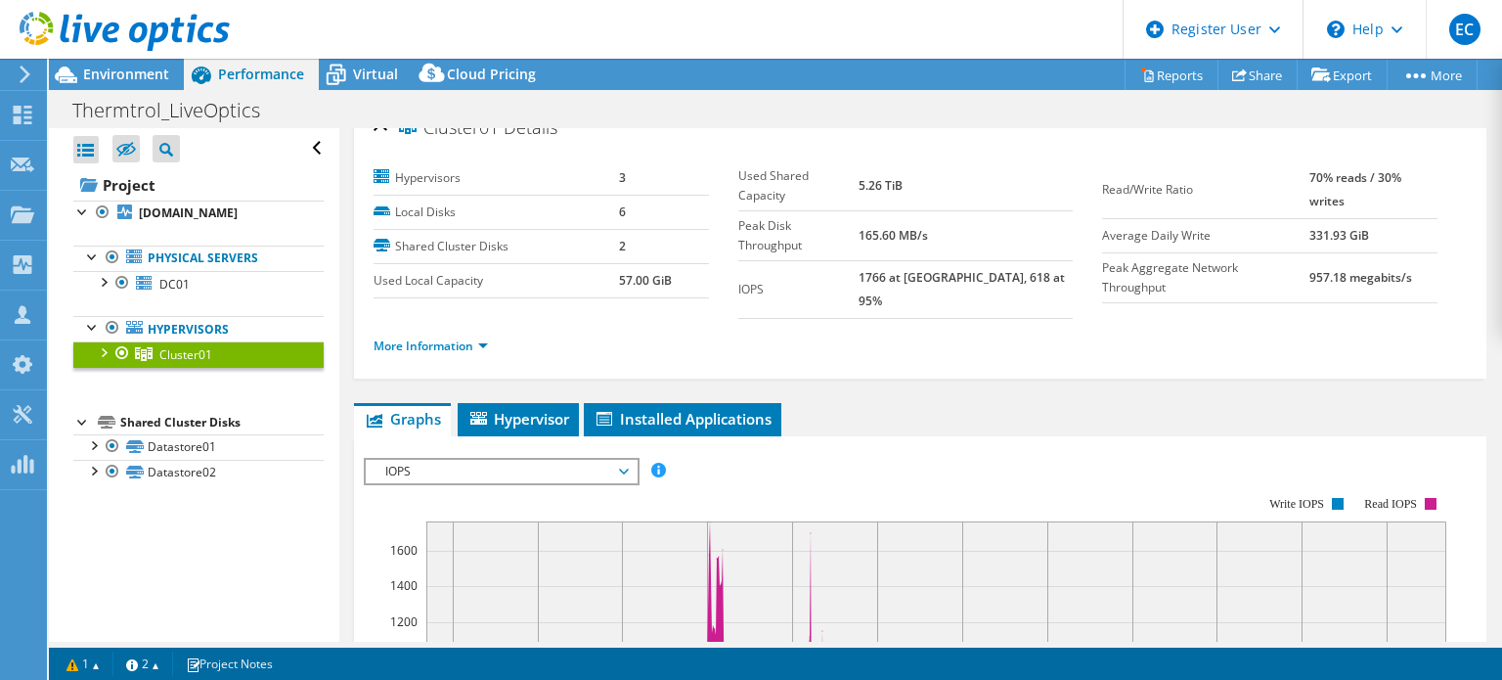
scroll to position [0, 0]
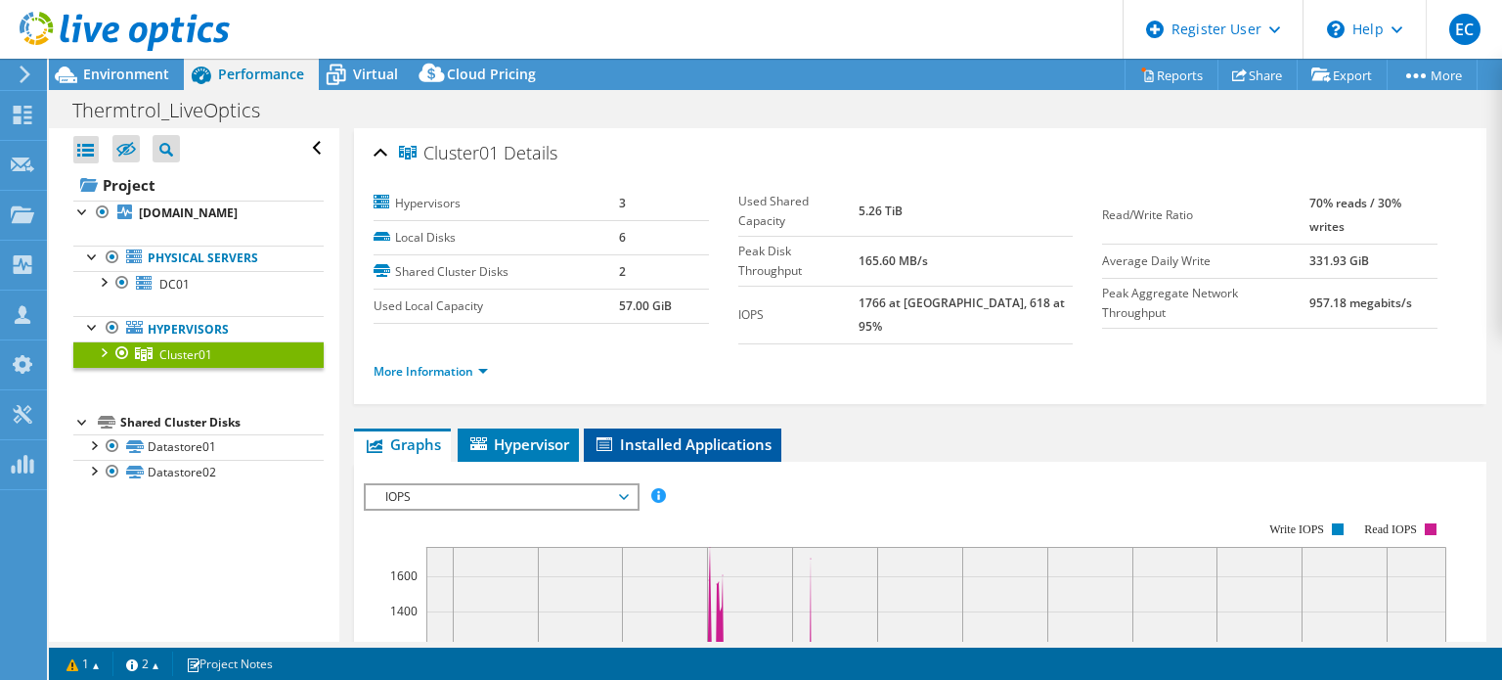
click at [699, 435] on li "Installed Applications" at bounding box center [683, 444] width 198 height 33
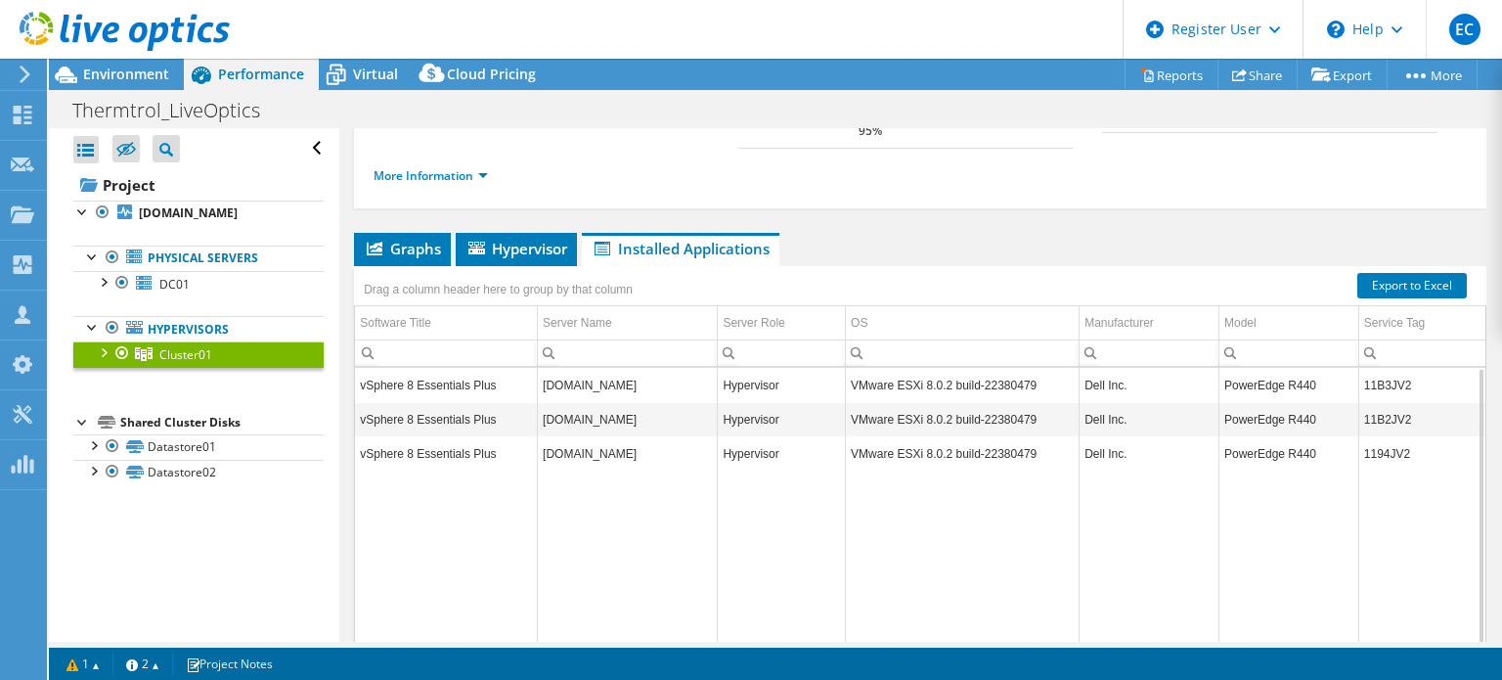
scroll to position [96, 0]
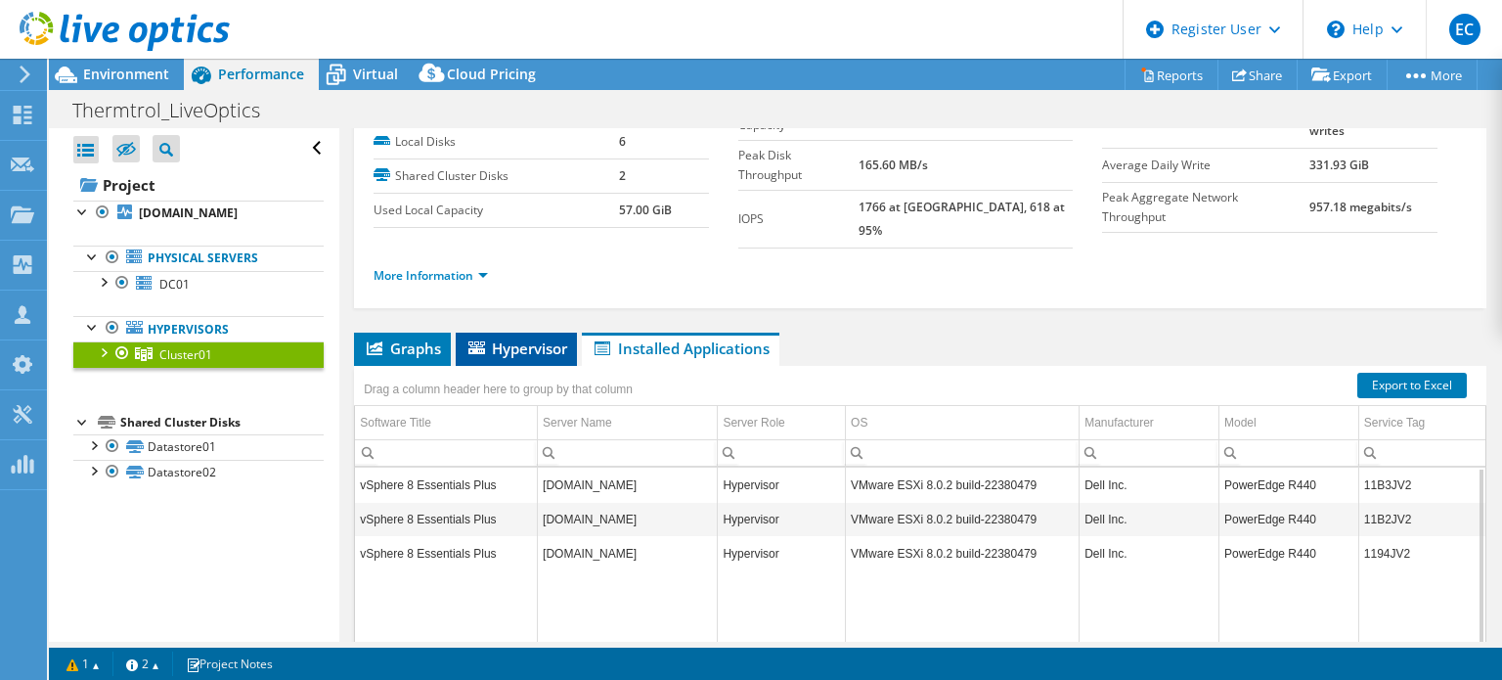
click at [532, 338] on span "Hypervisor" at bounding box center [517, 348] width 102 height 20
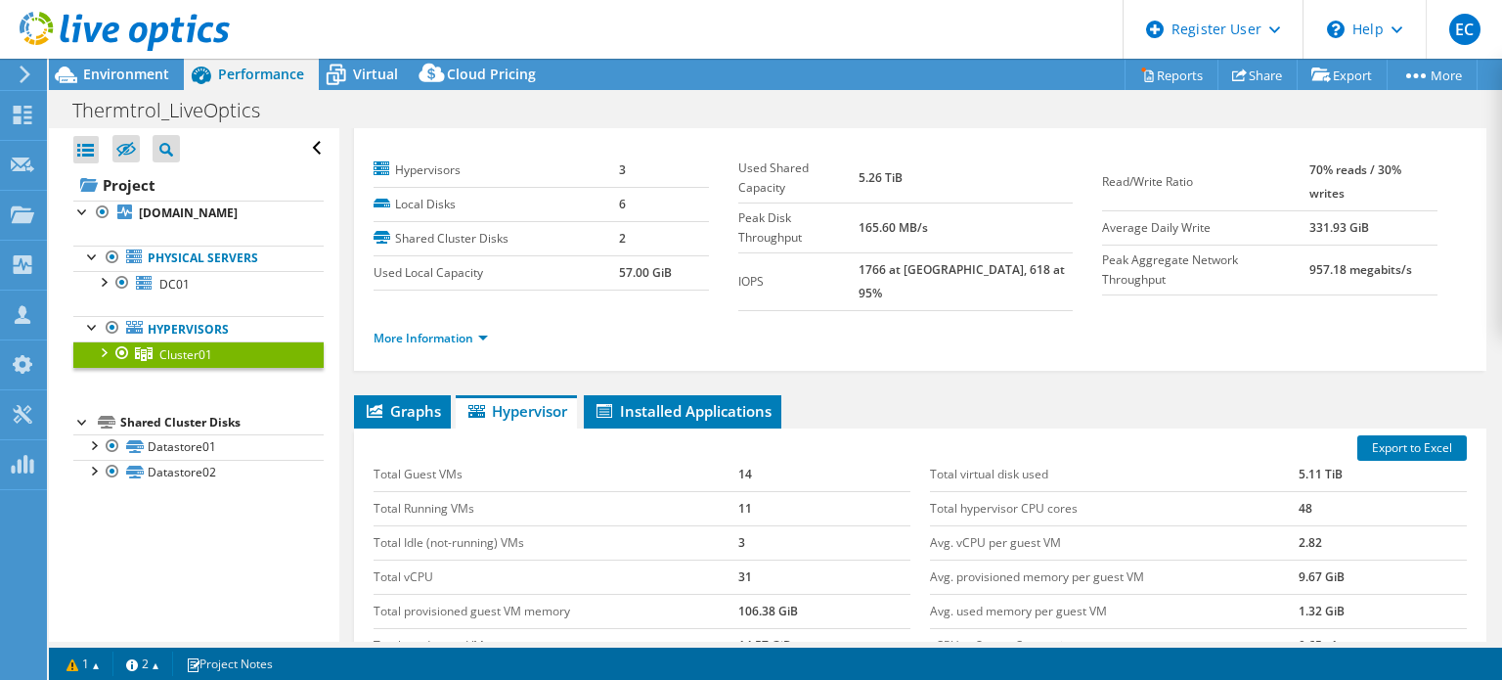
scroll to position [0, 0]
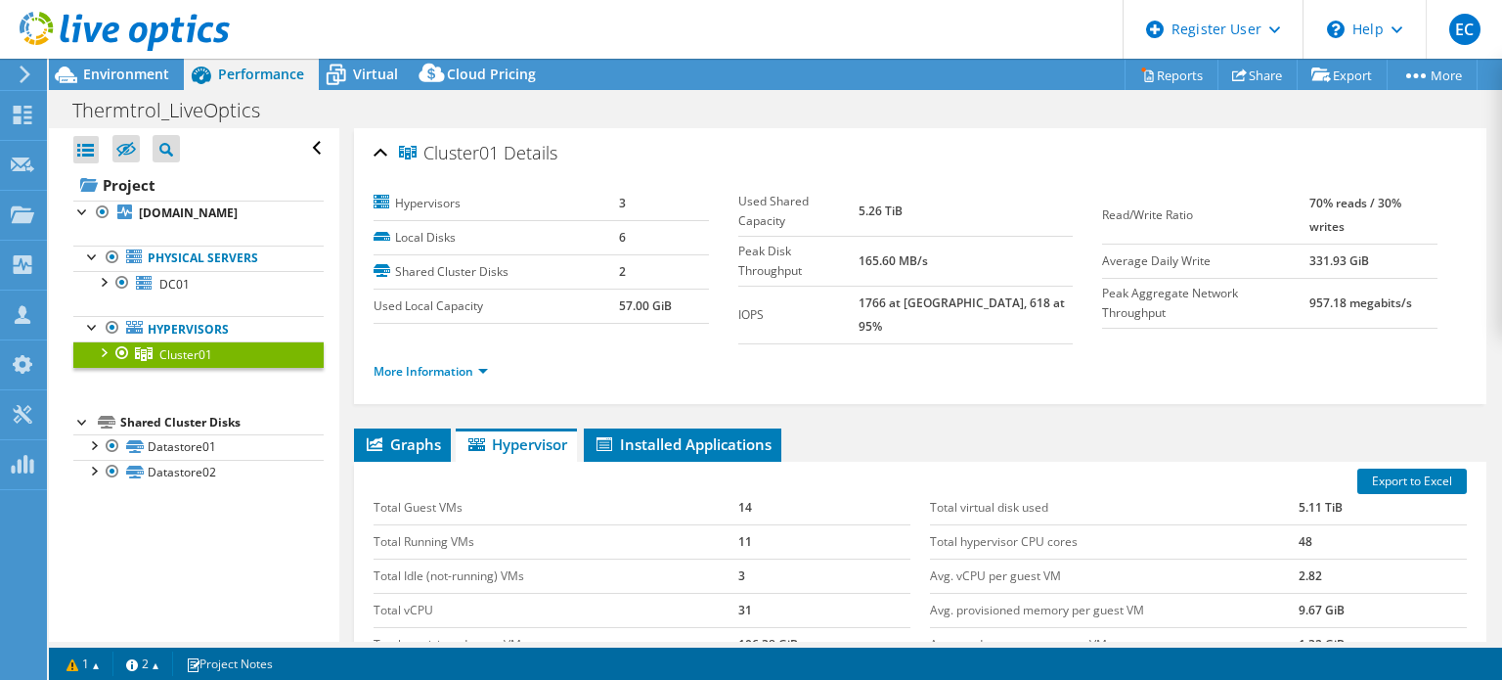
click at [417, 344] on div "More Information" at bounding box center [920, 371] width 1093 height 55
click at [416, 363] on link "More Information" at bounding box center [431, 371] width 114 height 17
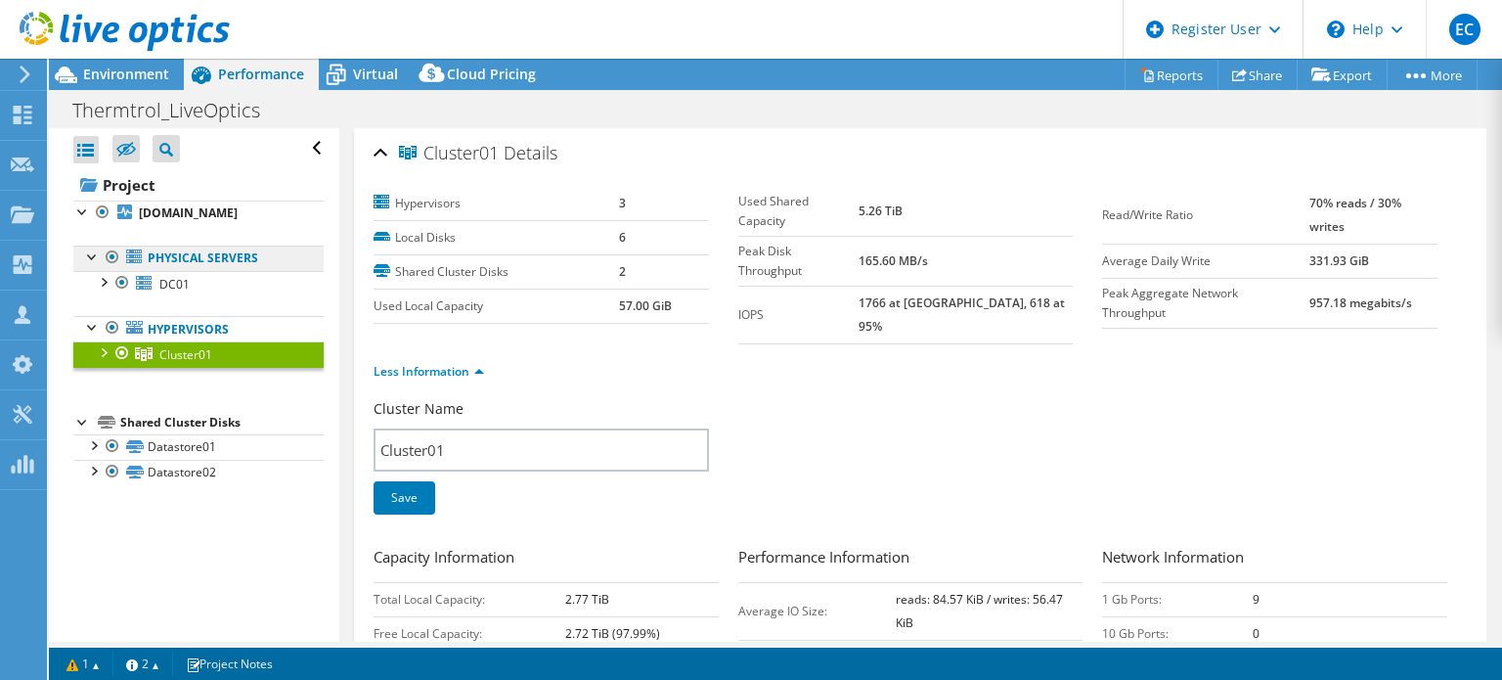
click at [174, 262] on link "Physical Servers" at bounding box center [198, 257] width 250 height 25
click at [176, 276] on span "DC01" at bounding box center [174, 284] width 30 height 17
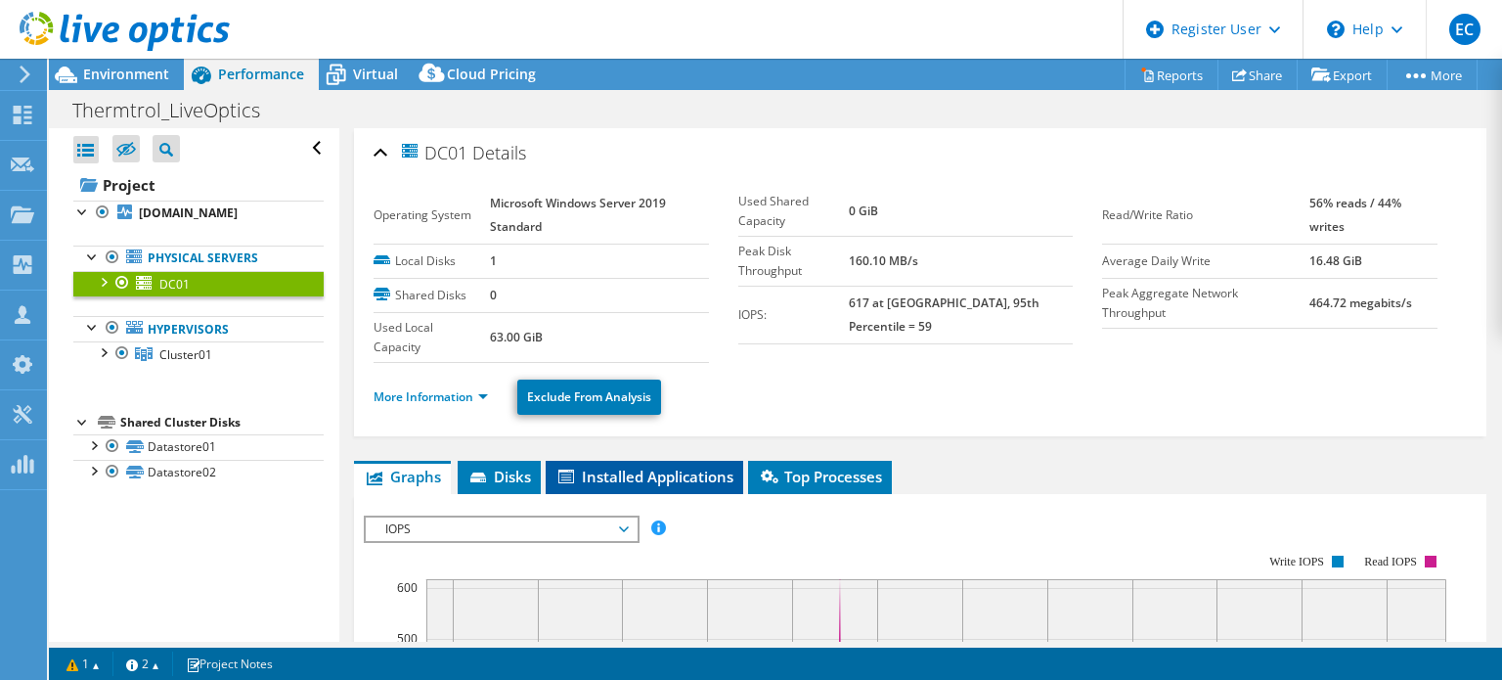
click at [605, 477] on span "Installed Applications" at bounding box center [645, 477] width 178 height 20
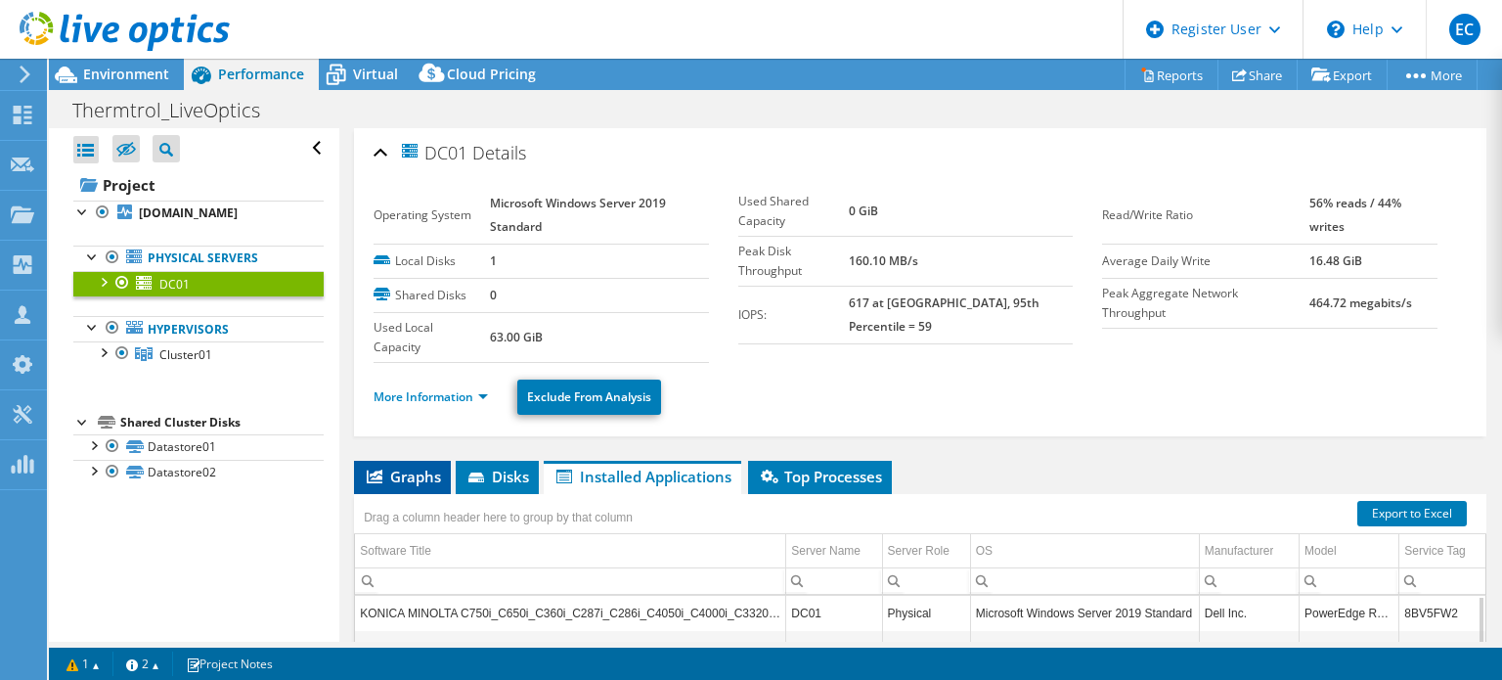
click at [435, 488] on li "Graphs" at bounding box center [402, 477] width 97 height 33
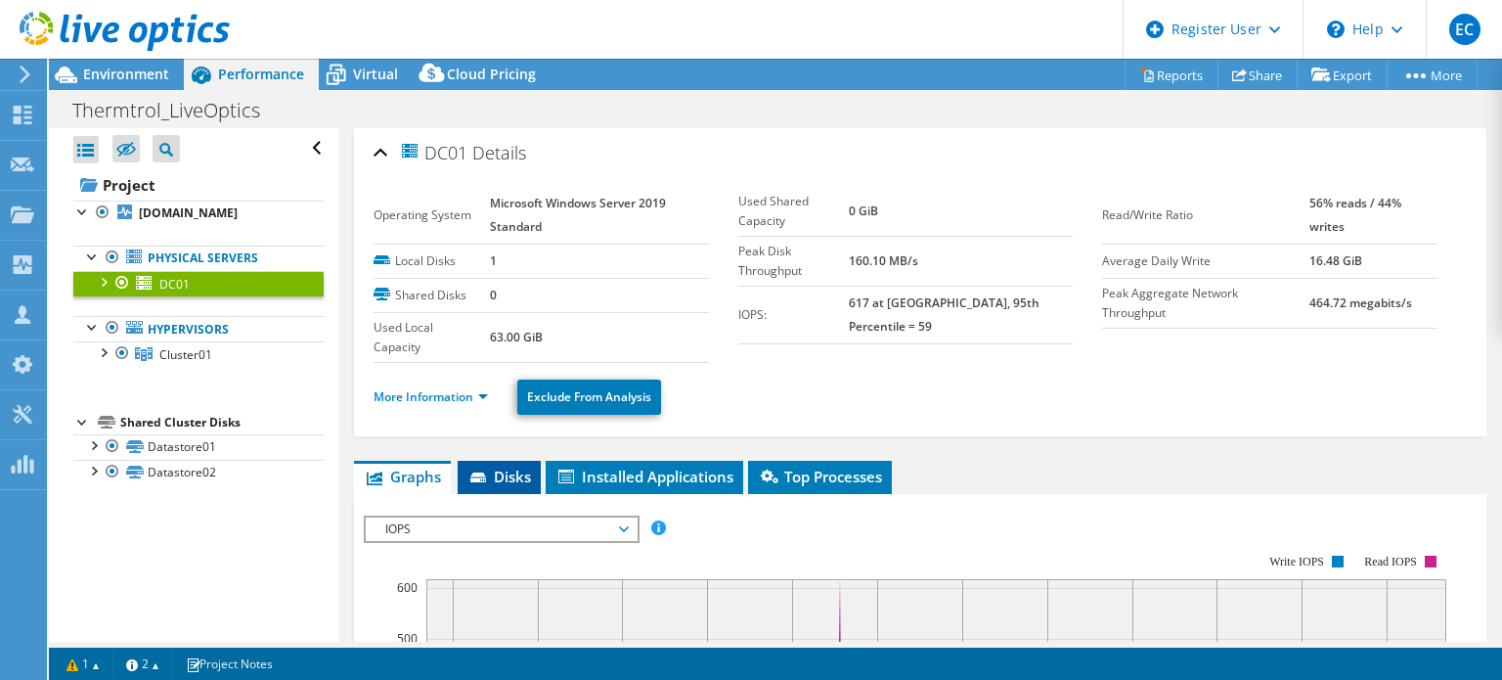
click at [507, 476] on span "Disks" at bounding box center [499, 477] width 64 height 20
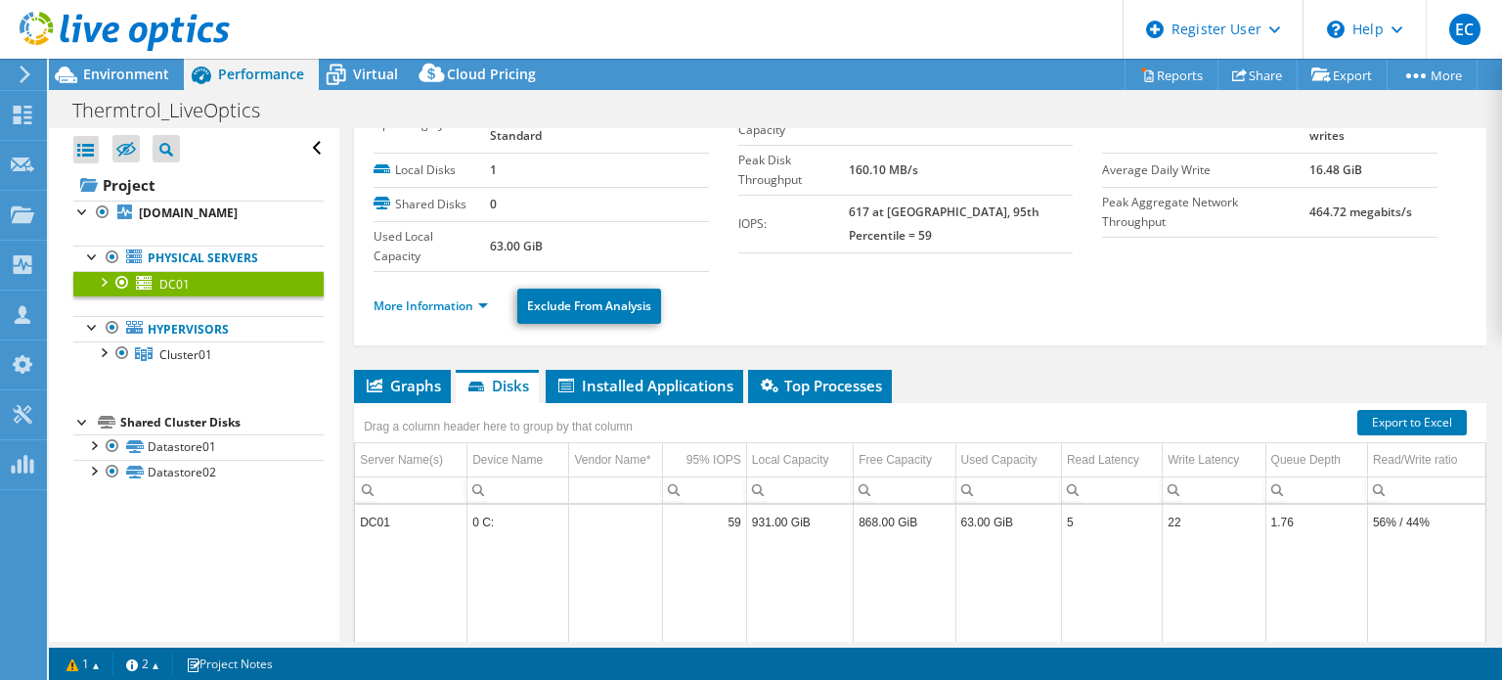
scroll to position [196, 0]
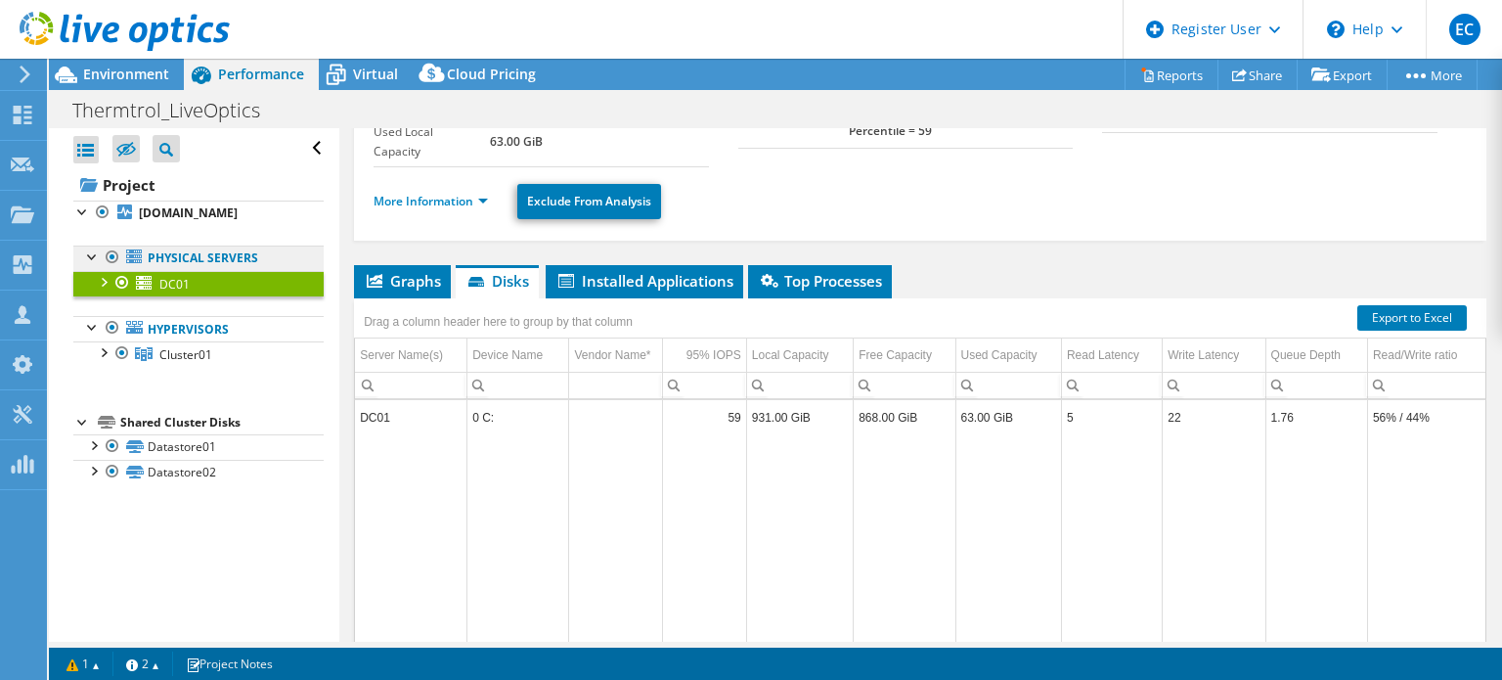
click at [160, 269] on link "Physical Servers" at bounding box center [198, 257] width 250 height 25
click at [167, 265] on link "Physical Servers" at bounding box center [198, 257] width 250 height 25
click at [176, 254] on link "Physical Servers" at bounding box center [198, 257] width 250 height 25
click at [196, 321] on link "Hypervisors" at bounding box center [198, 328] width 250 height 25
click at [164, 350] on span "Cluster01" at bounding box center [185, 354] width 53 height 17
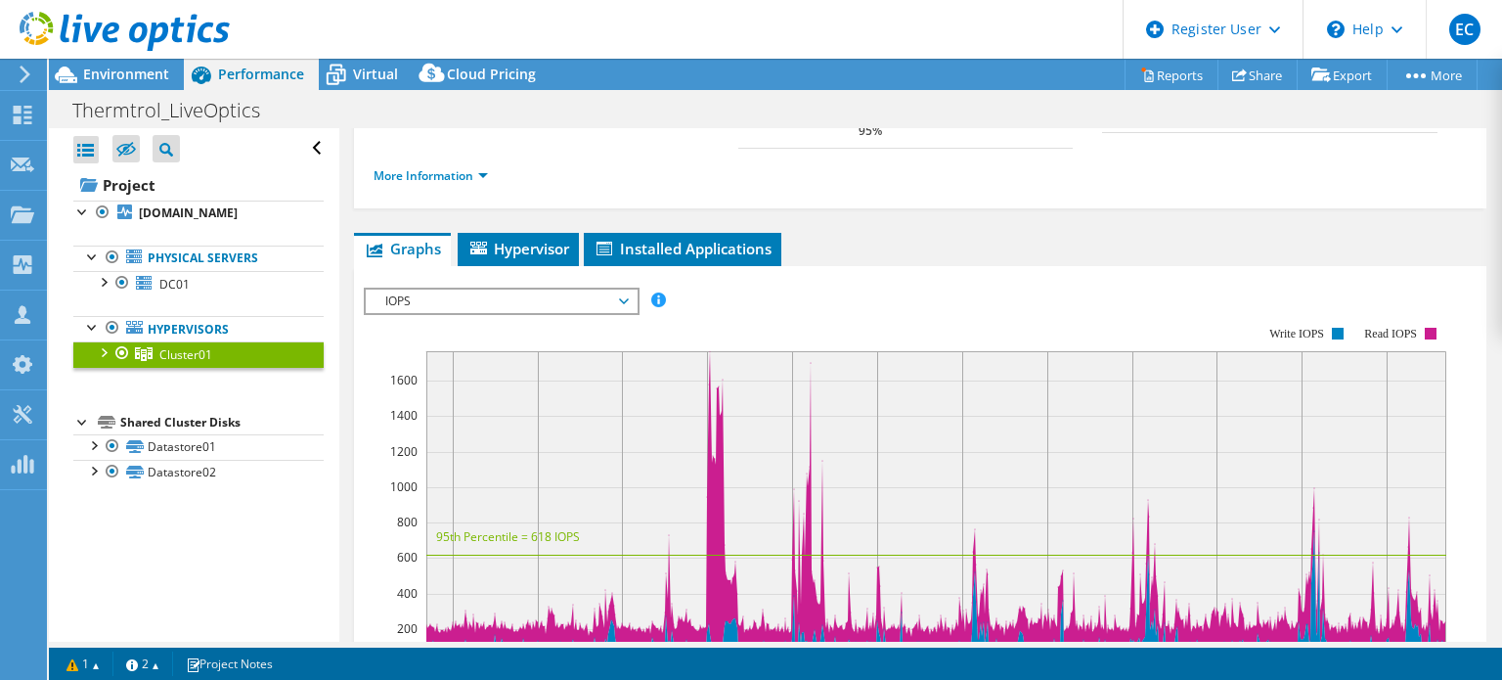
scroll to position [0, 0]
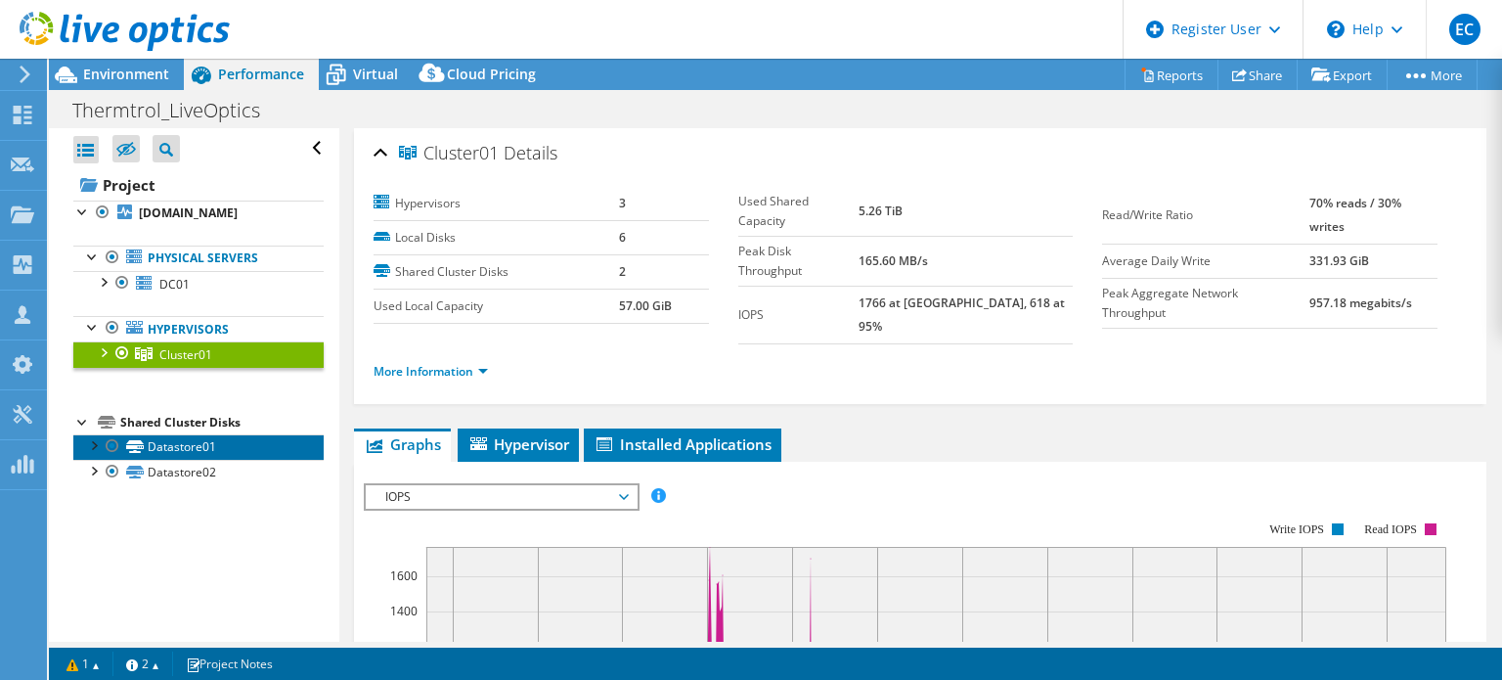
click at [152, 443] on link "Datastore01" at bounding box center [198, 446] width 250 height 25
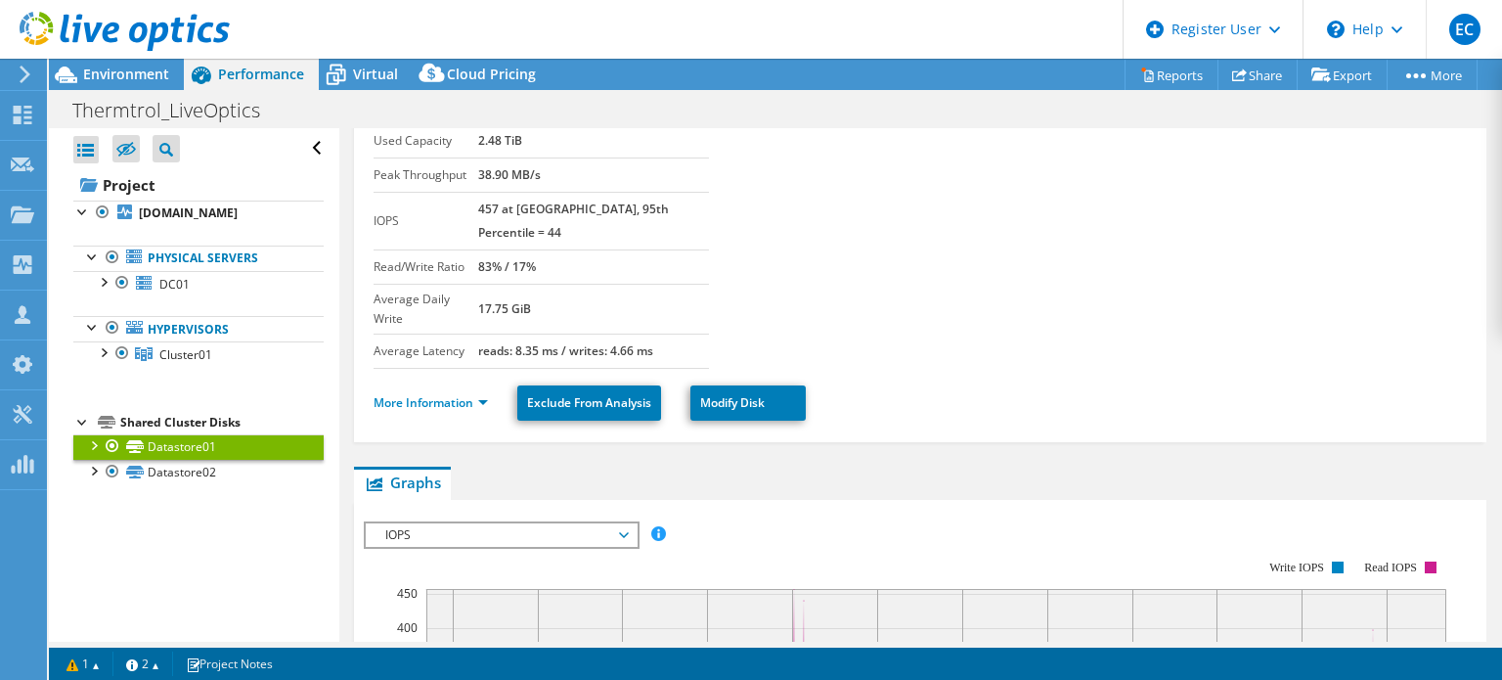
scroll to position [196, 0]
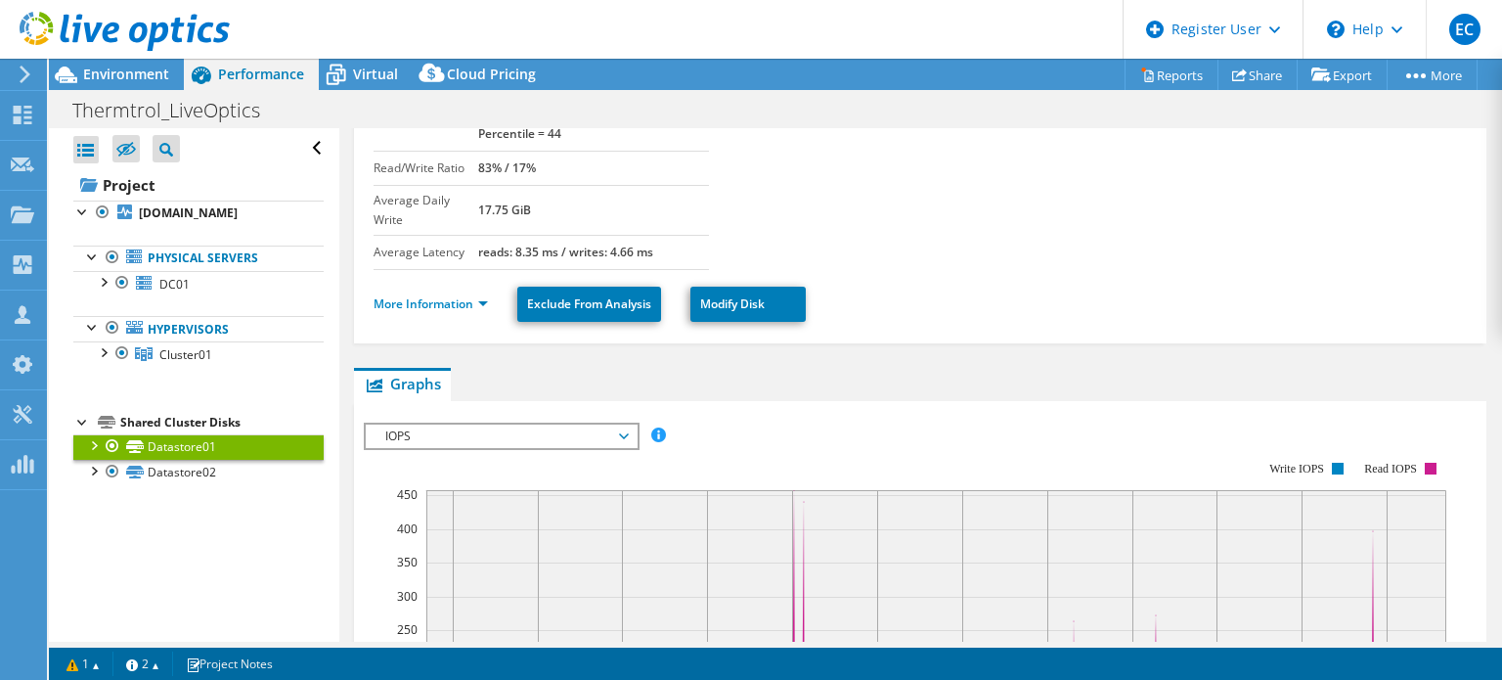
click at [487, 424] on span "IOPS" at bounding box center [501, 435] width 251 height 23
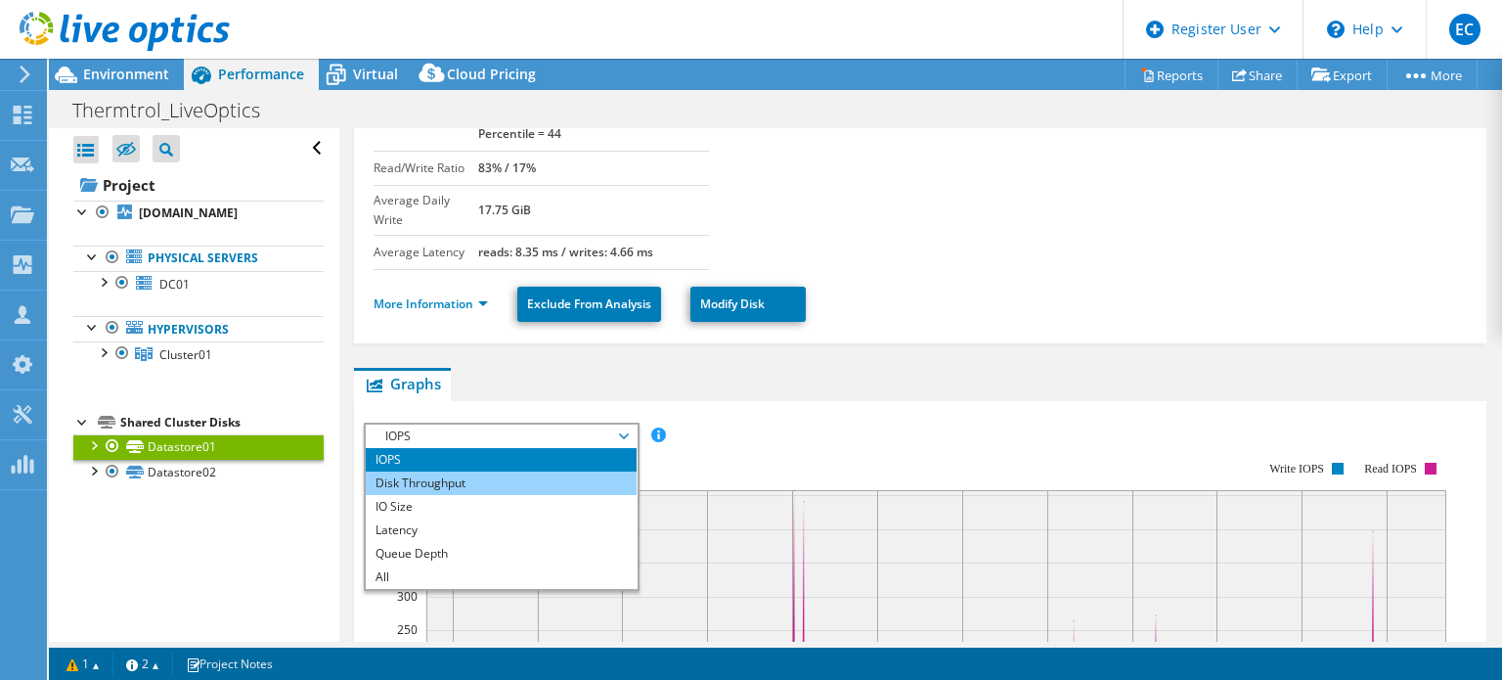
click at [476, 471] on li "Disk Throughput" at bounding box center [501, 482] width 271 height 23
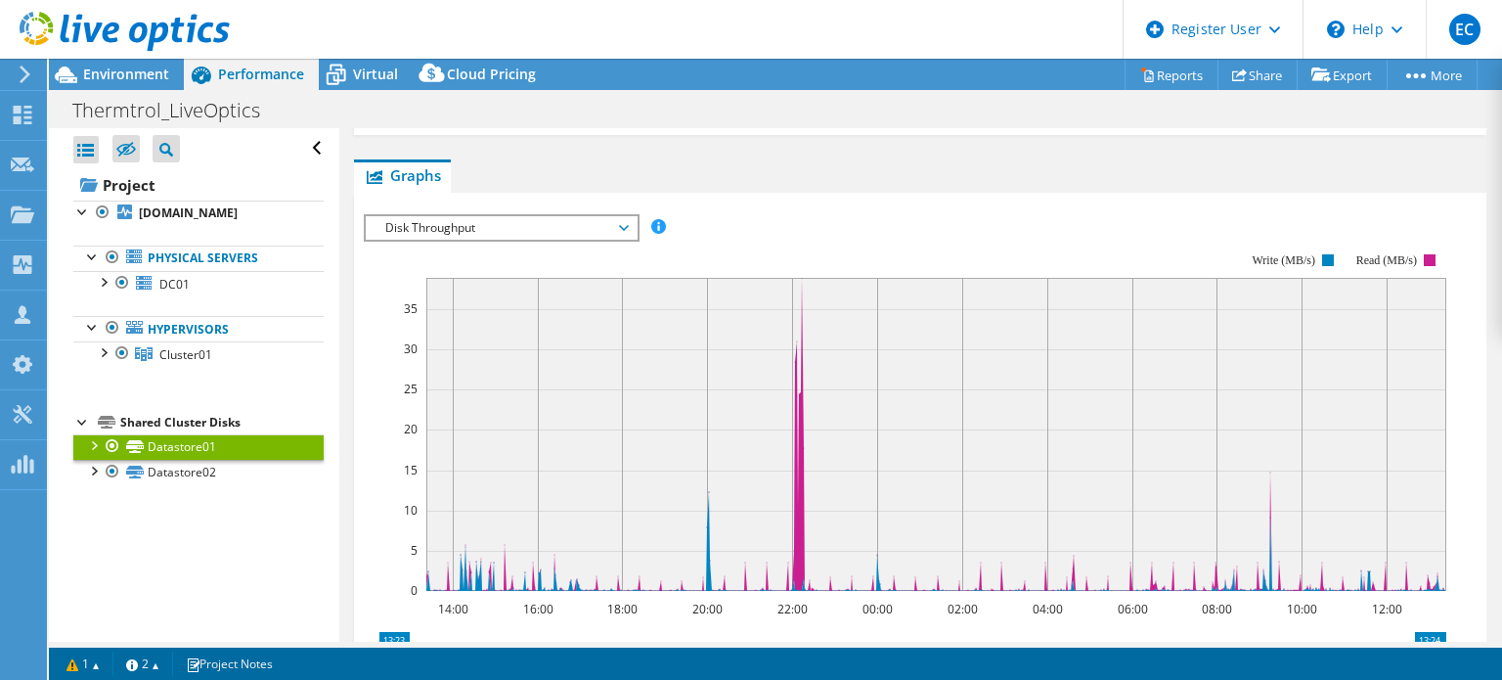
scroll to position [391, 0]
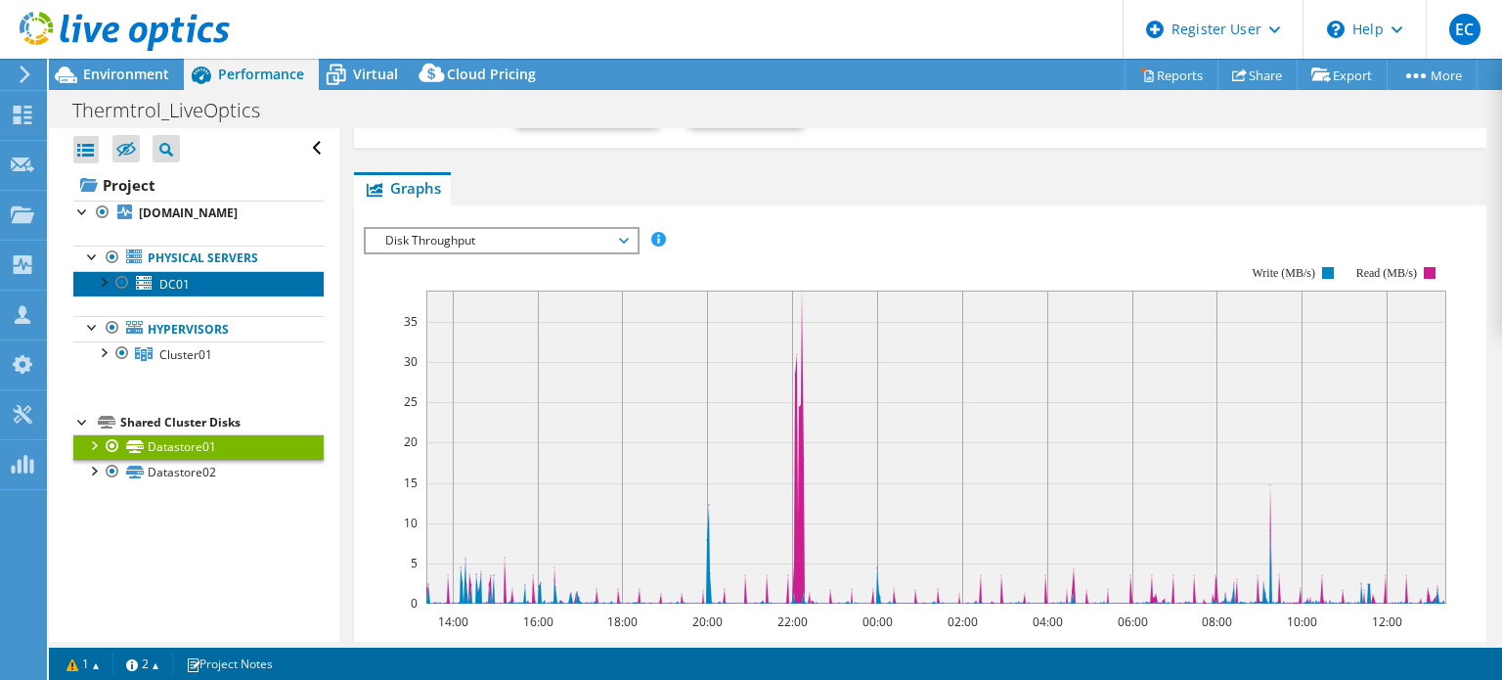
click at [195, 282] on link "DC01" at bounding box center [198, 283] width 250 height 25
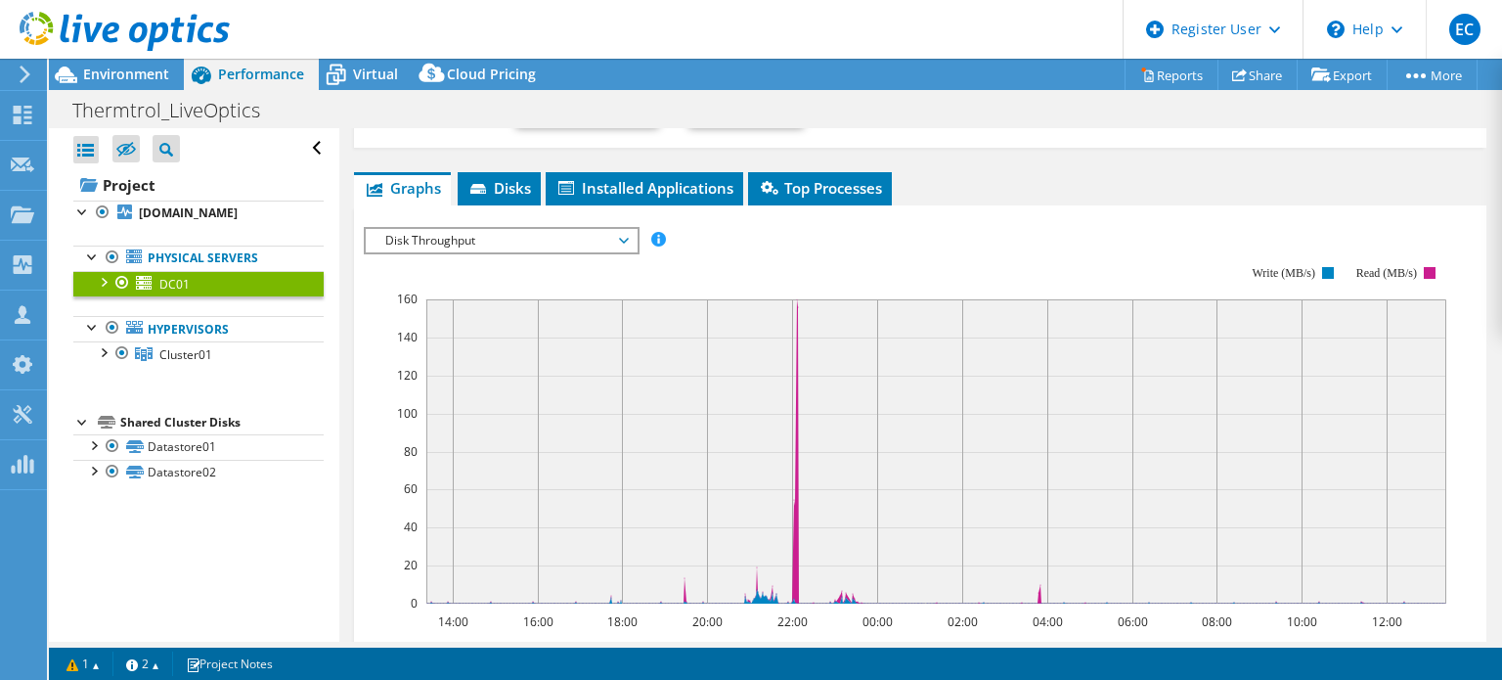
scroll to position [328, 0]
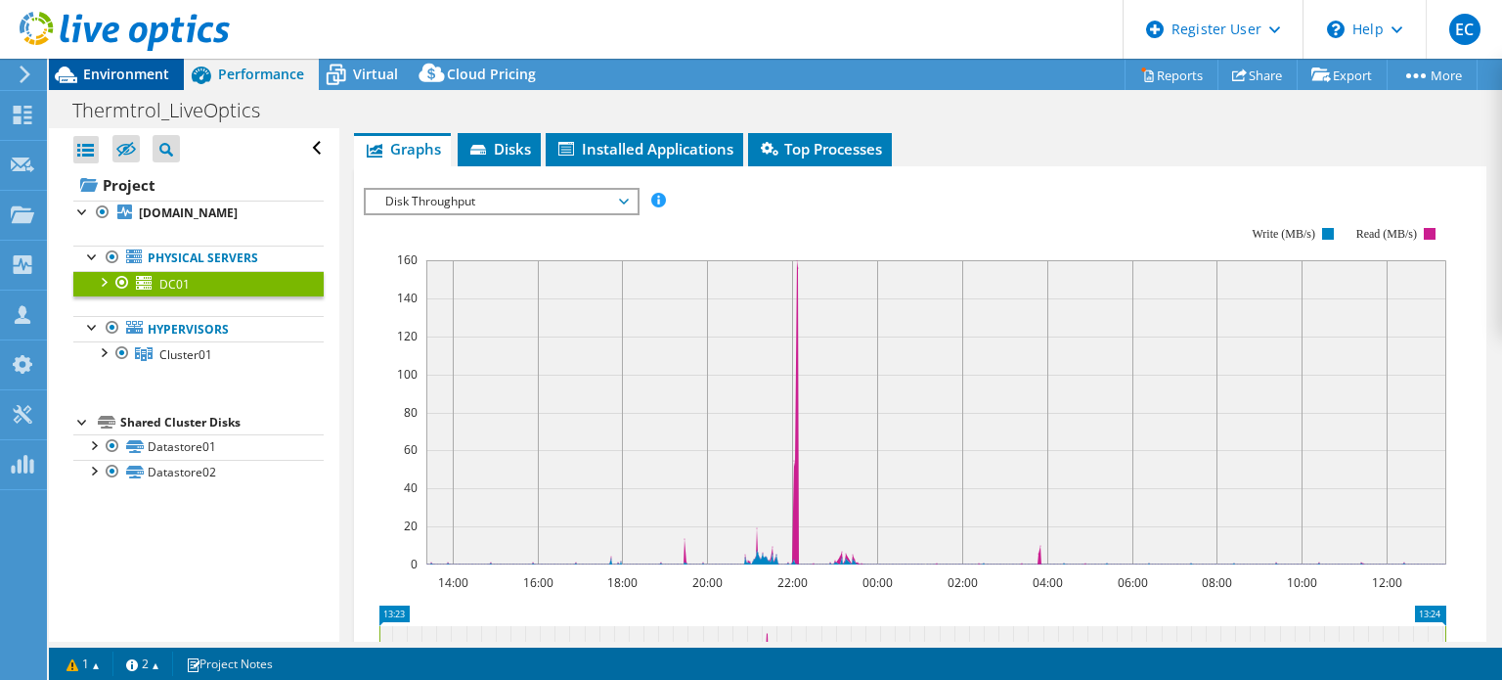
click at [155, 77] on span "Environment" at bounding box center [126, 74] width 86 height 19
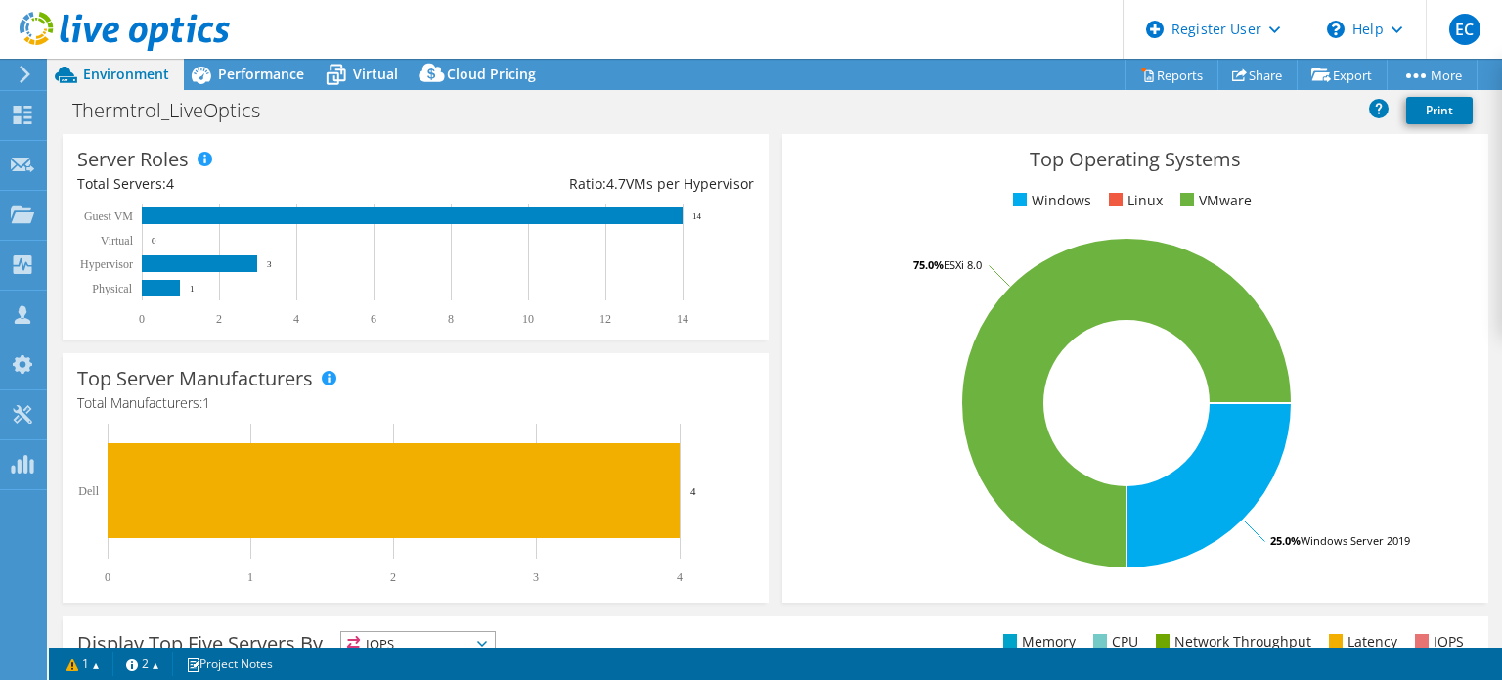
scroll to position [293, 0]
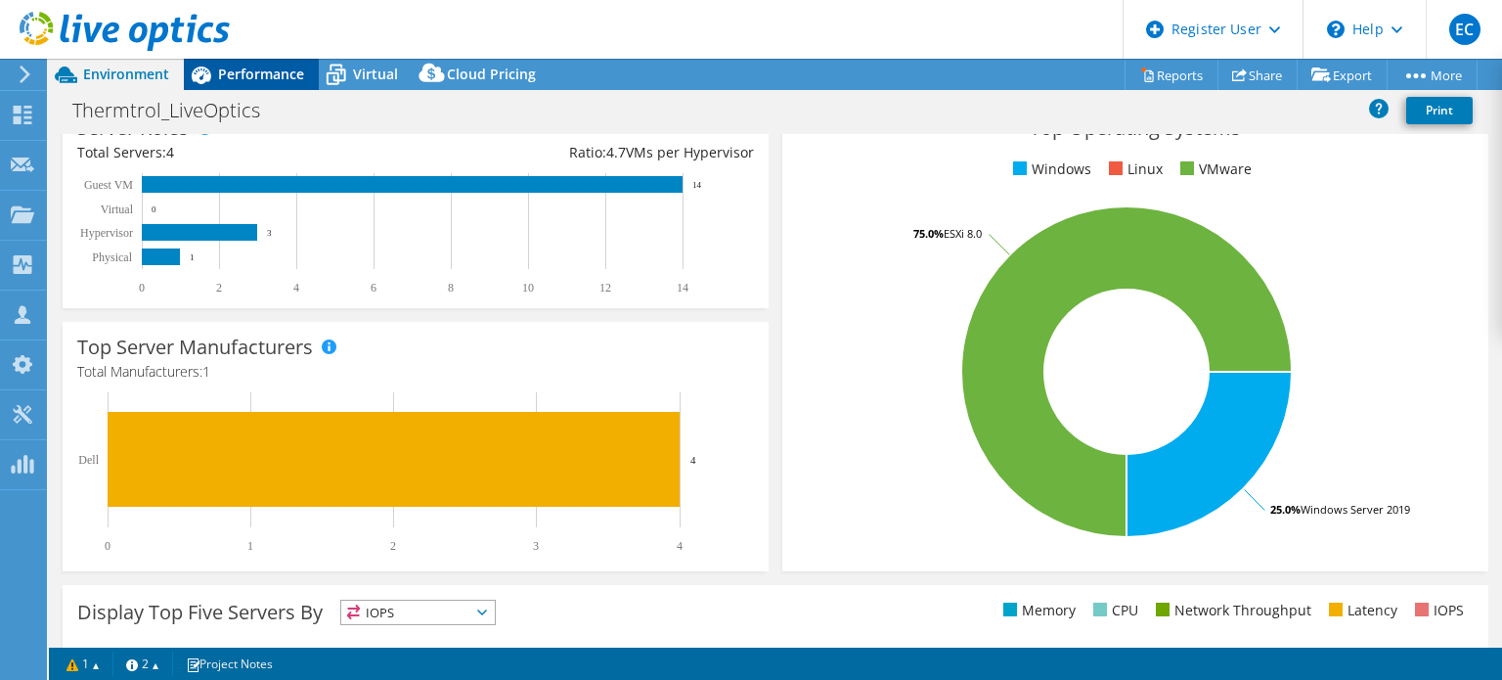
click at [262, 69] on span "Performance" at bounding box center [261, 74] width 86 height 19
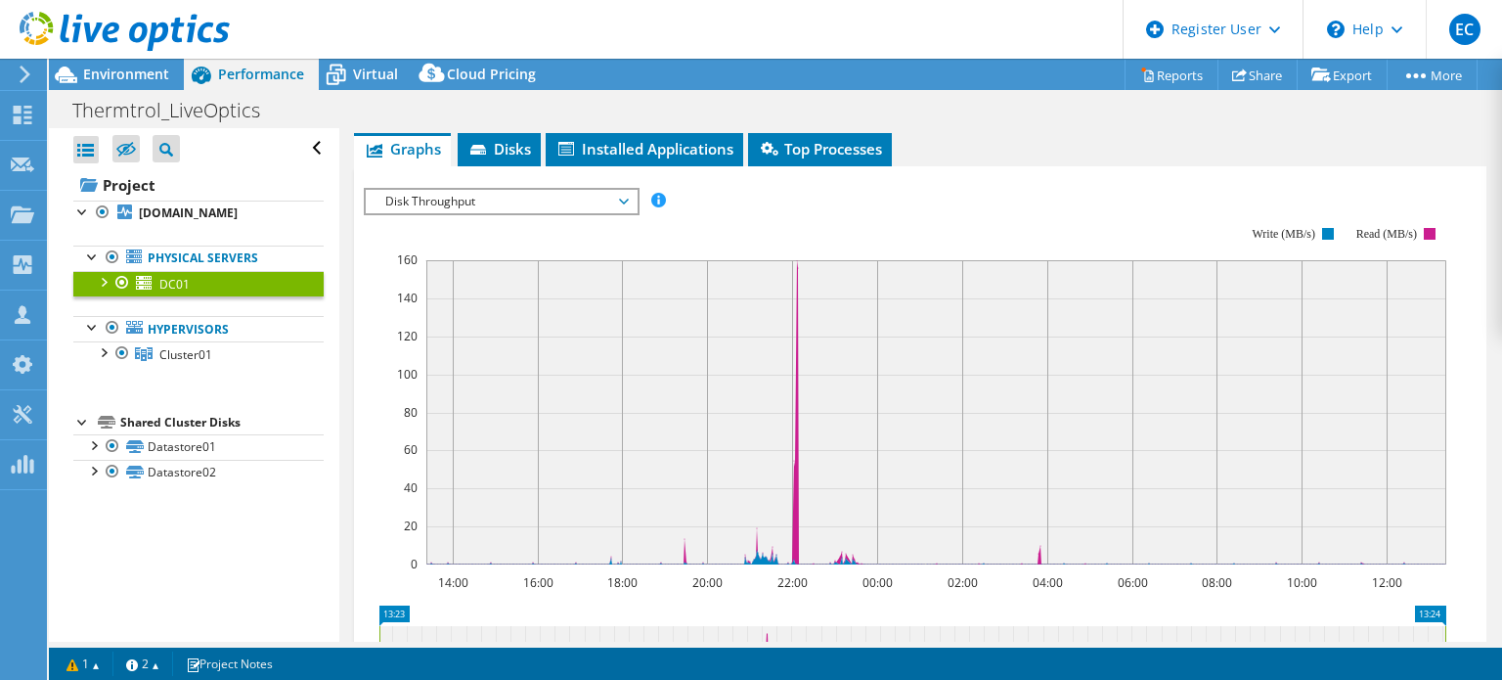
click at [387, 94] on div "Thermtrol_LiveOptics Print" at bounding box center [775, 110] width 1453 height 36
click at [378, 80] on span "Virtual" at bounding box center [375, 74] width 45 height 19
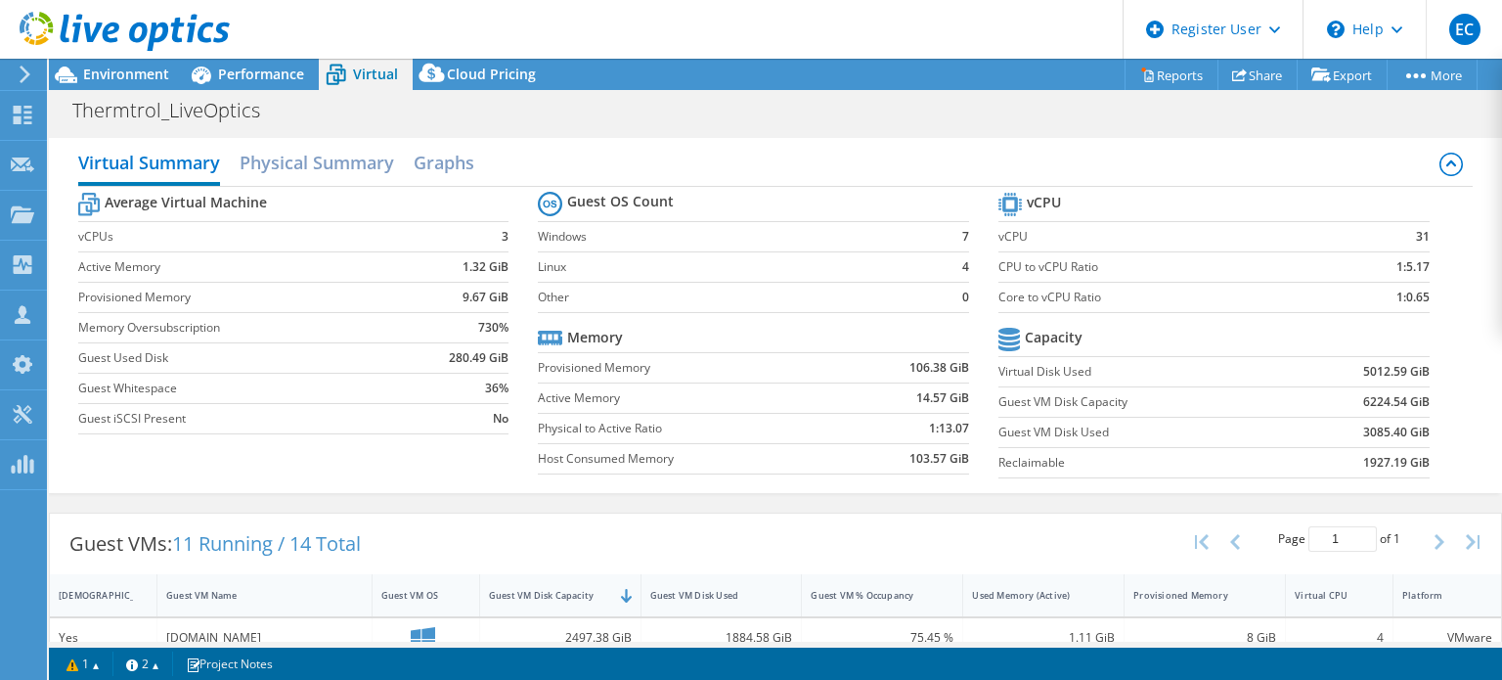
scroll to position [196, 0]
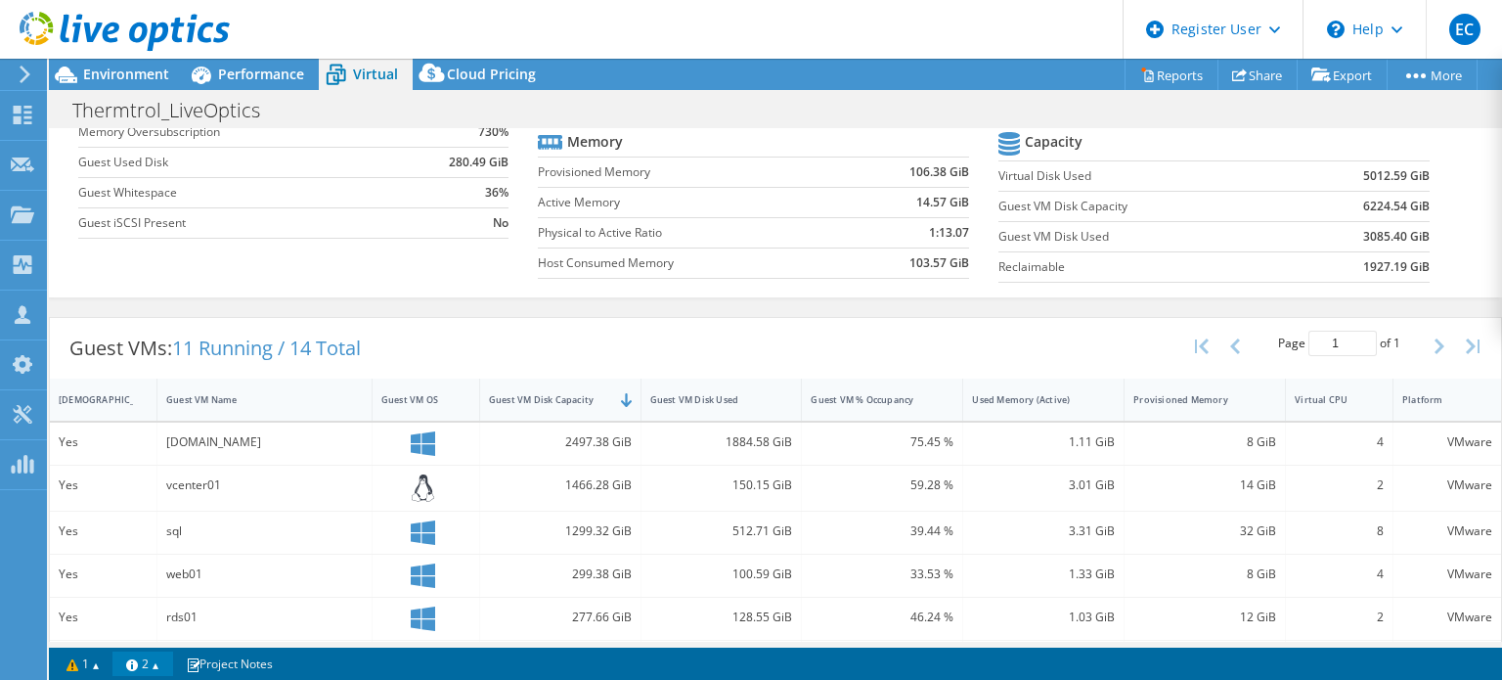
click at [173, 672] on link "2" at bounding box center [142, 663] width 61 height 24
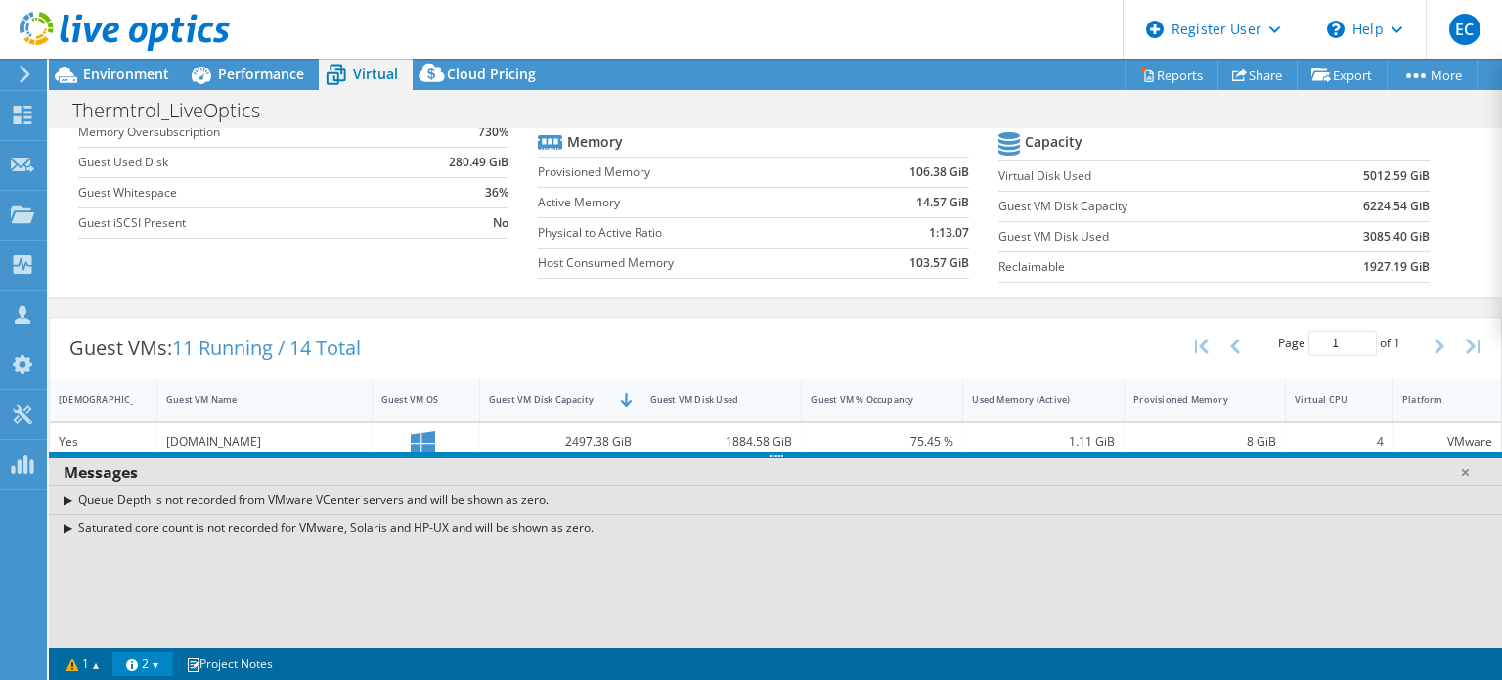
click at [172, 672] on link "2" at bounding box center [142, 663] width 61 height 24
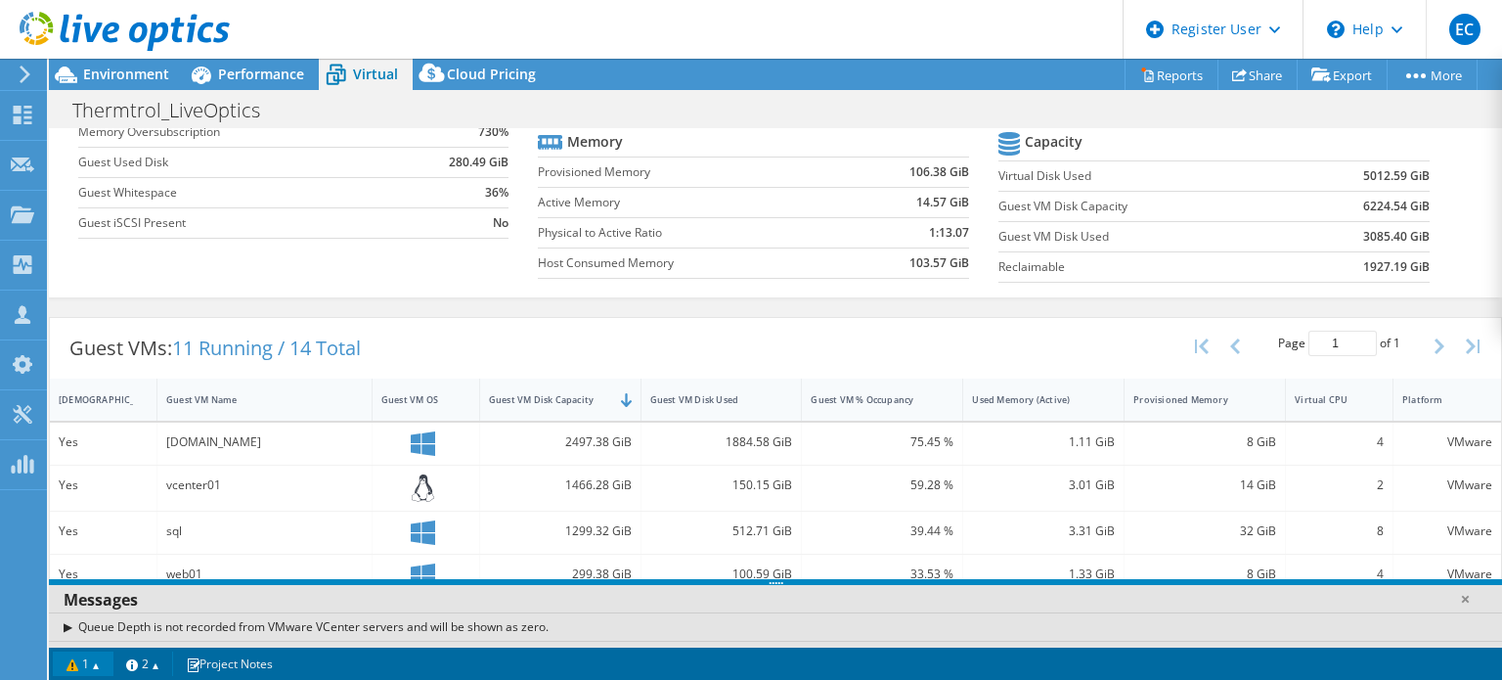
click at [110, 666] on link "1" at bounding box center [83, 663] width 61 height 24
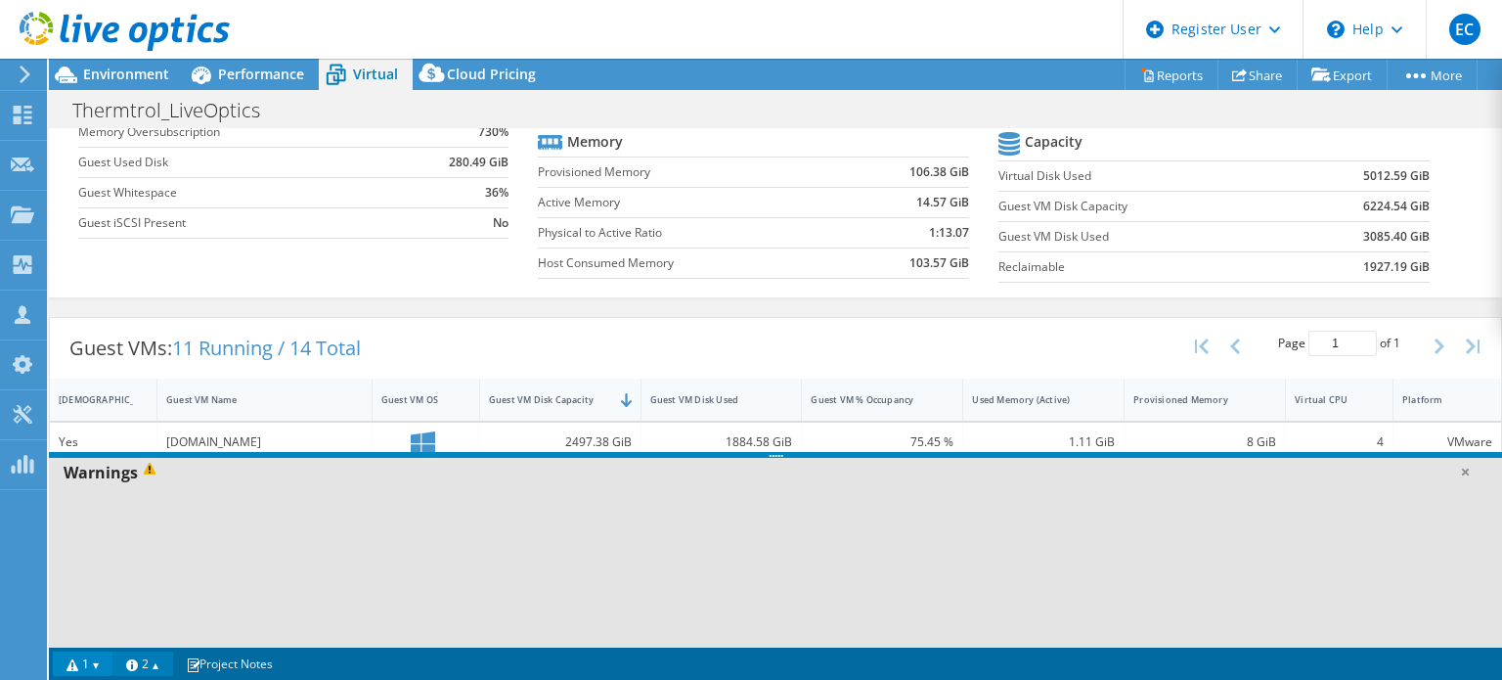
click at [137, 663] on link "2" at bounding box center [142, 663] width 61 height 24
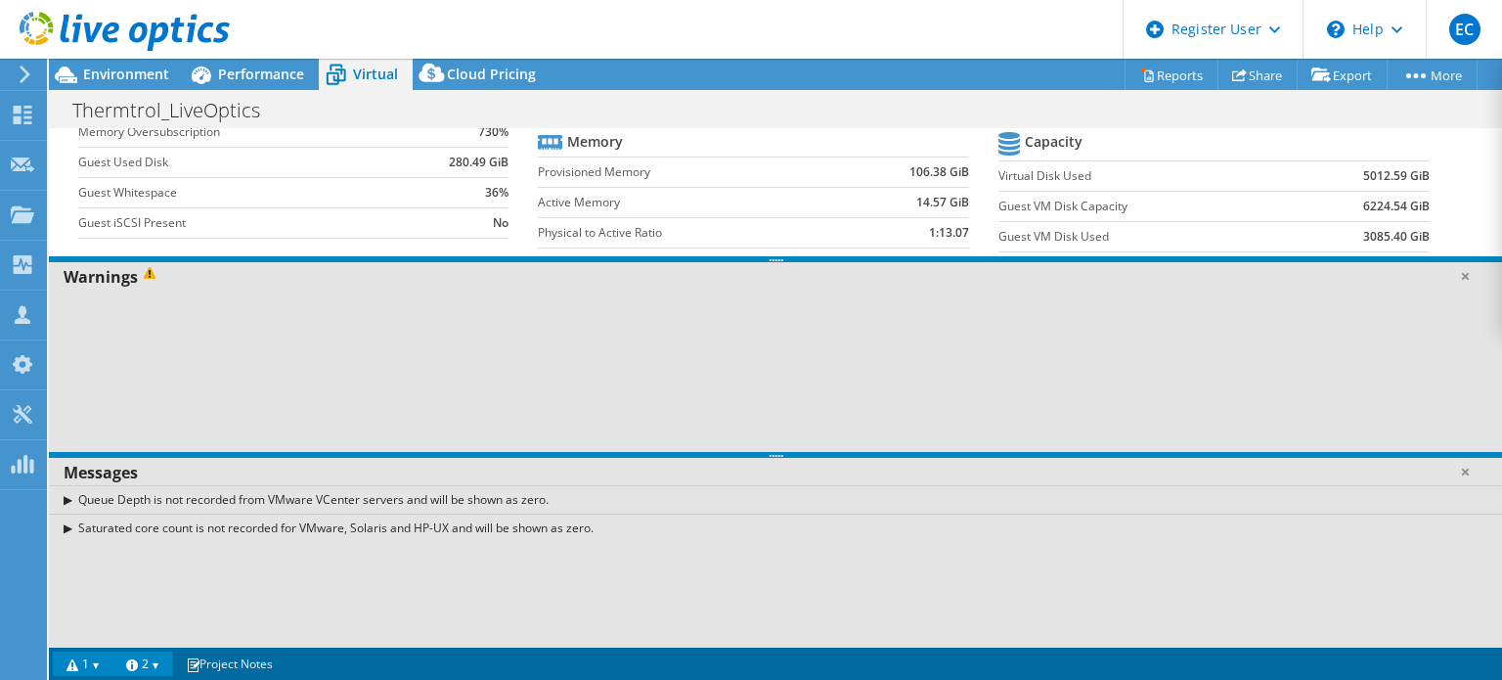
click at [138, 663] on link "2" at bounding box center [142, 663] width 61 height 24
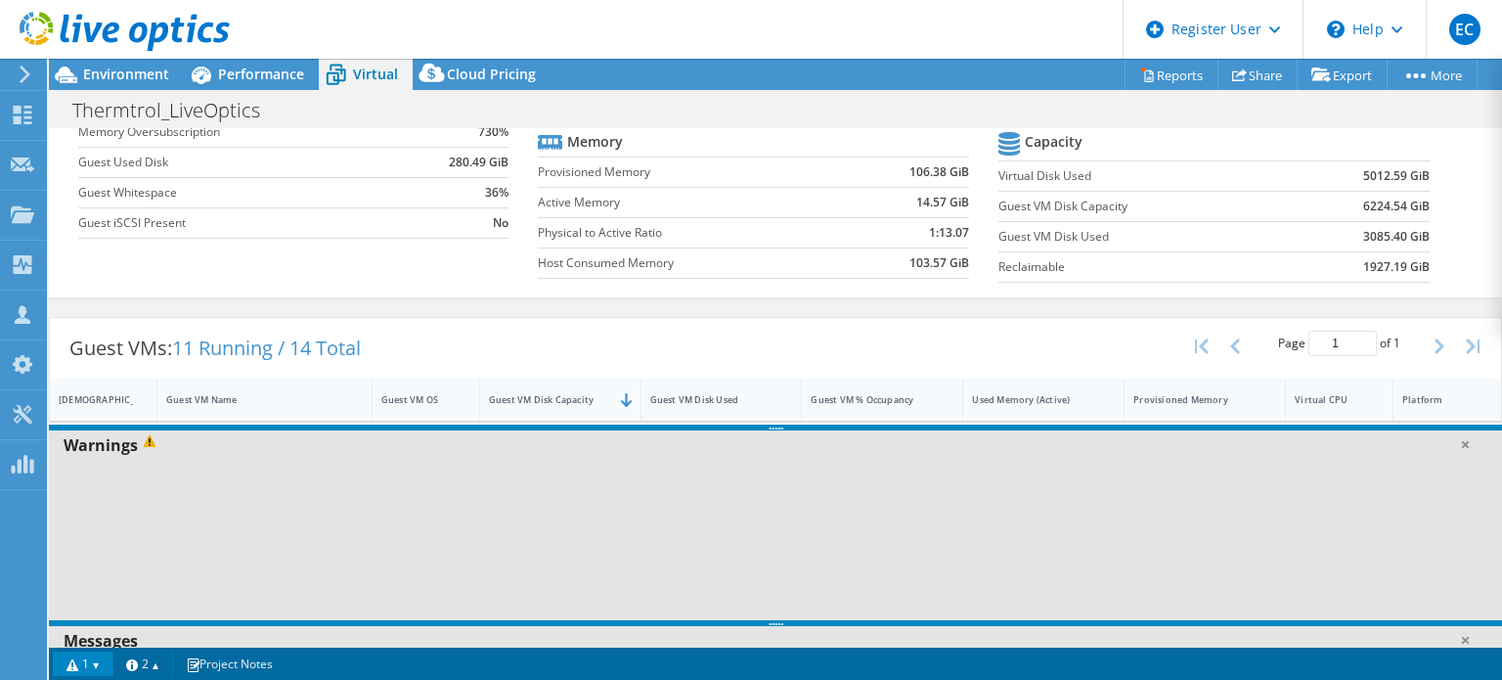
click at [107, 664] on link "1" at bounding box center [83, 663] width 61 height 24
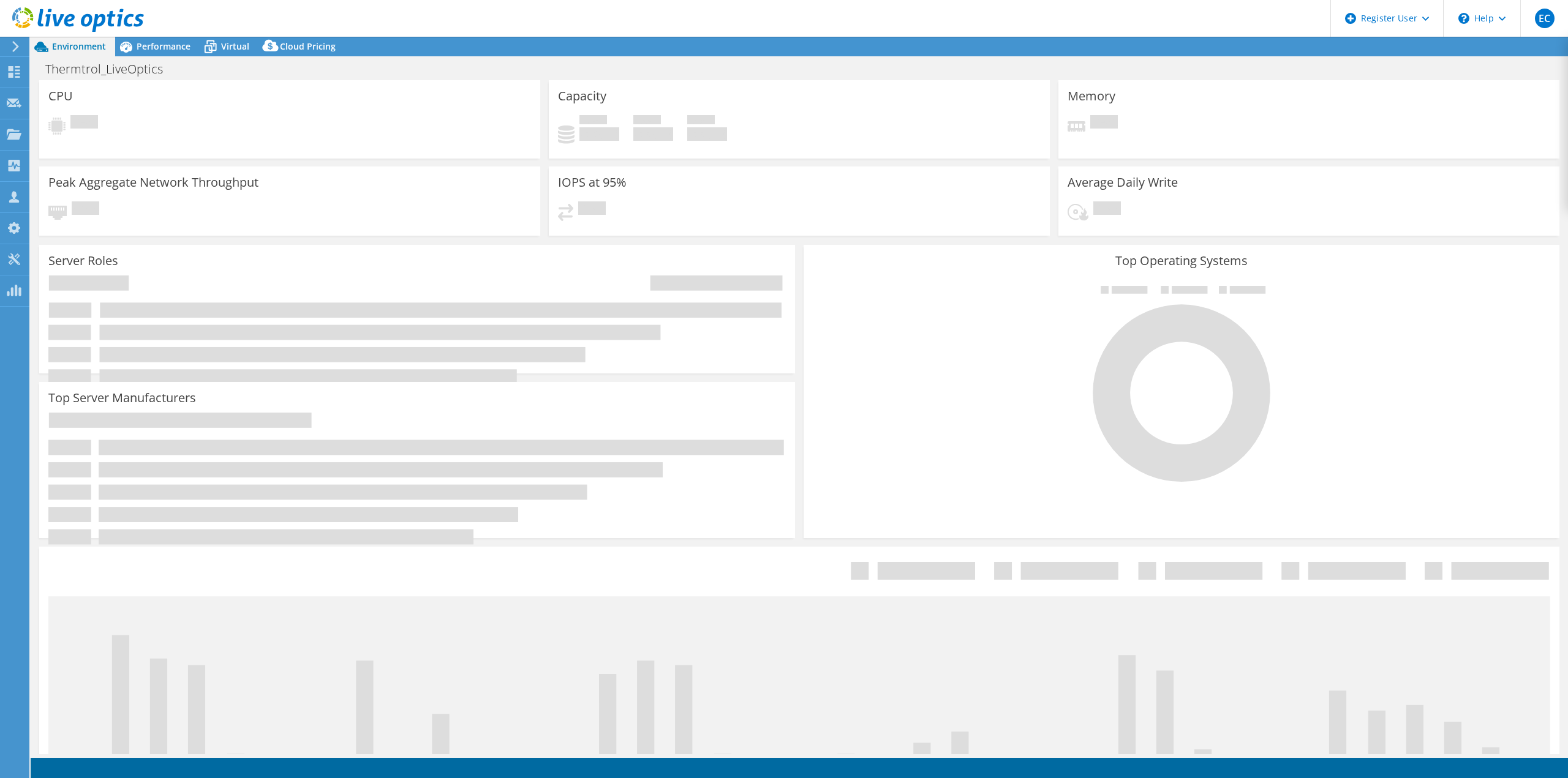
select select "USWest"
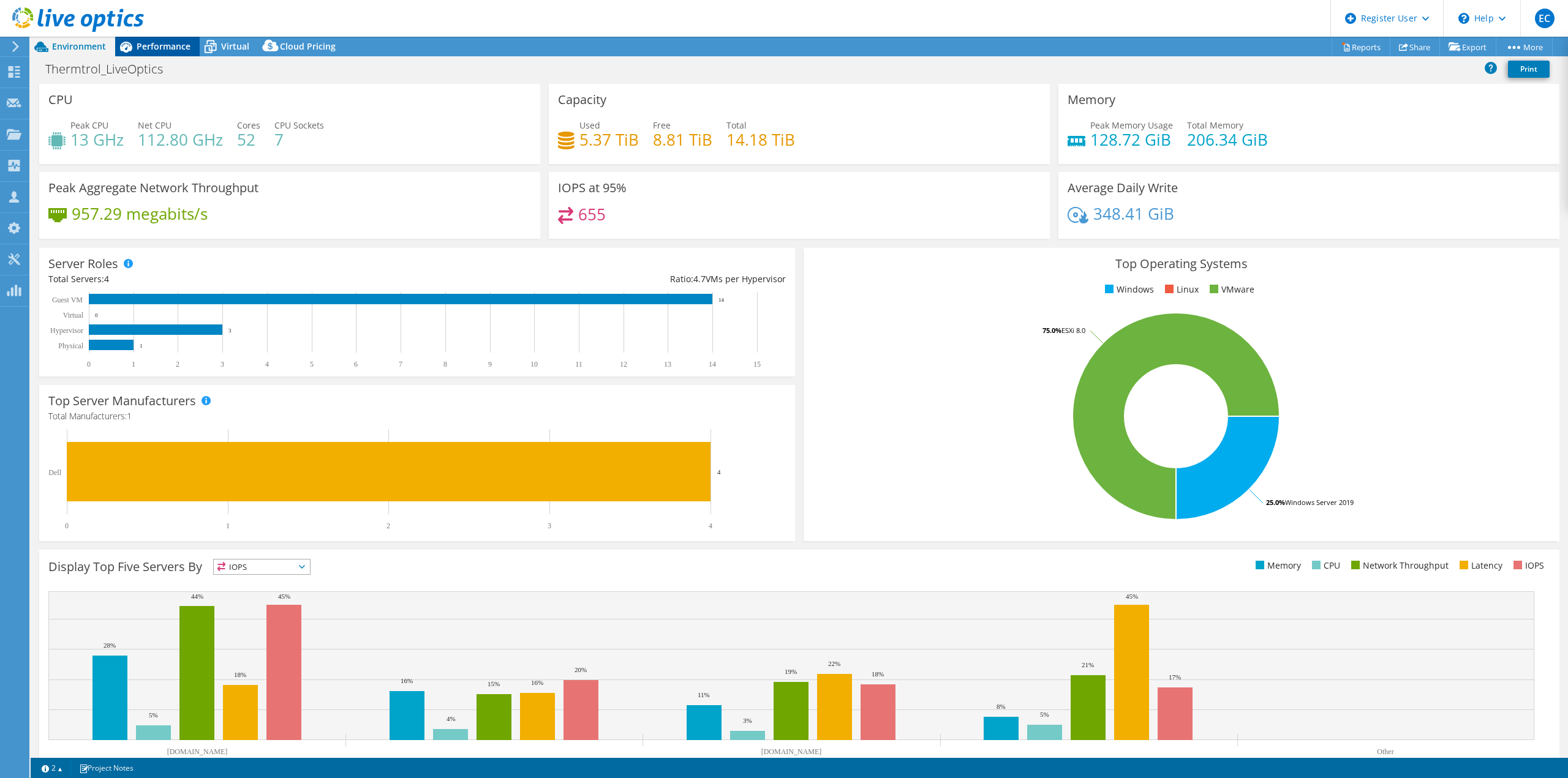
click at [138, 44] on span "Performance" at bounding box center [163, 46] width 54 height 12
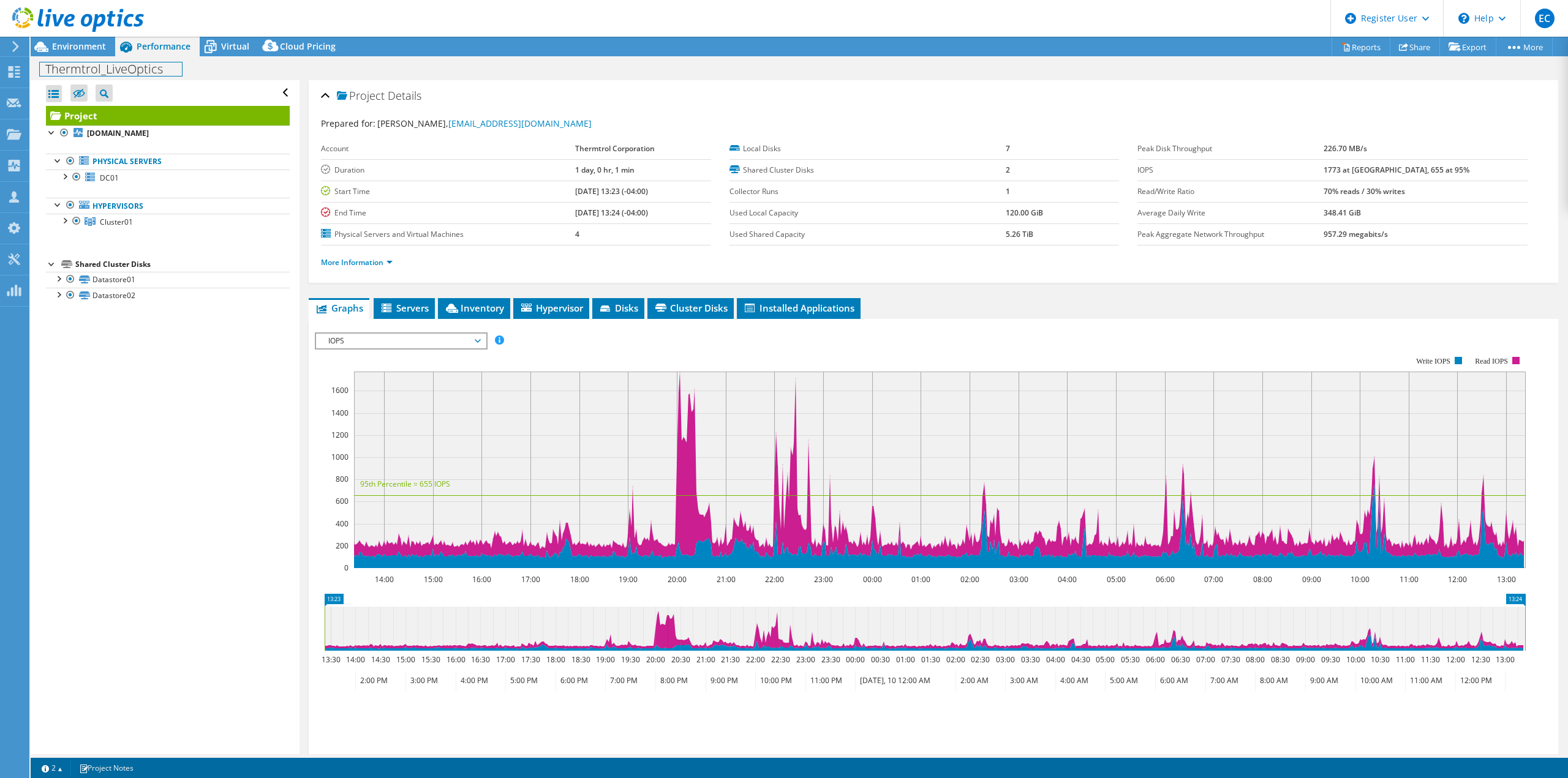
click at [88, 56] on div "Thermtrol_LiveOptics Print" at bounding box center [799, 68] width 1537 height 24
click at [88, 48] on span "Environment" at bounding box center [79, 46] width 54 height 12
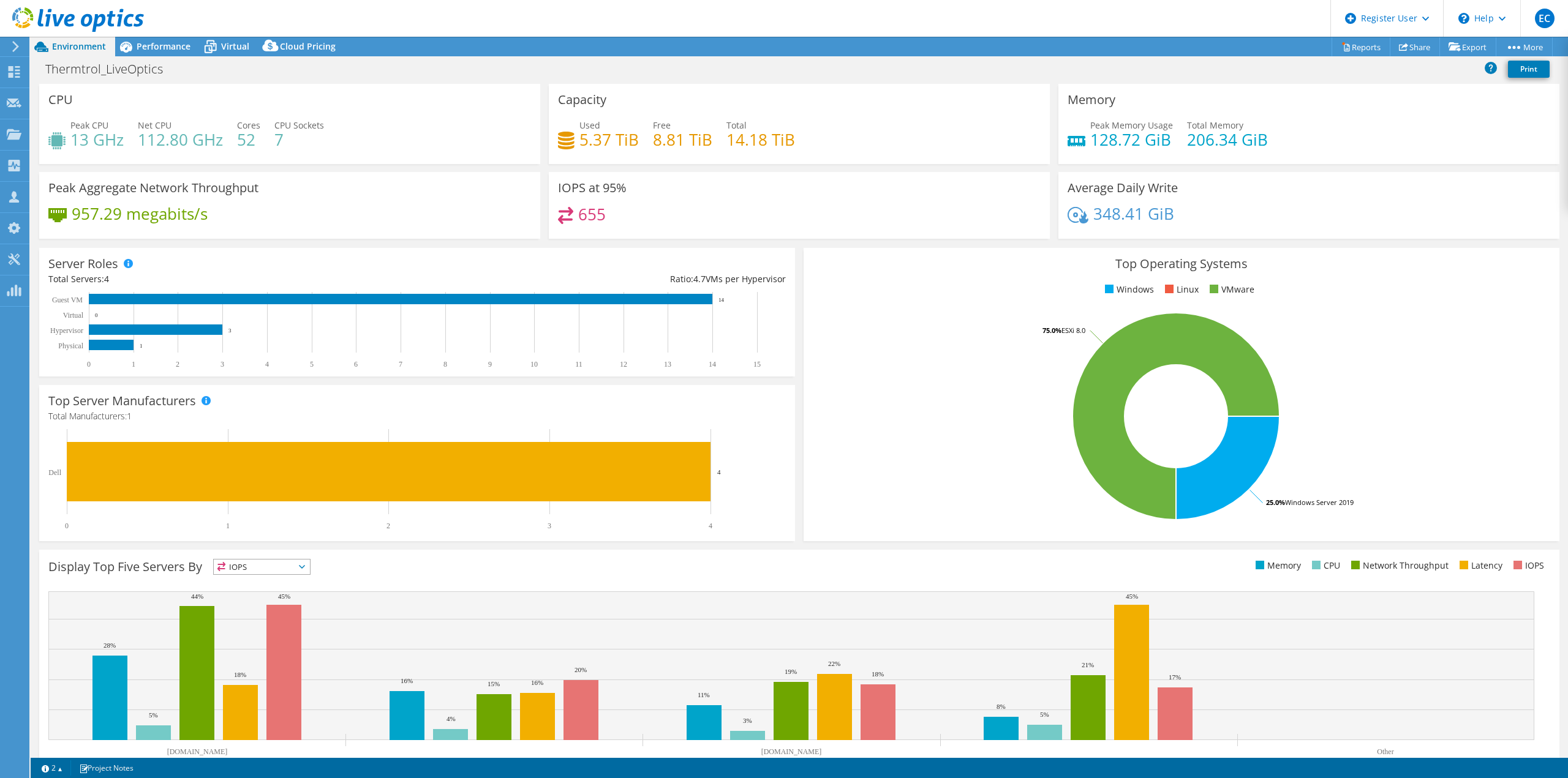
click at [827, 415] on rect at bounding box center [1176, 416] width 726 height 214
click at [169, 48] on span "Performance" at bounding box center [163, 46] width 54 height 12
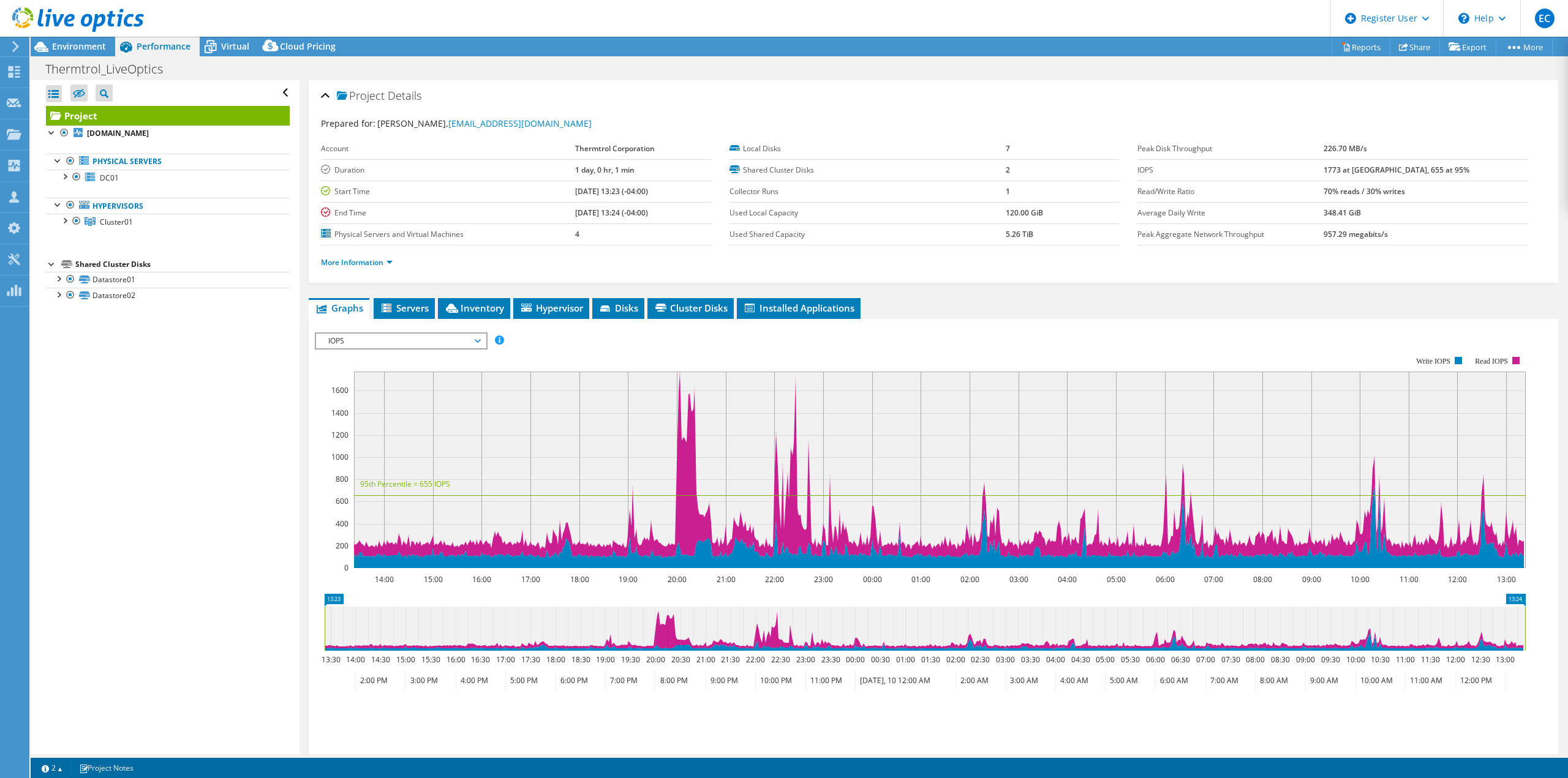
click at [93, 41] on div at bounding box center [72, 21] width 144 height 41
click at [85, 32] on icon at bounding box center [78, 20] width 132 height 25
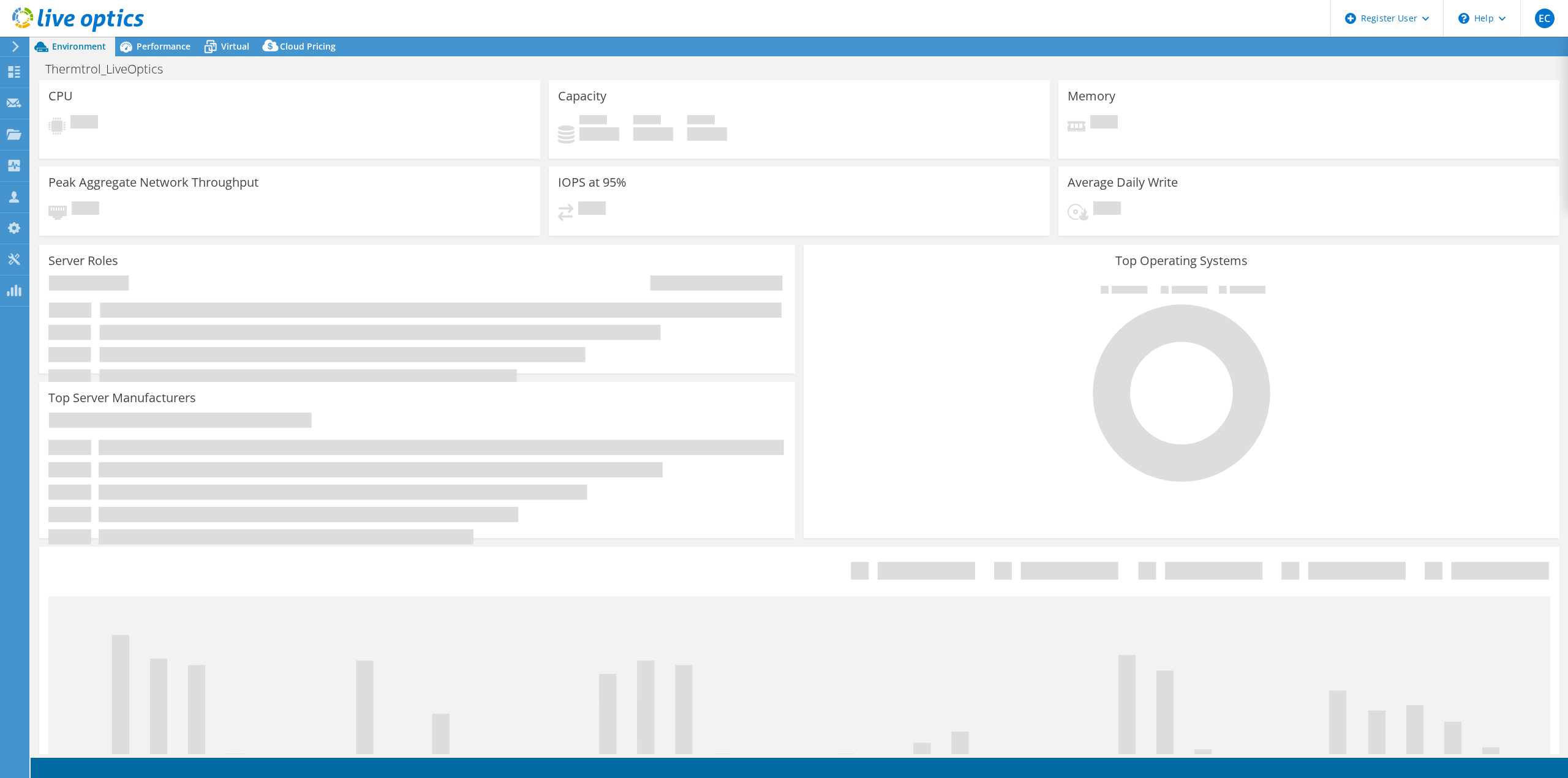
select select "USD"
select select "USWest"
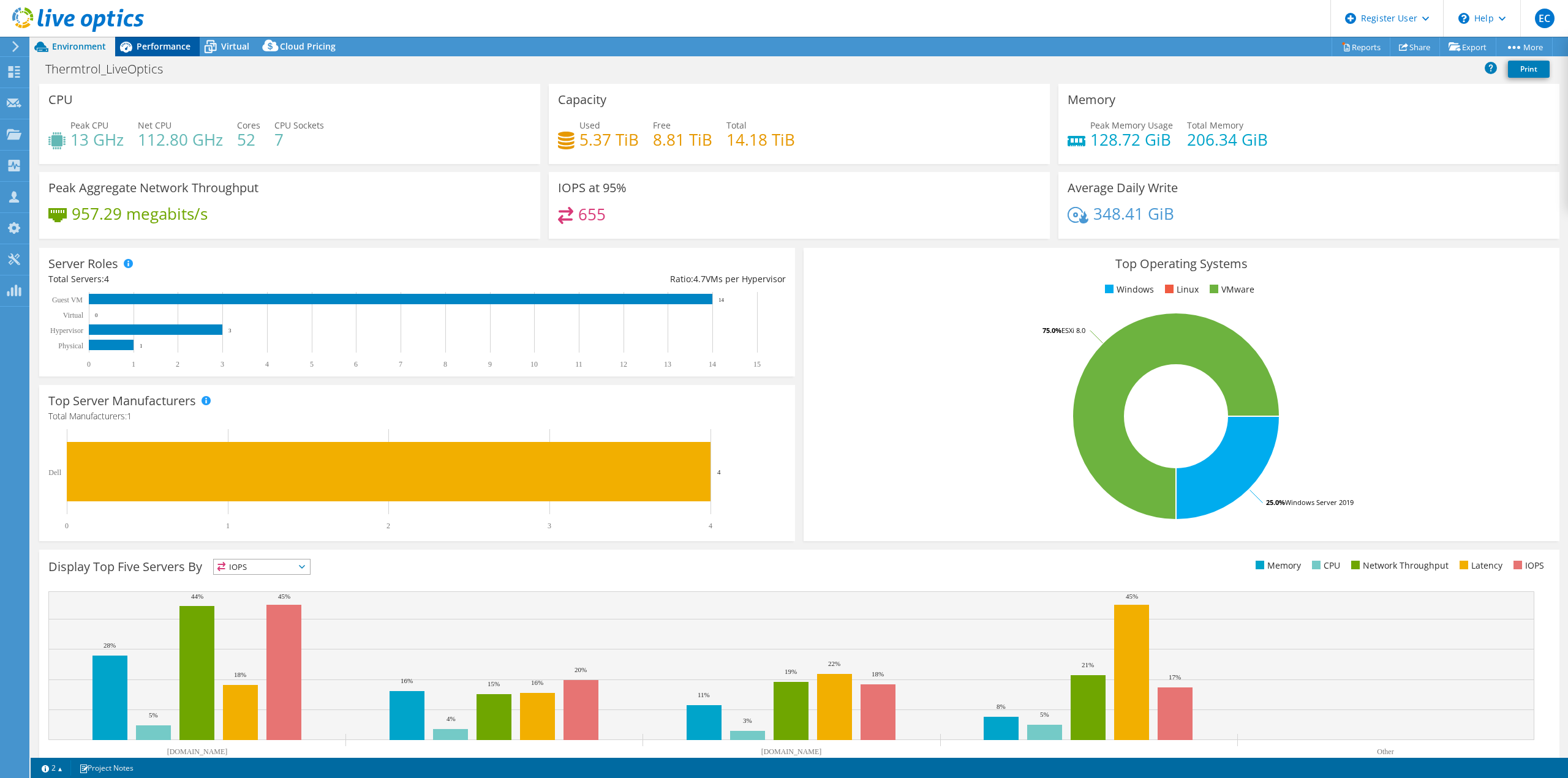
click at [147, 42] on span "Performance" at bounding box center [163, 46] width 54 height 12
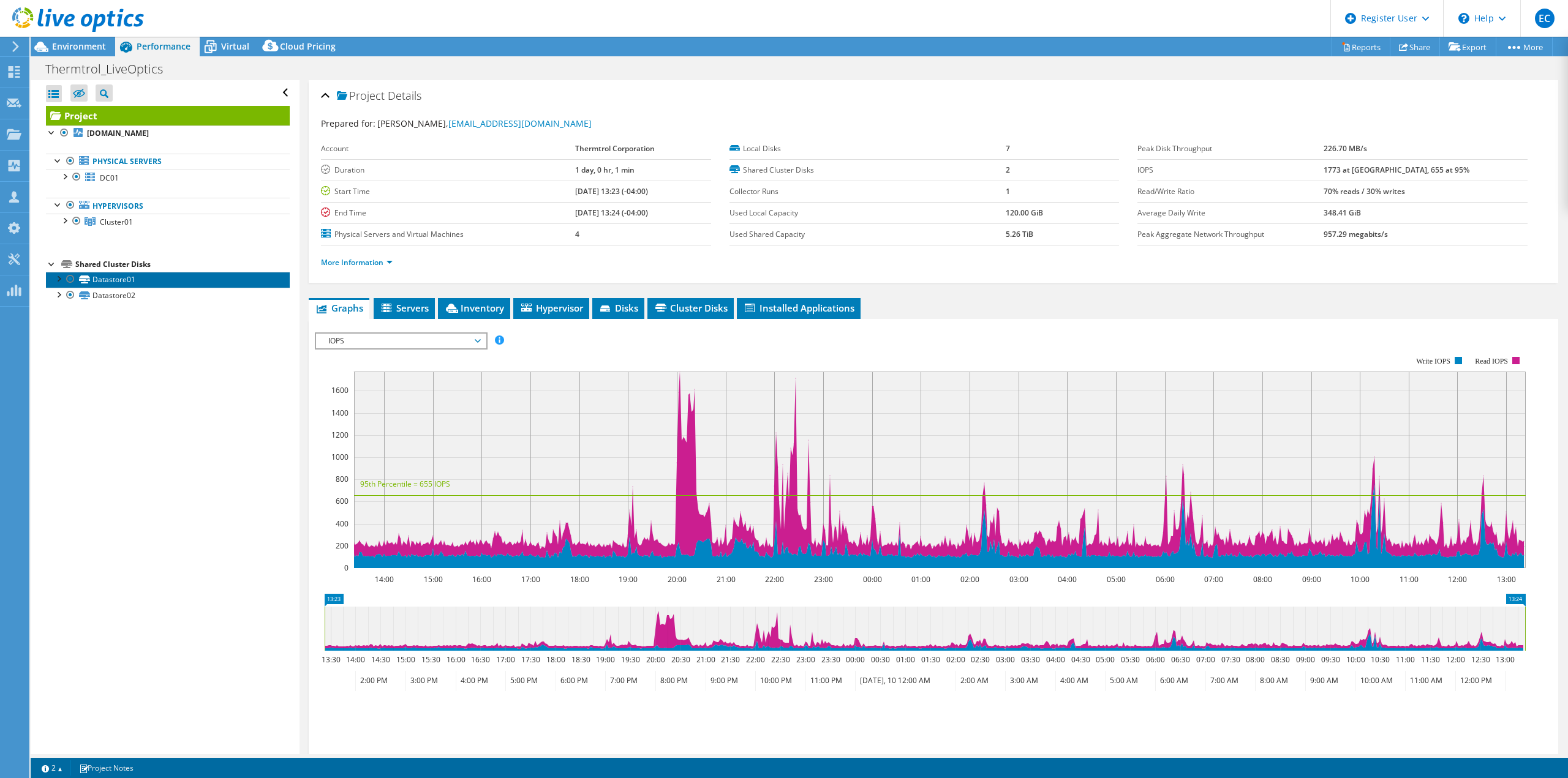
click at [173, 278] on link "Datastore01" at bounding box center [167, 279] width 244 height 16
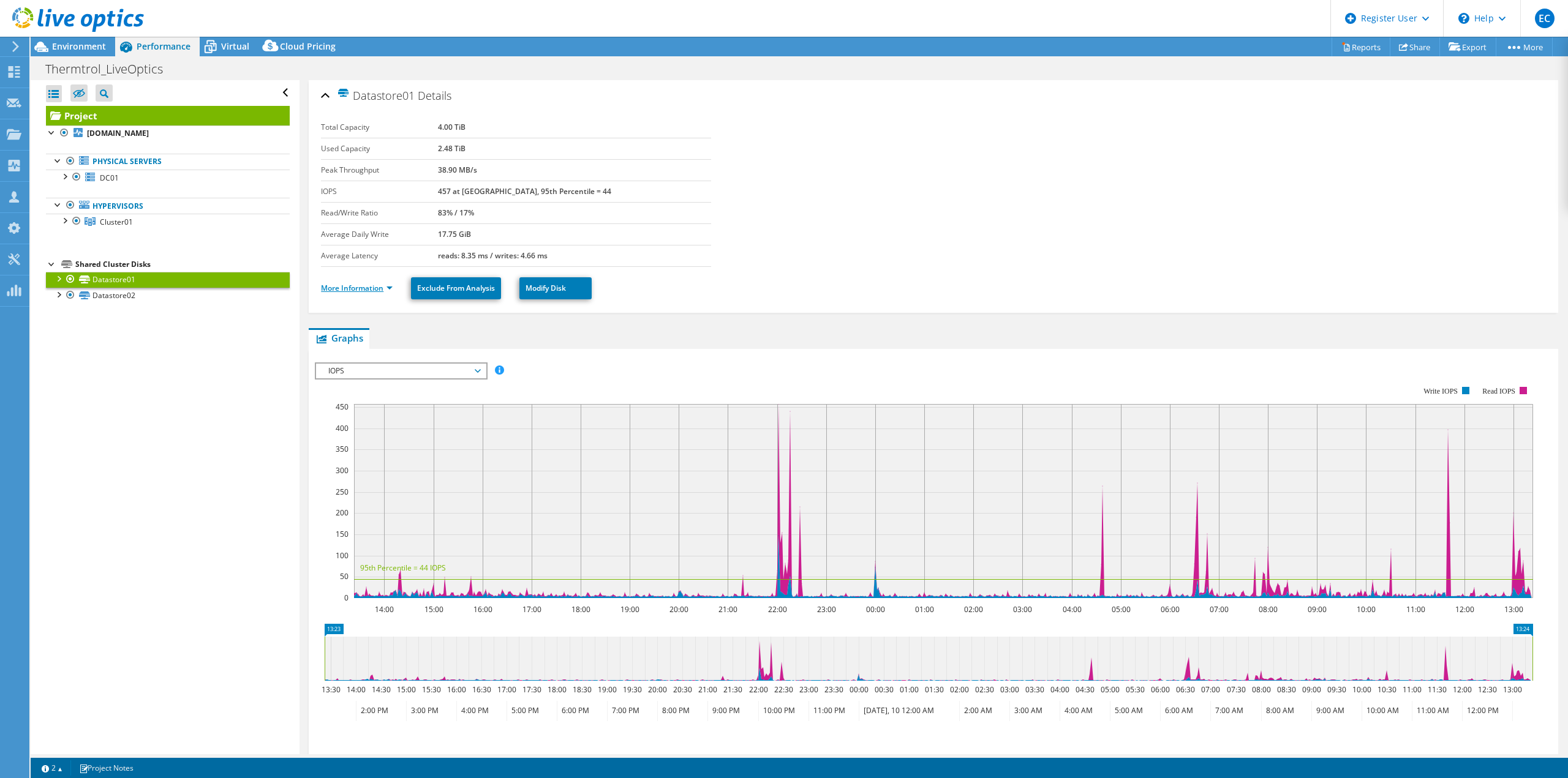
click at [368, 290] on link "More Information" at bounding box center [356, 288] width 71 height 11
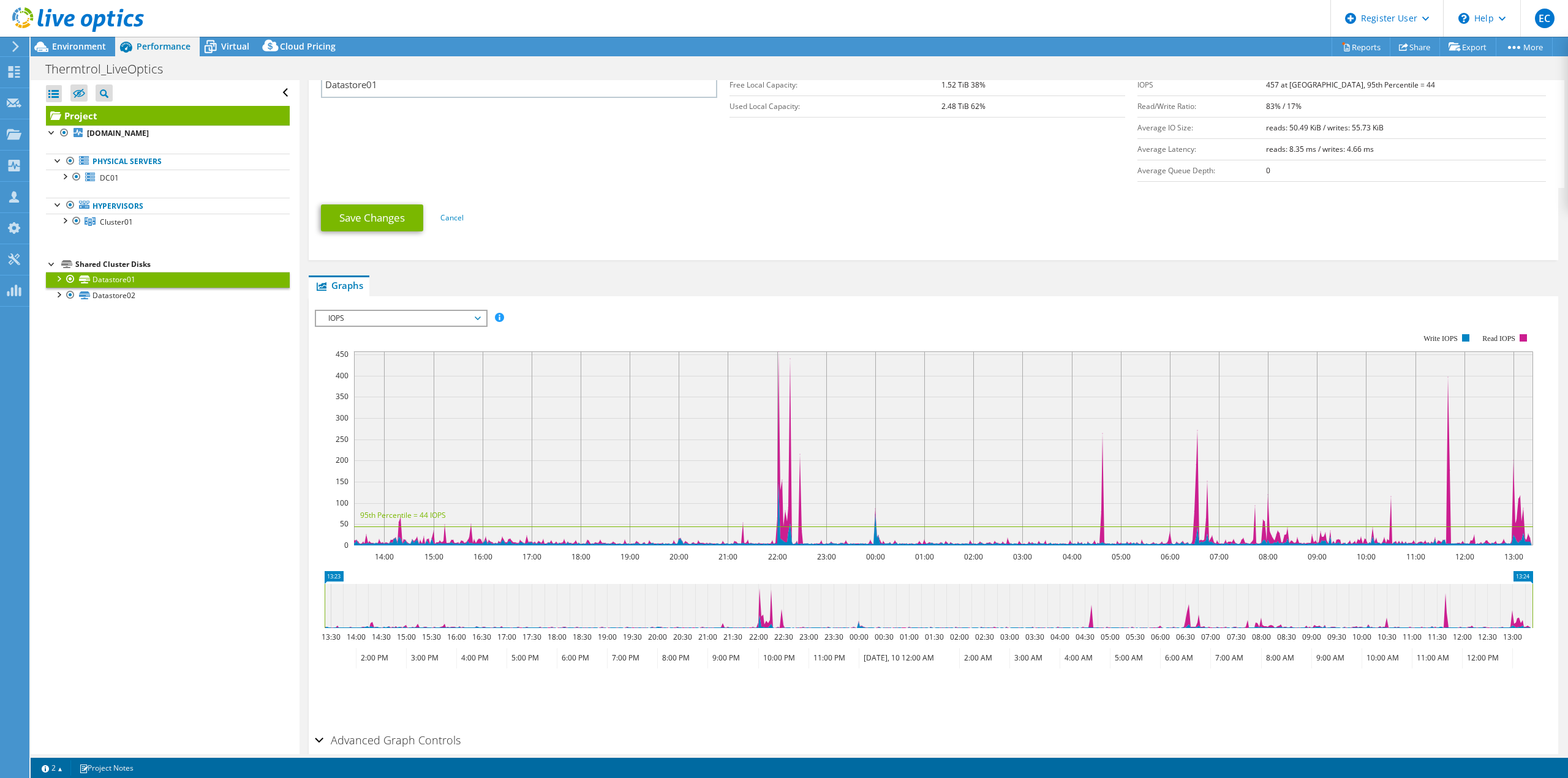
scroll to position [306, 0]
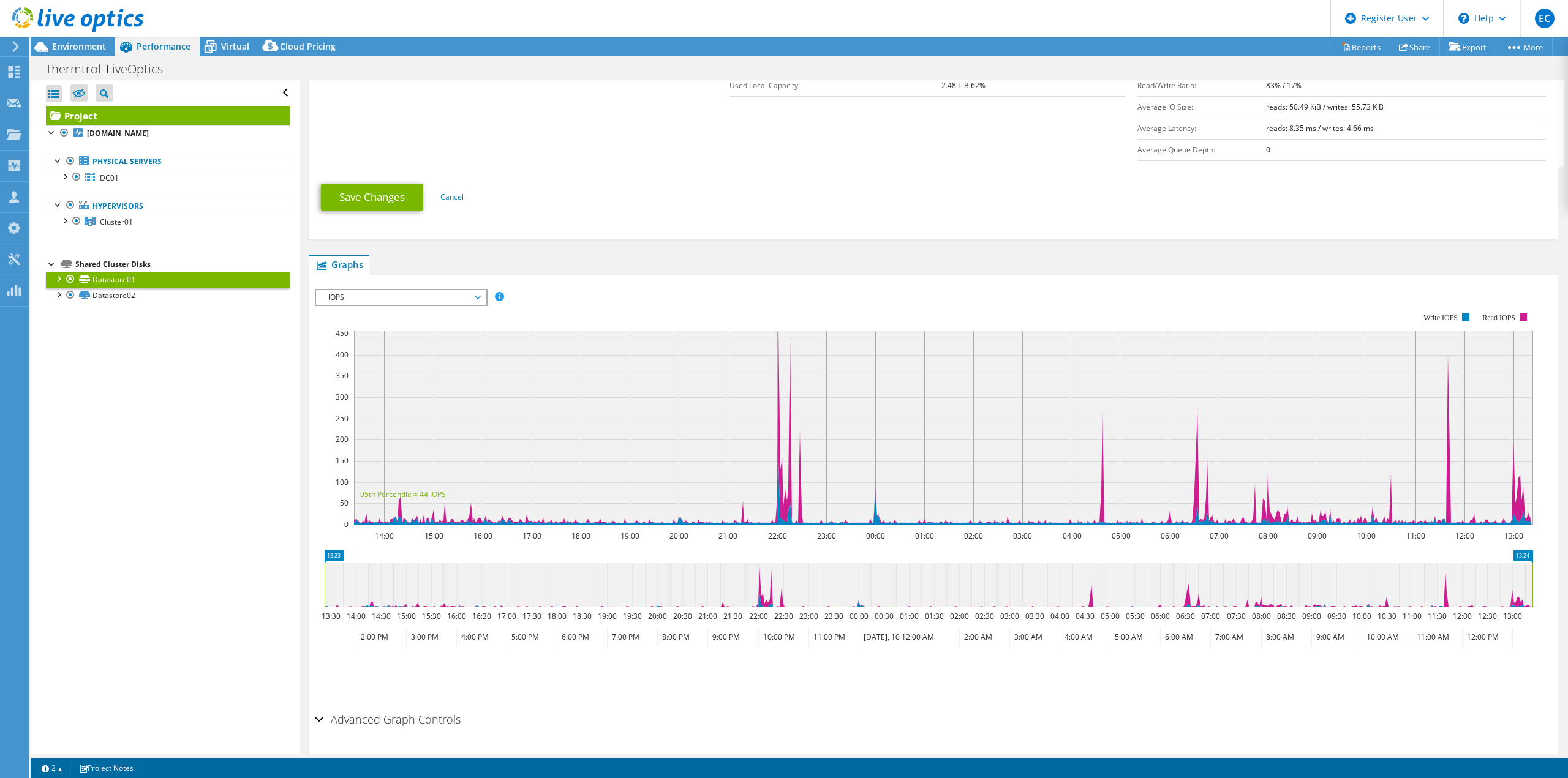
click at [465, 305] on div "IOPS IOPS Disk Throughput IO Size Latency Queue Depth CPU Percentage Memory Pag…" at bounding box center [401, 297] width 173 height 17
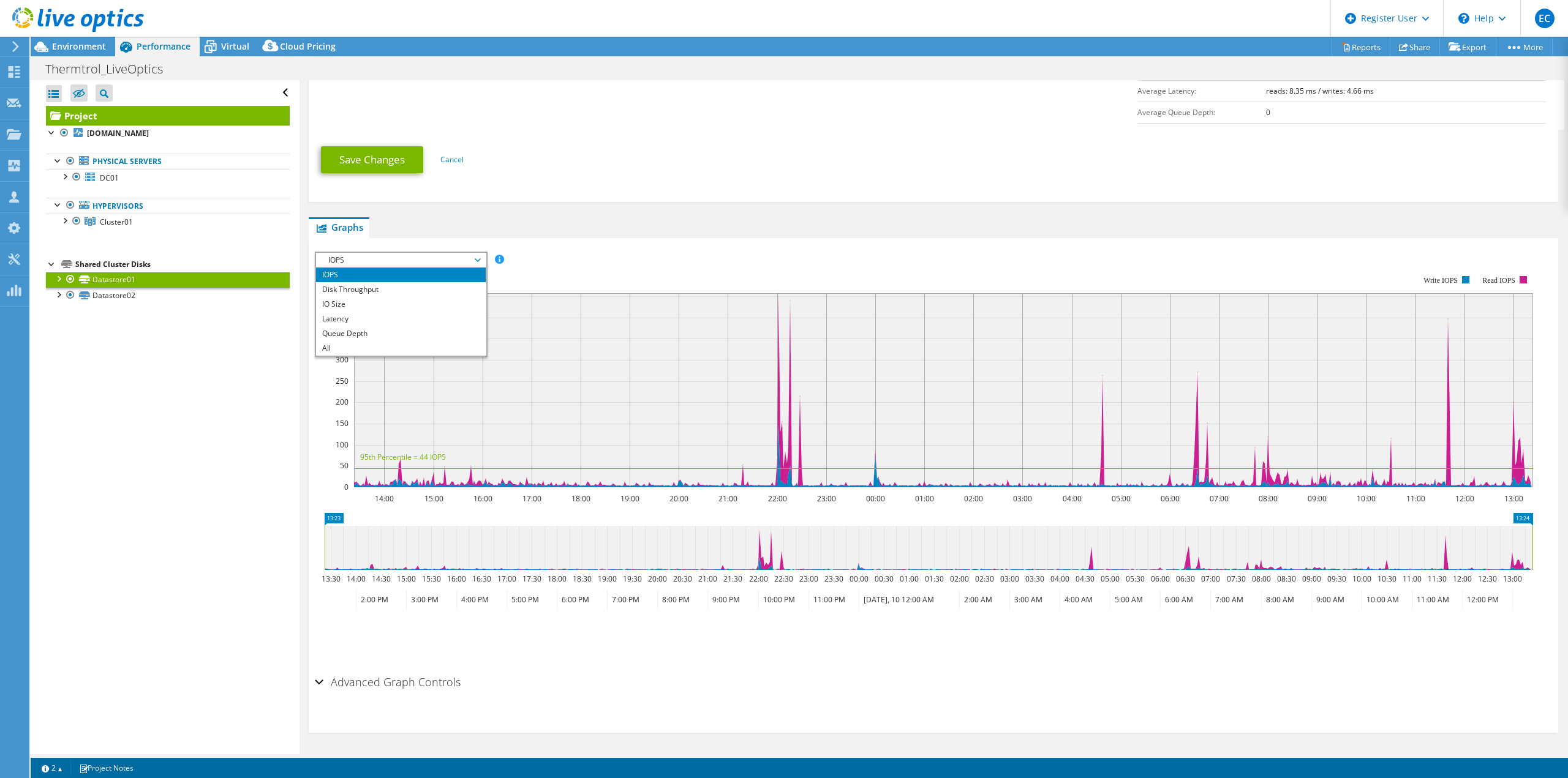
click at [439, 685] on h2 "Advanced Graph Controls" at bounding box center [388, 682] width 146 height 24
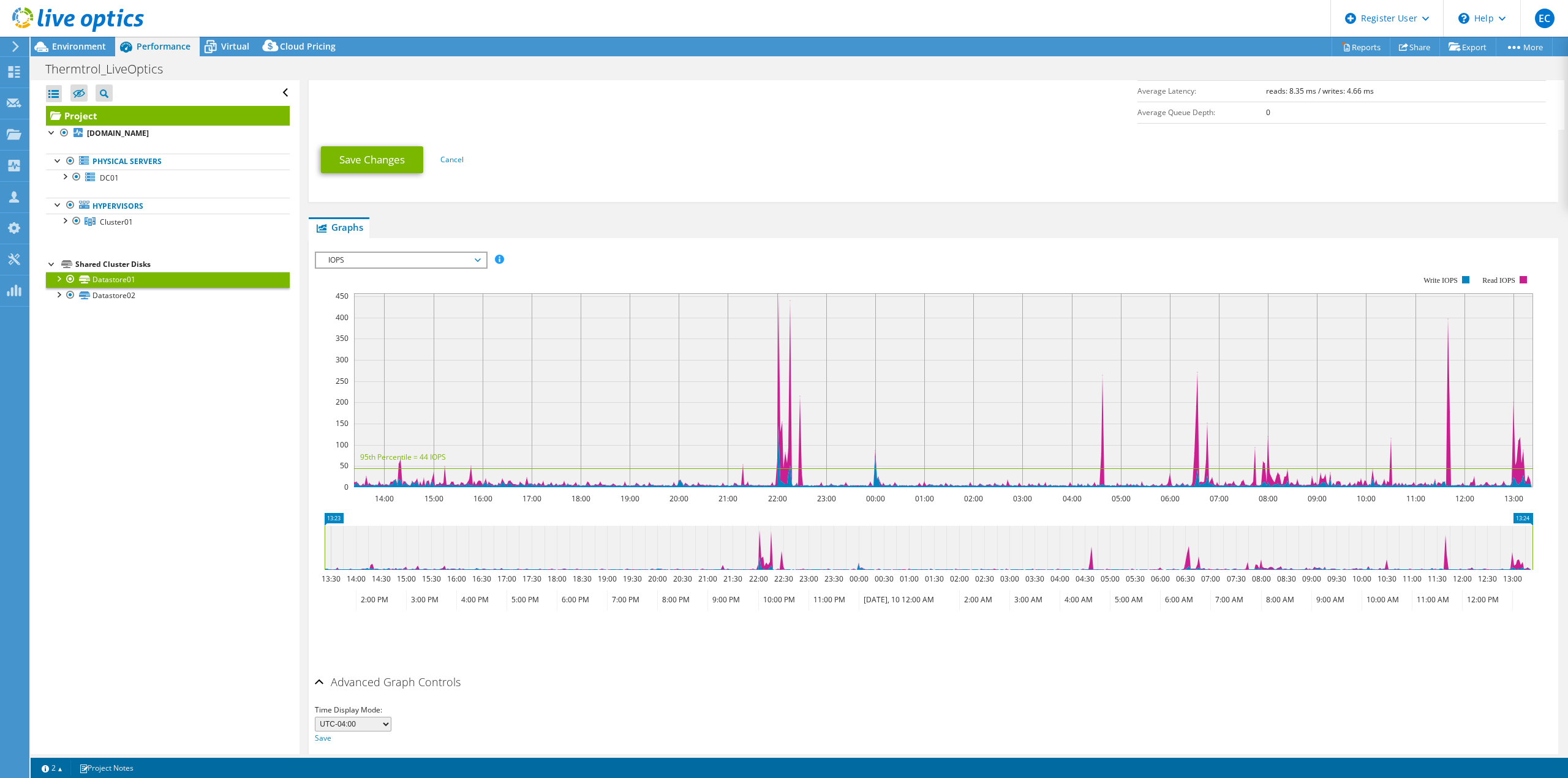
scroll to position [392, 0]
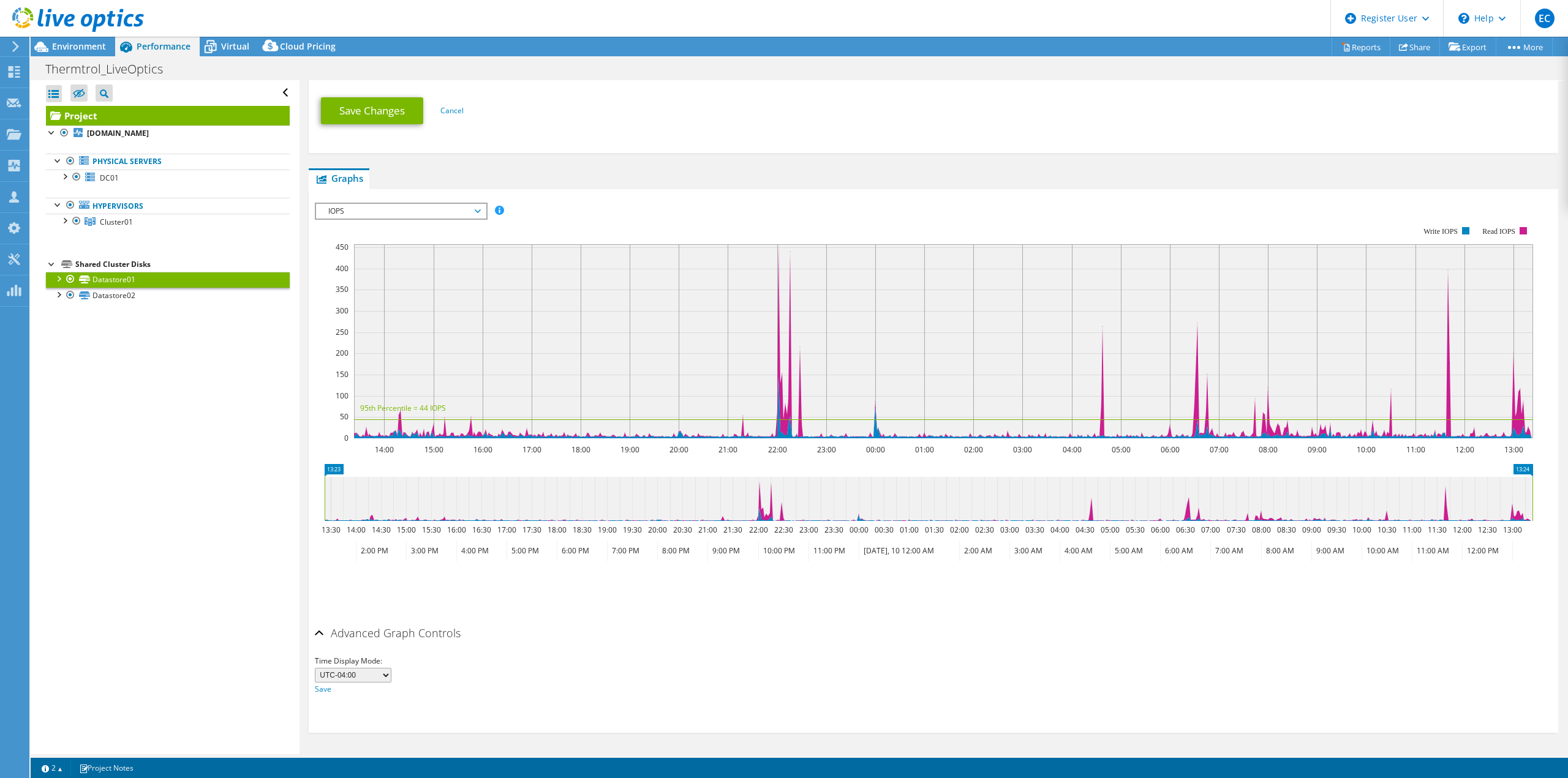
click at [456, 633] on h2 "Advanced Graph Controls" at bounding box center [388, 633] width 146 height 24
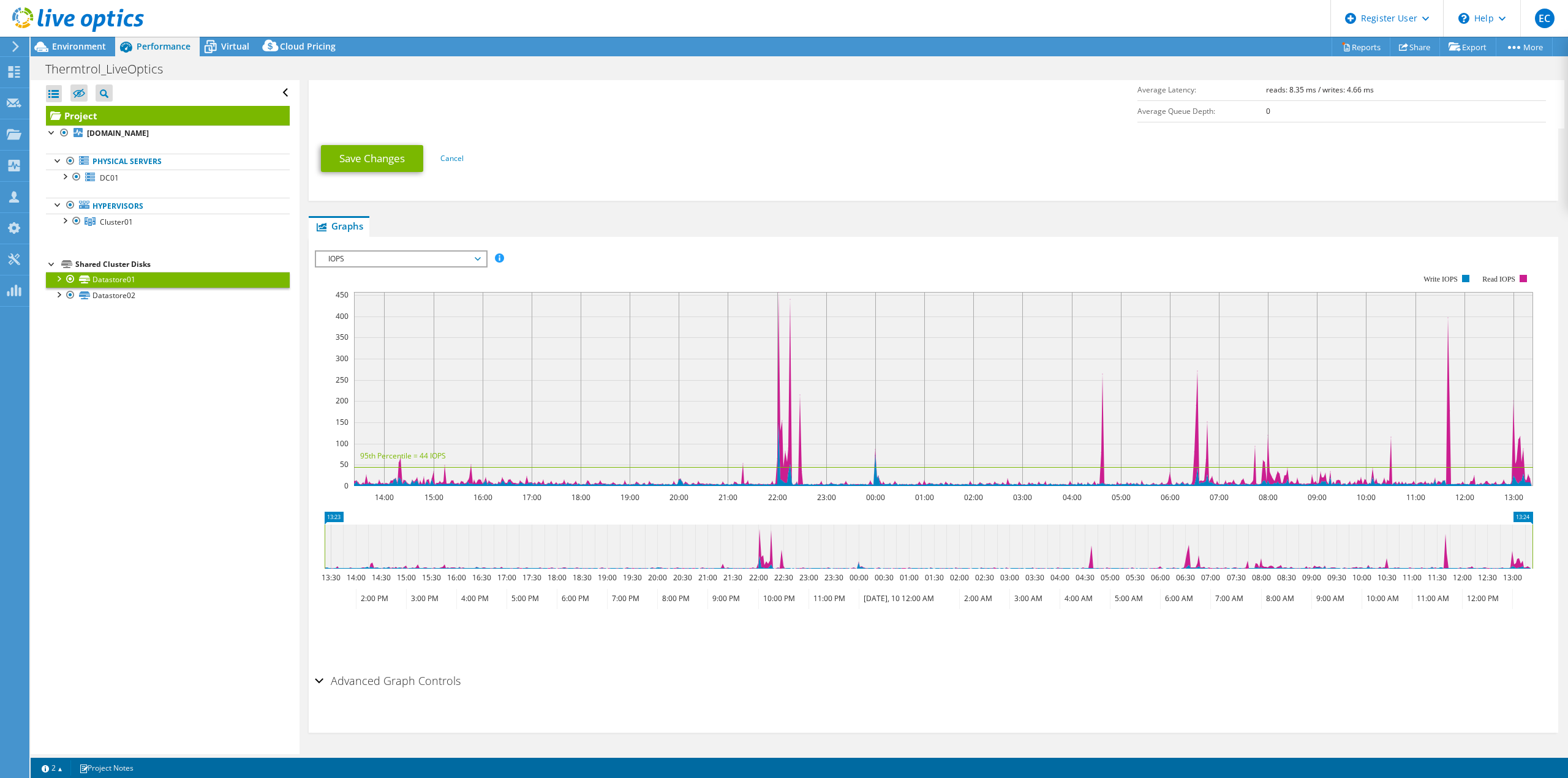
scroll to position [344, 0]
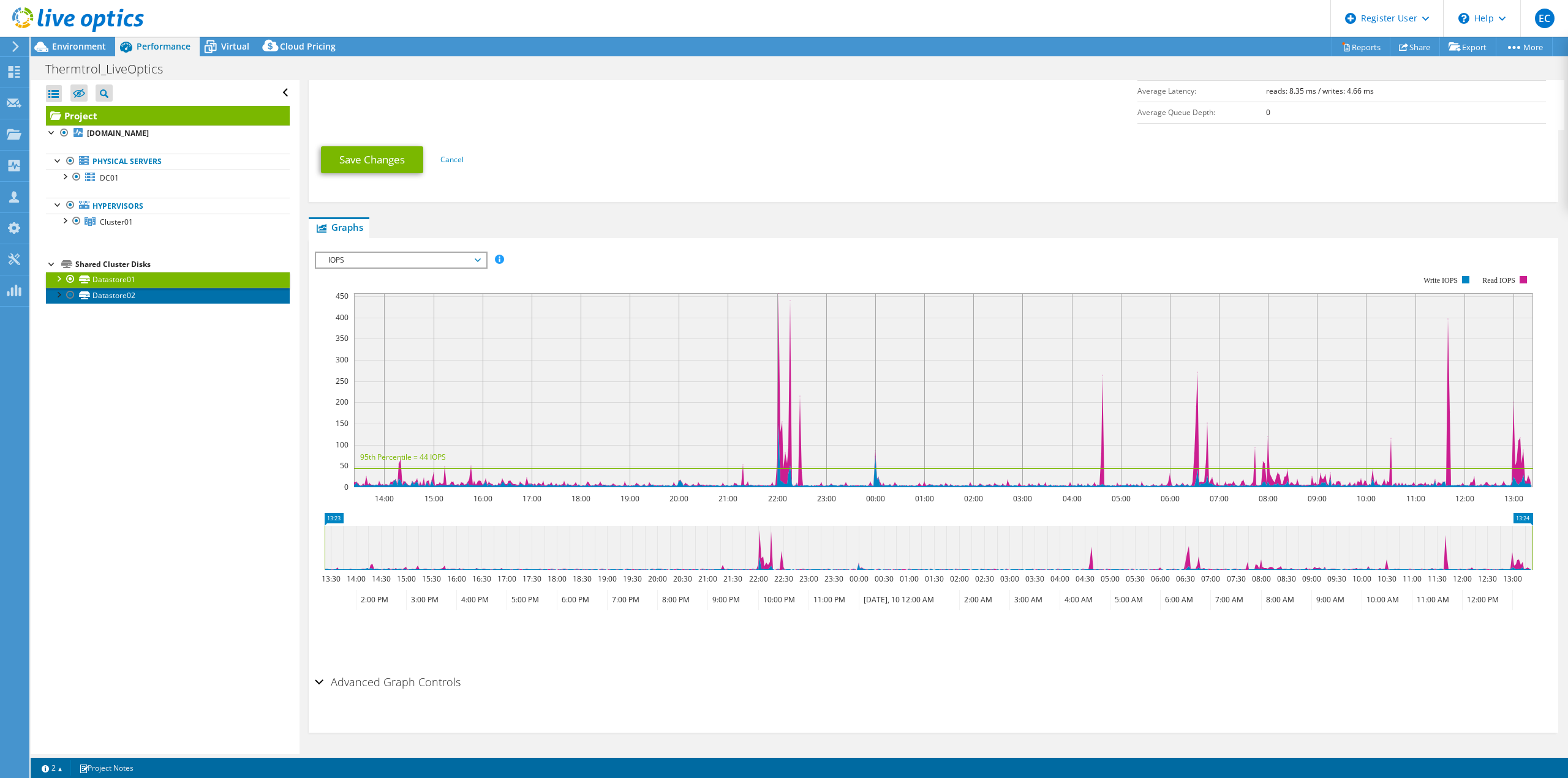
click at [190, 300] on link "Datastore02" at bounding box center [167, 295] width 244 height 16
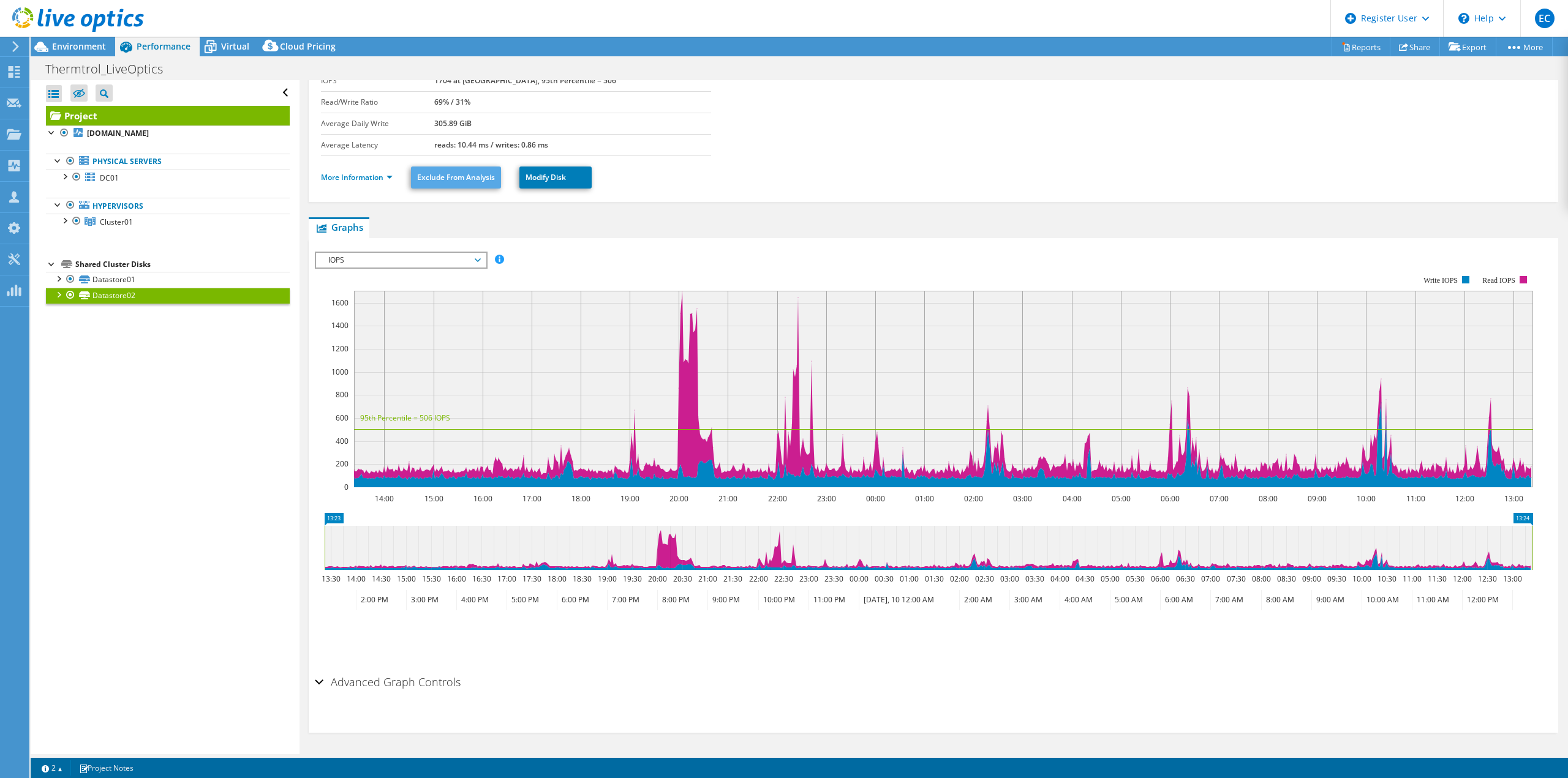
scroll to position [0, 0]
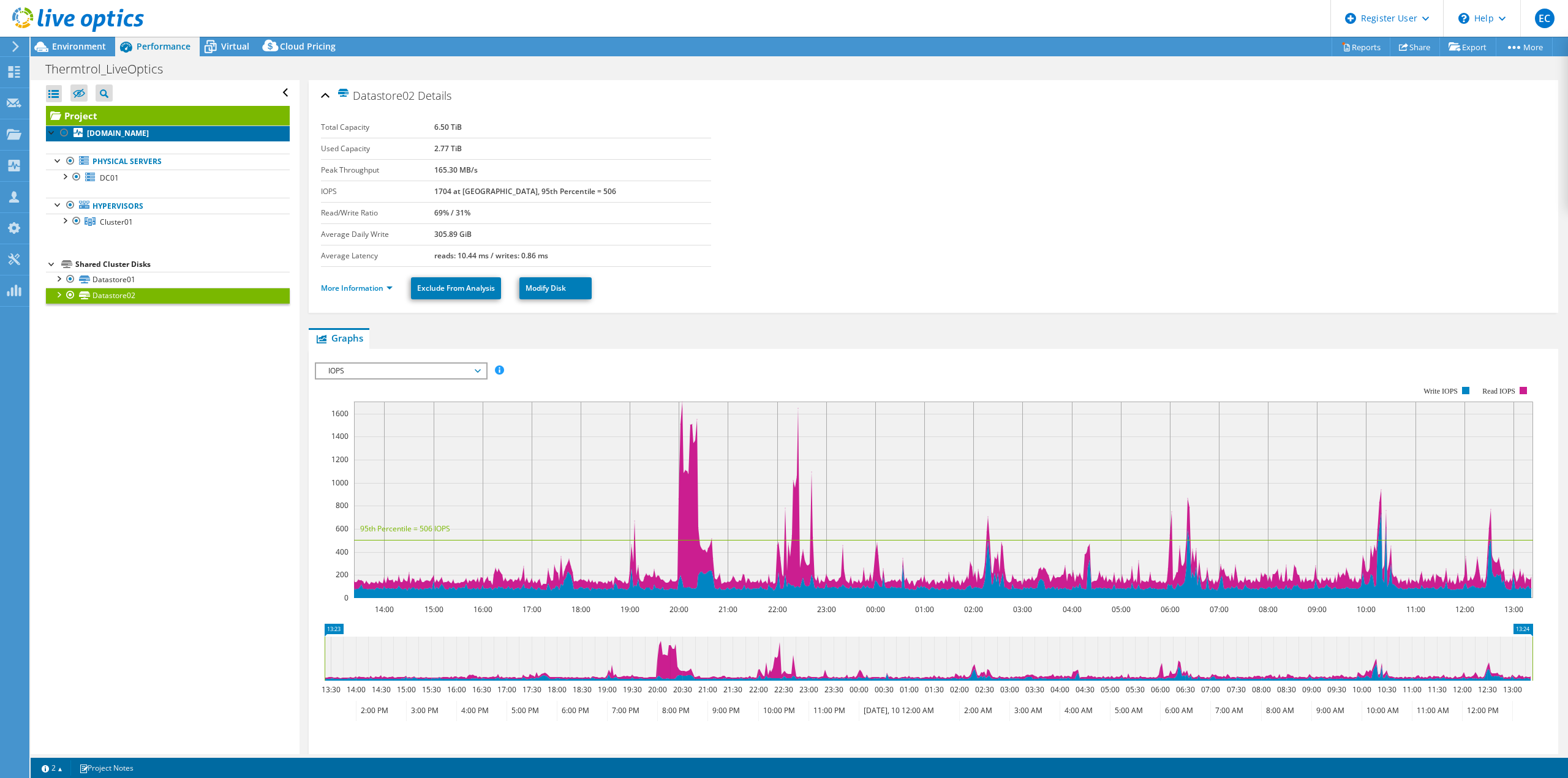
click at [140, 133] on b "[DOMAIN_NAME]" at bounding box center [118, 133] width 62 height 11
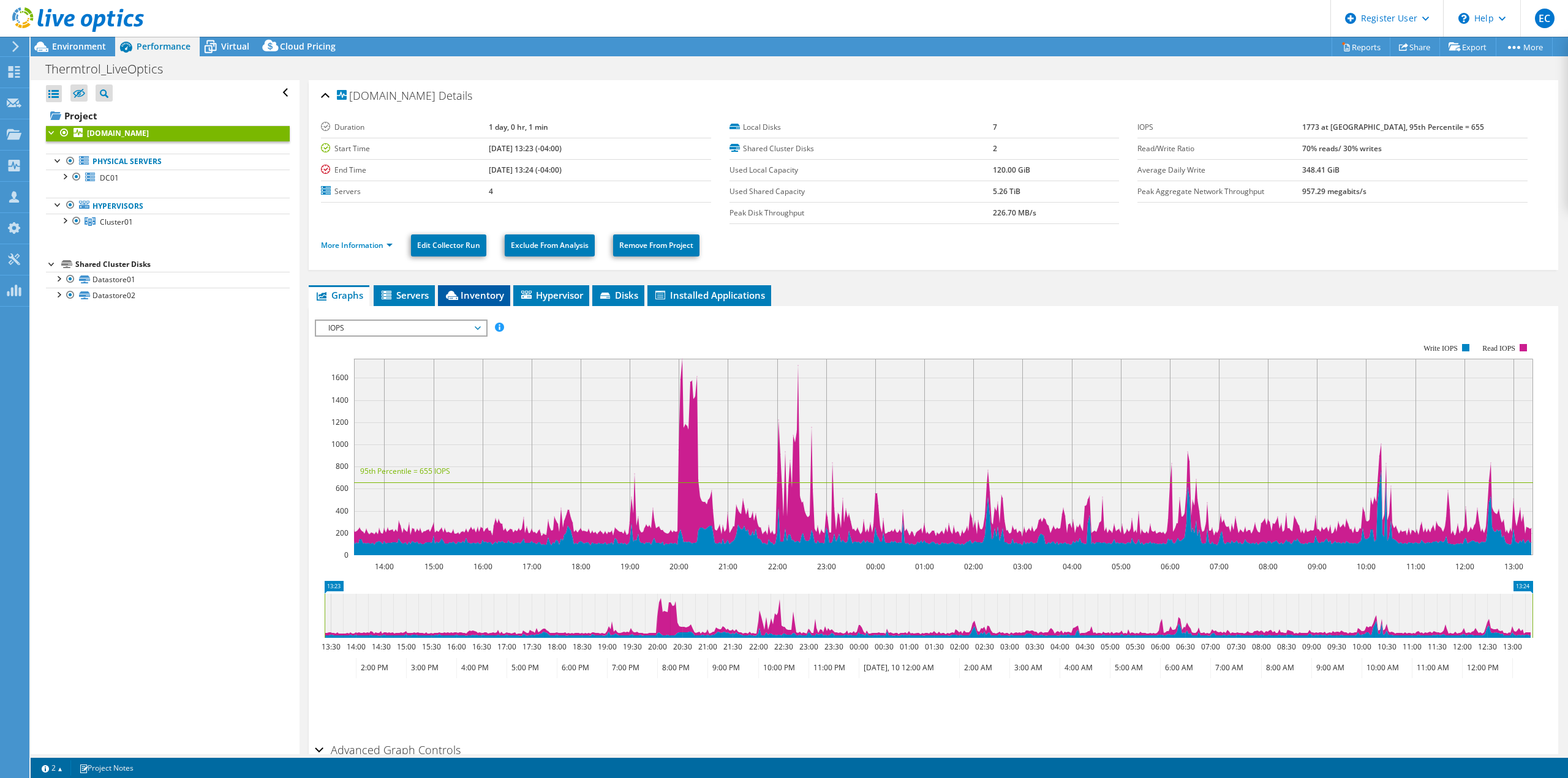
click at [485, 295] on span "Inventory" at bounding box center [474, 295] width 60 height 13
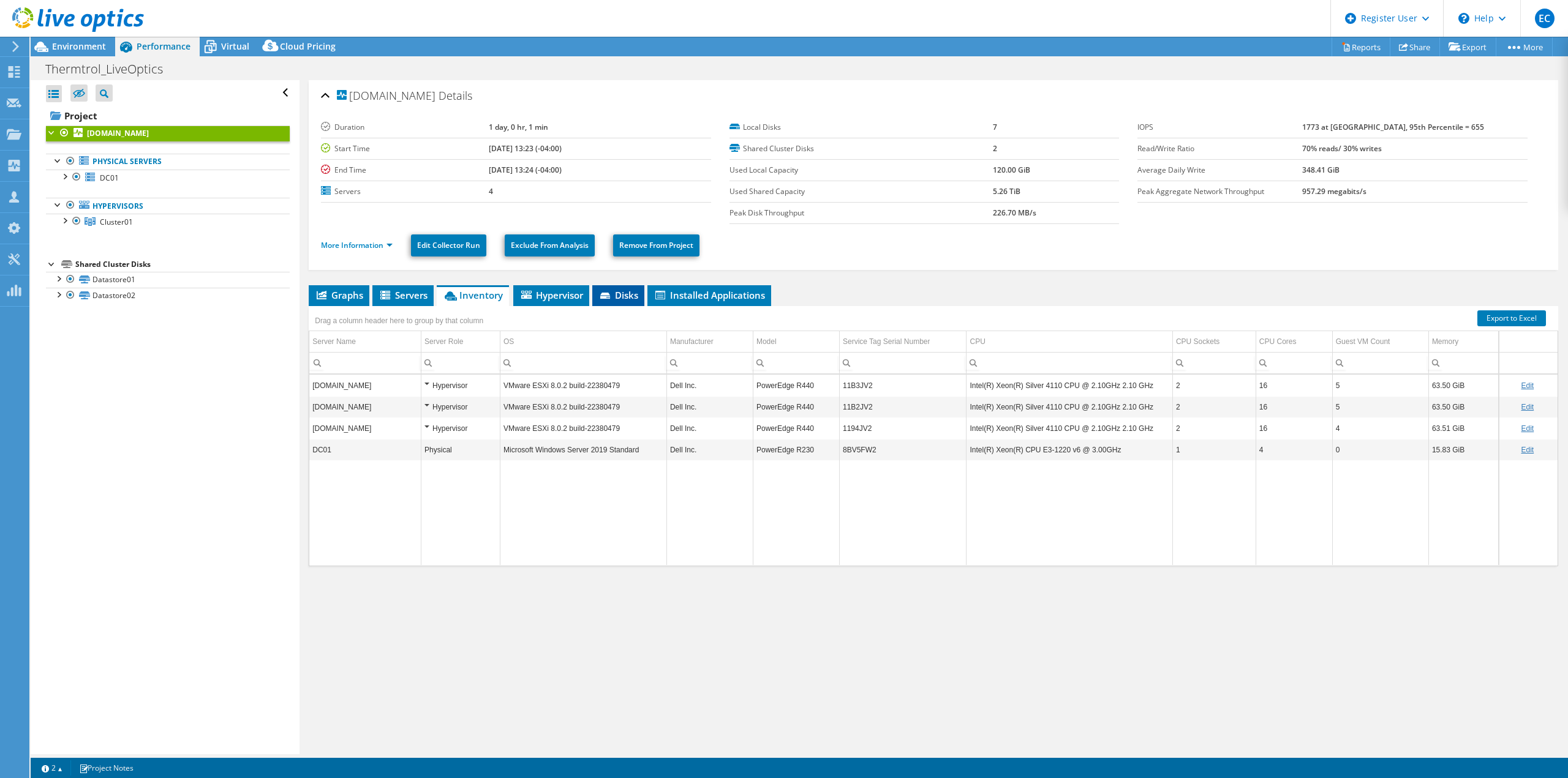
click at [600, 304] on li "Disks" at bounding box center [618, 295] width 52 height 21
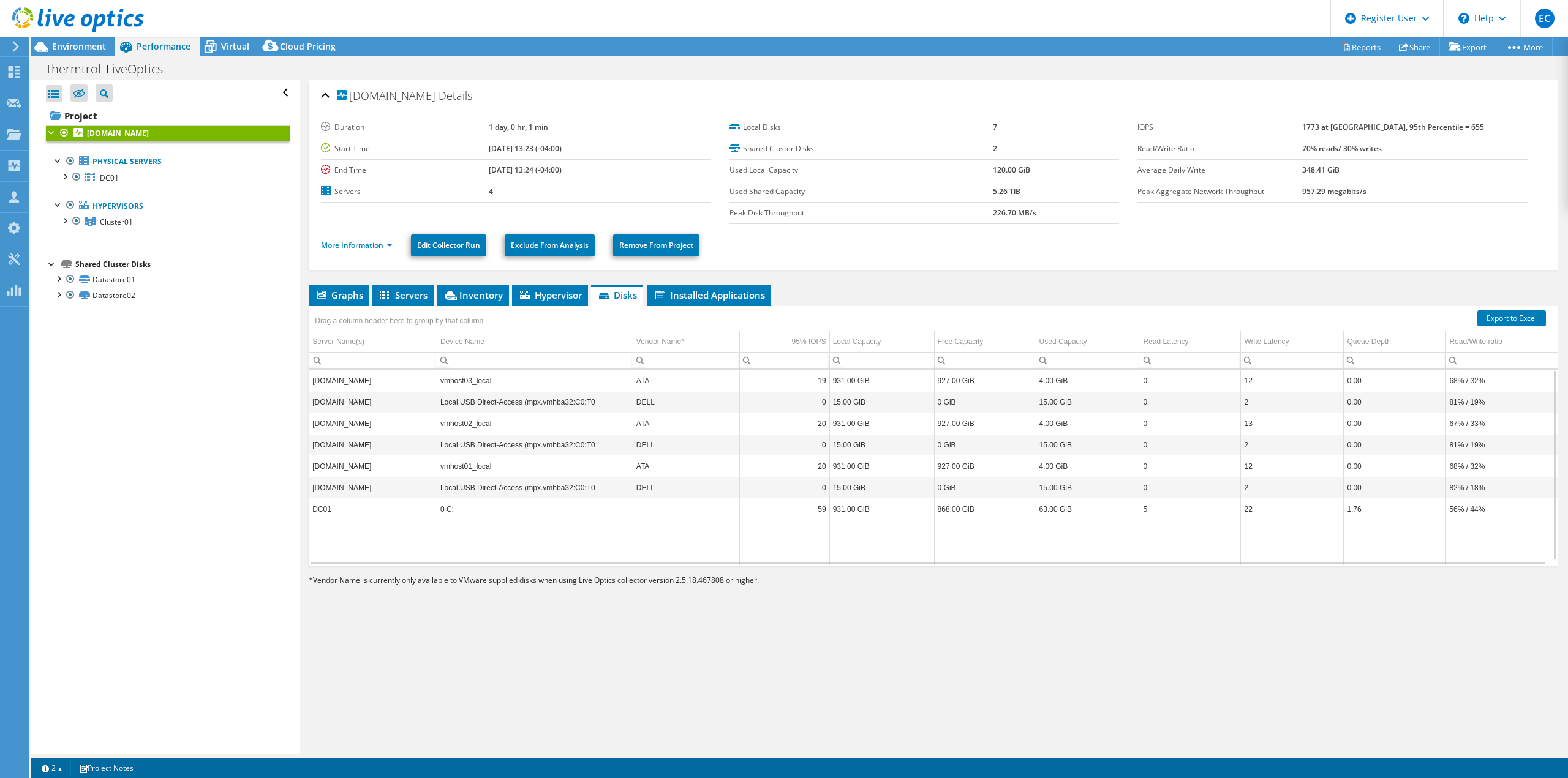
click at [496, 504] on td "0 C:" at bounding box center [534, 509] width 196 height 21
click at [853, 514] on td "931.00 GiB" at bounding box center [881, 509] width 105 height 21
click at [105, 48] on span "Environment" at bounding box center [79, 46] width 54 height 12
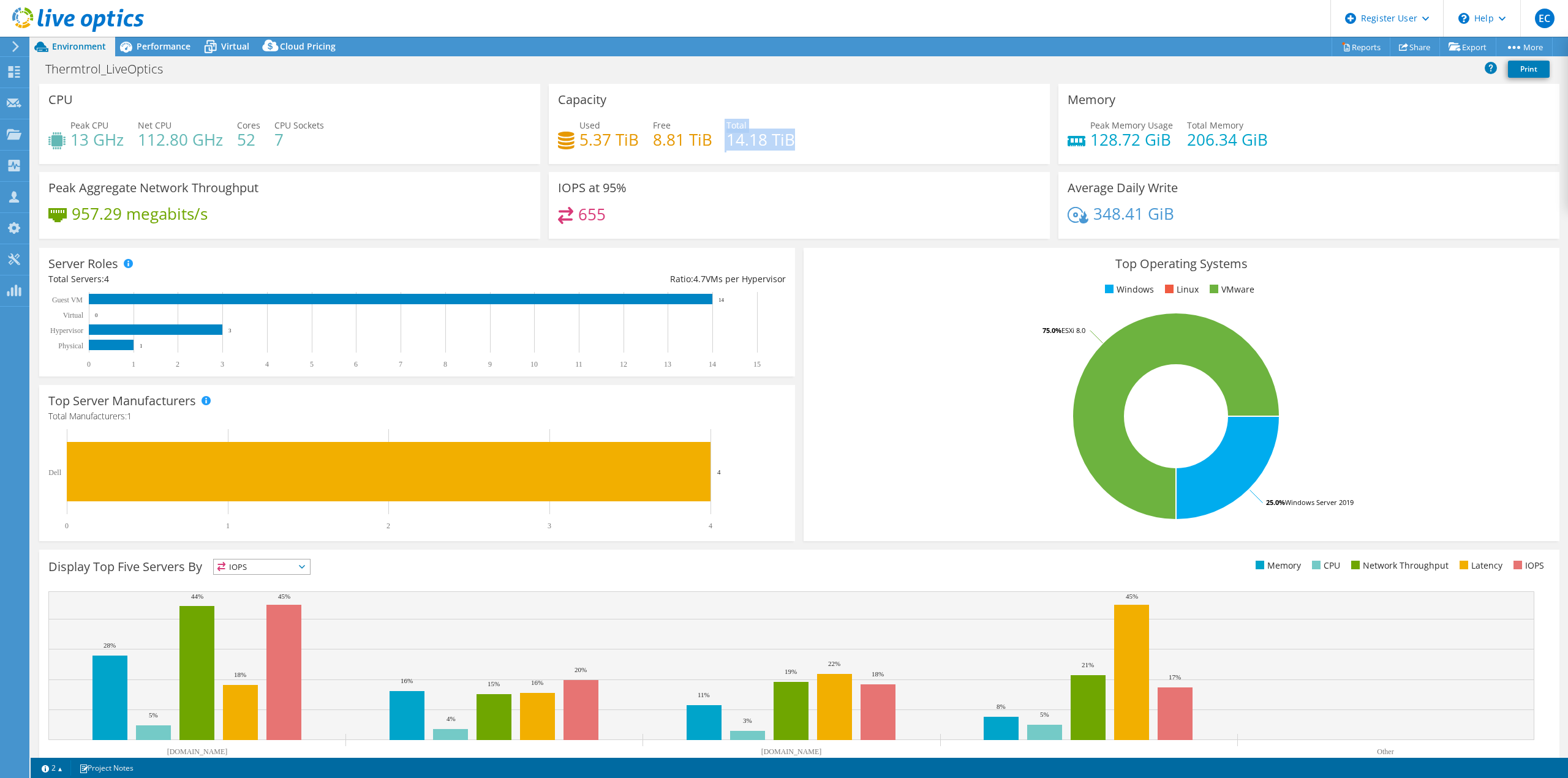
drag, startPoint x: 778, startPoint y: 141, endPoint x: 718, endPoint y: 148, distance: 60.4
click at [718, 148] on div "Used 5.37 TiB Free 8.81 TiB Total 14.18 TiB" at bounding box center [799, 139] width 483 height 40
click at [1006, 210] on div "655" at bounding box center [799, 220] width 483 height 26
click at [185, 49] on span "Performance" at bounding box center [163, 46] width 54 height 12
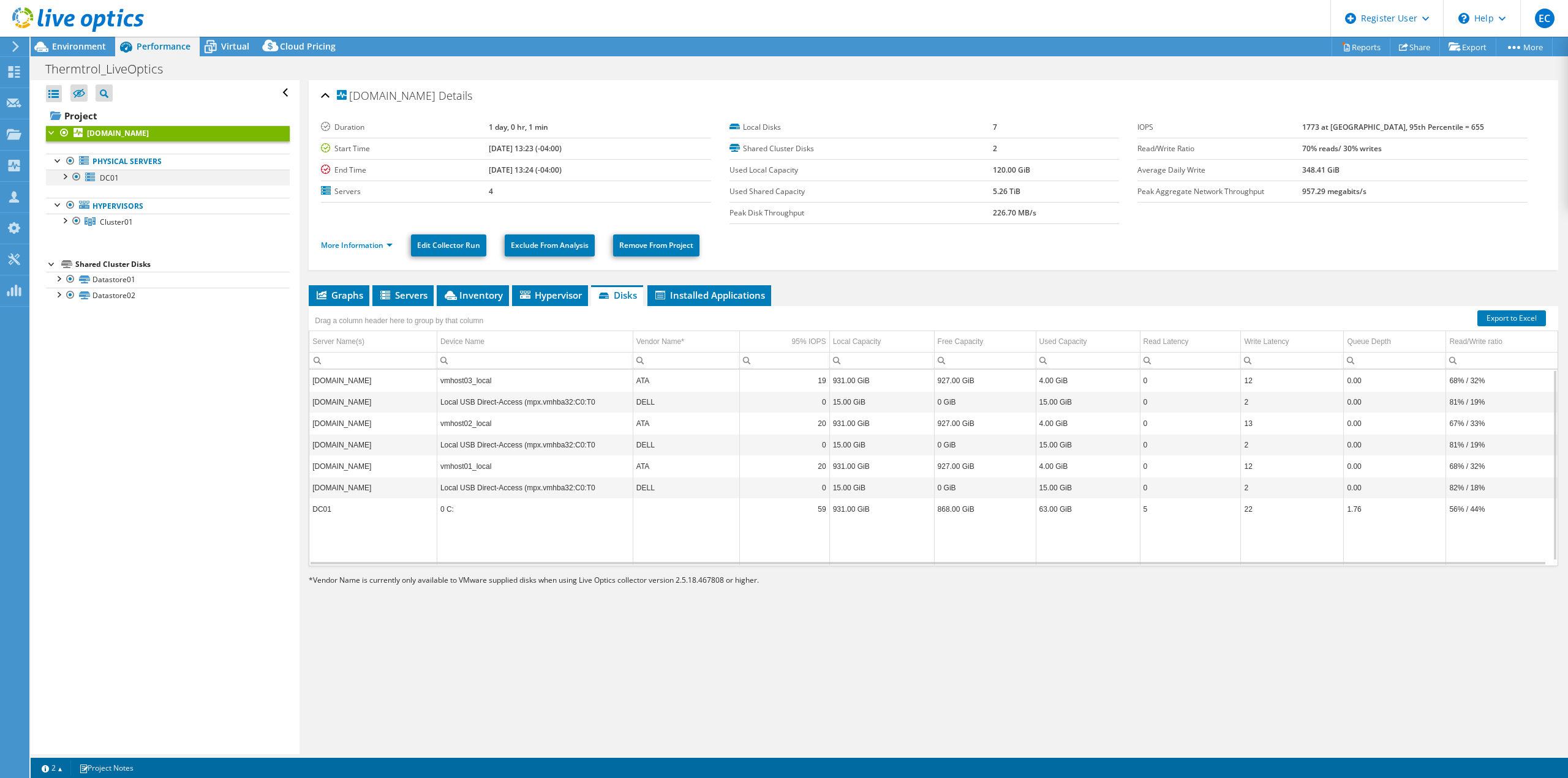
click at [64, 180] on div at bounding box center [64, 176] width 13 height 13
click at [65, 180] on div at bounding box center [64, 176] width 13 height 13
click at [61, 220] on div at bounding box center [64, 220] width 13 height 13
click at [96, 46] on span "Environment" at bounding box center [79, 46] width 54 height 12
